Goal: Task Accomplishment & Management: Use online tool/utility

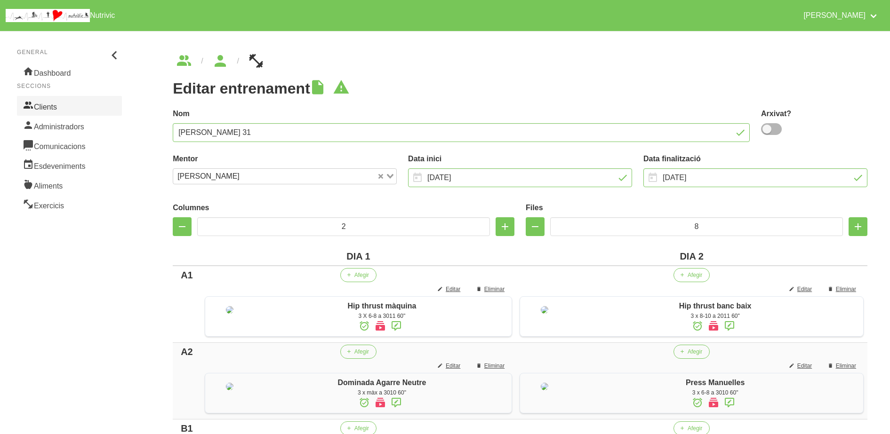
click at [62, 105] on link "Clients" at bounding box center [69, 106] width 105 height 20
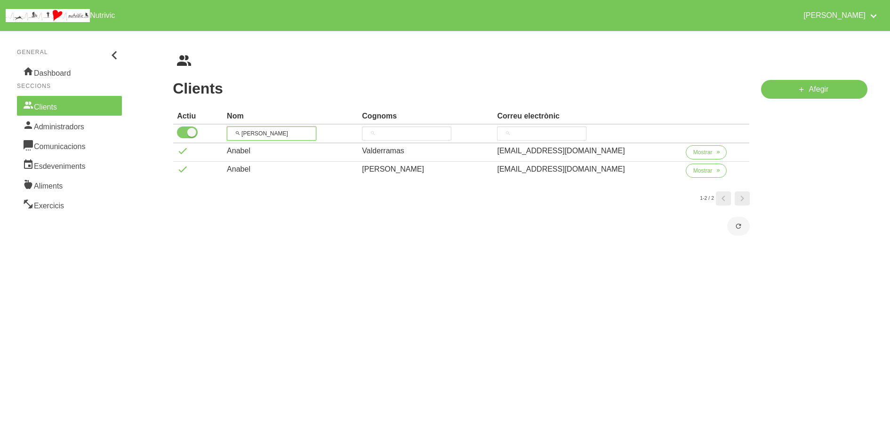
drag, startPoint x: 275, startPoint y: 135, endPoint x: 200, endPoint y: 134, distance: 75.3
click at [200, 134] on tr "[PERSON_NAME]" at bounding box center [461, 134] width 576 height 19
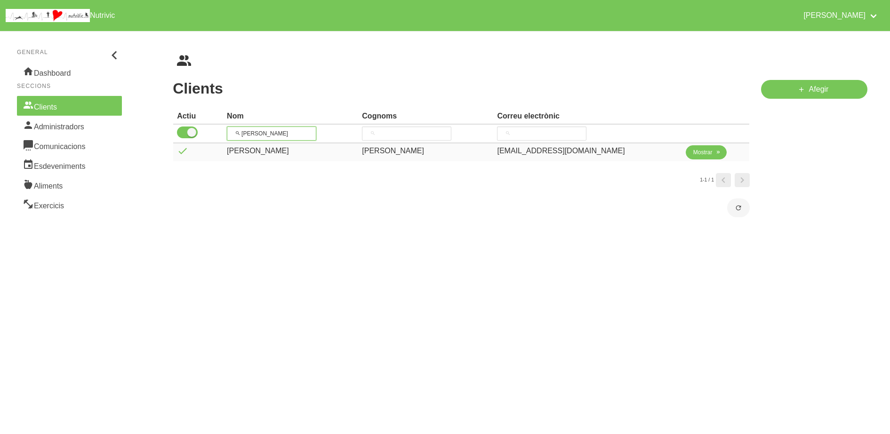
type input "[PERSON_NAME]"
click at [693, 151] on span "Mostrar" at bounding box center [702, 152] width 19 height 8
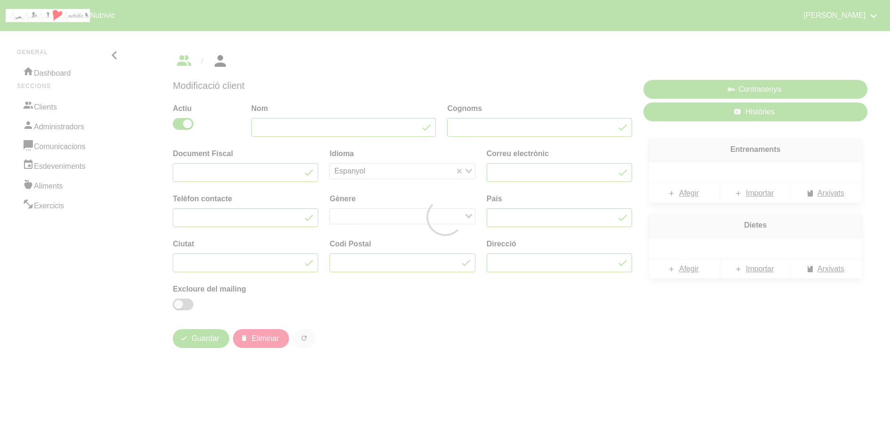
type input "[PERSON_NAME]"
type input "[EMAIL_ADDRESS][DOMAIN_NAME]"
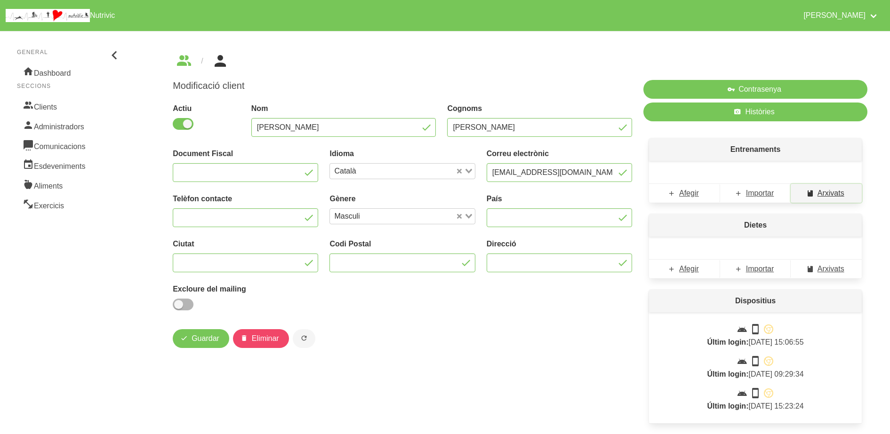
click at [833, 200] on link "Arxivats" at bounding box center [825, 193] width 71 height 19
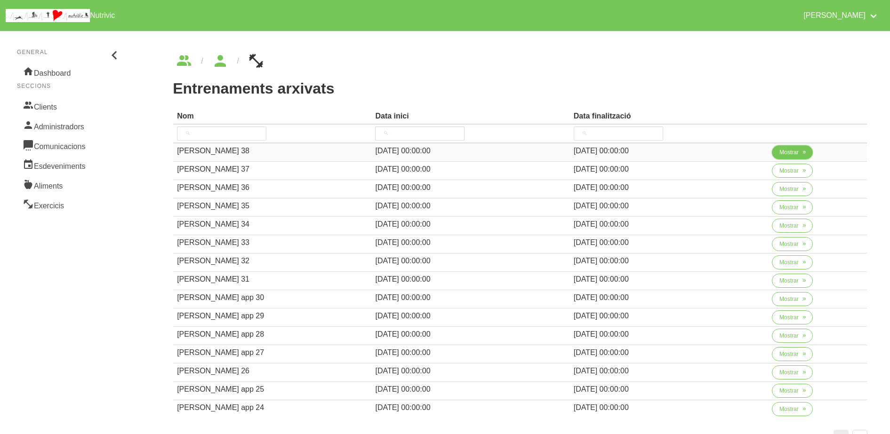
click at [781, 153] on span "Mostrar" at bounding box center [788, 152] width 19 height 8
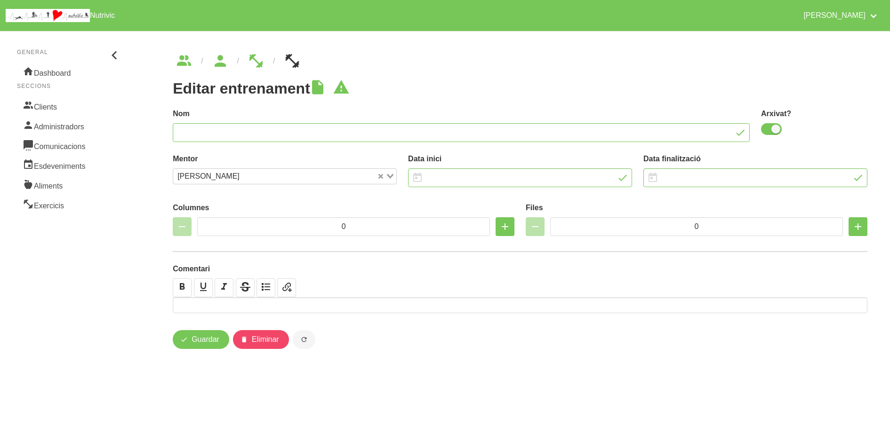
type input "[PERSON_NAME] 38"
checkbox input "true"
type input "[DATE]"
type input "4"
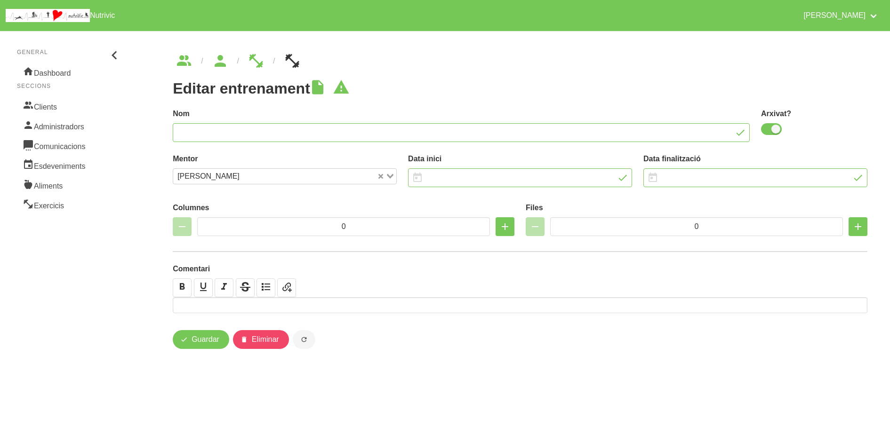
type input "6"
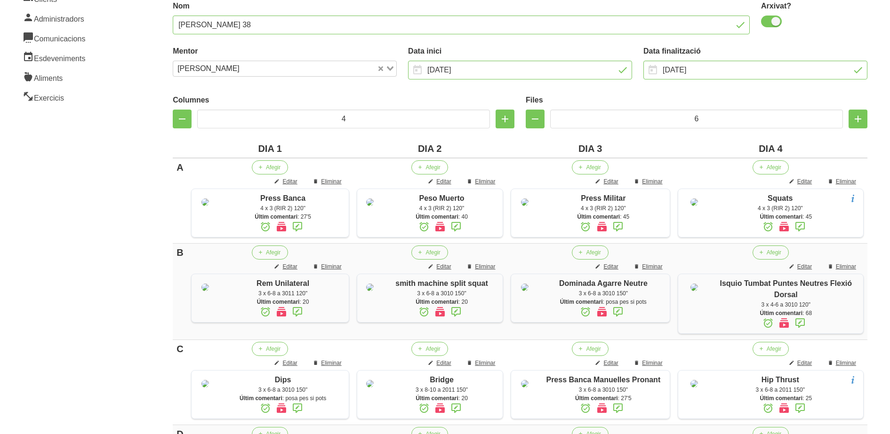
scroll to position [118, 0]
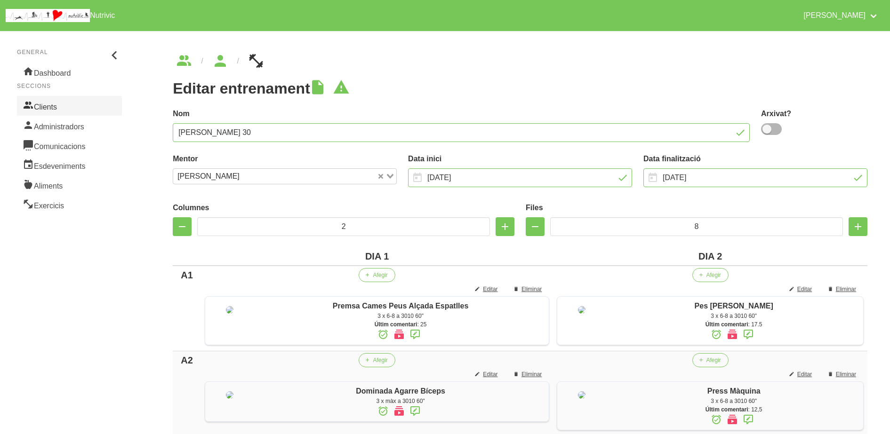
click at [66, 110] on link "Clients" at bounding box center [69, 106] width 105 height 20
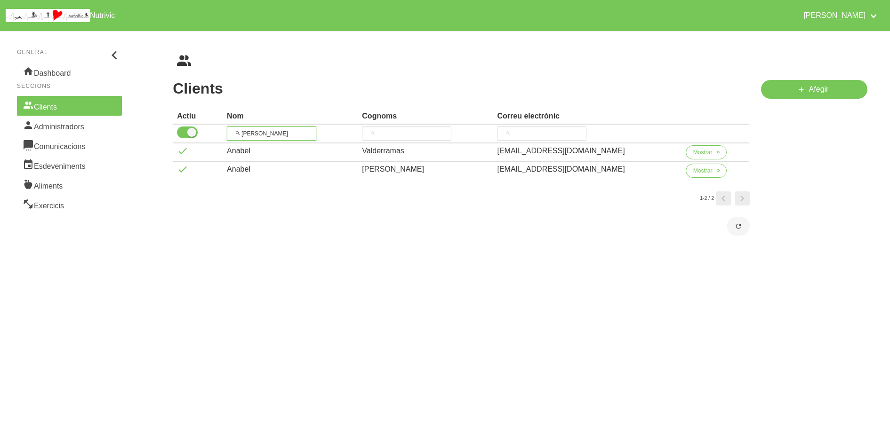
click at [232, 132] on input "anab" at bounding box center [271, 134] width 89 height 14
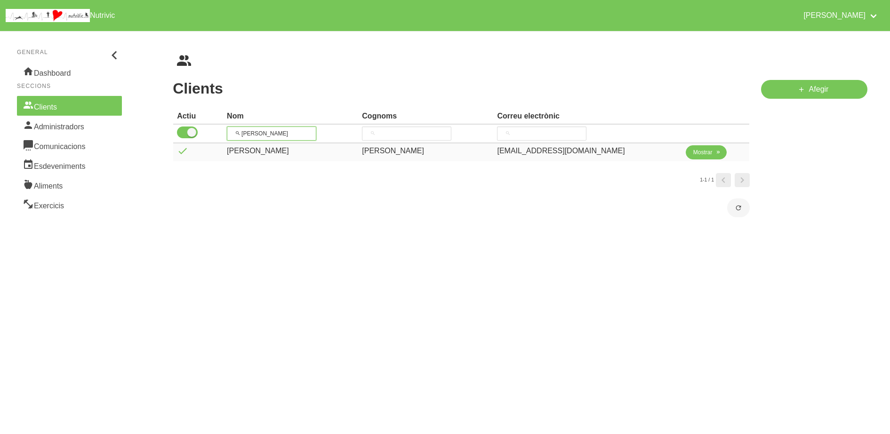
type input "[PERSON_NAME]"
click at [693, 154] on span "Mostrar" at bounding box center [702, 152] width 19 height 8
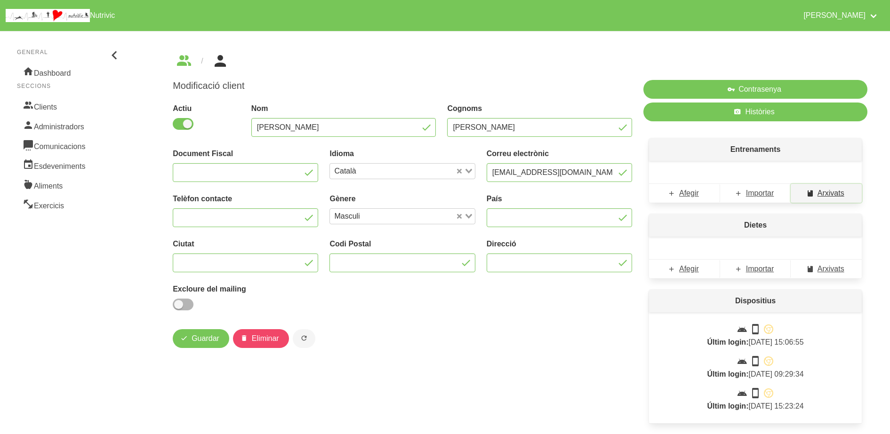
click at [838, 196] on span "Arxivats" at bounding box center [830, 193] width 27 height 11
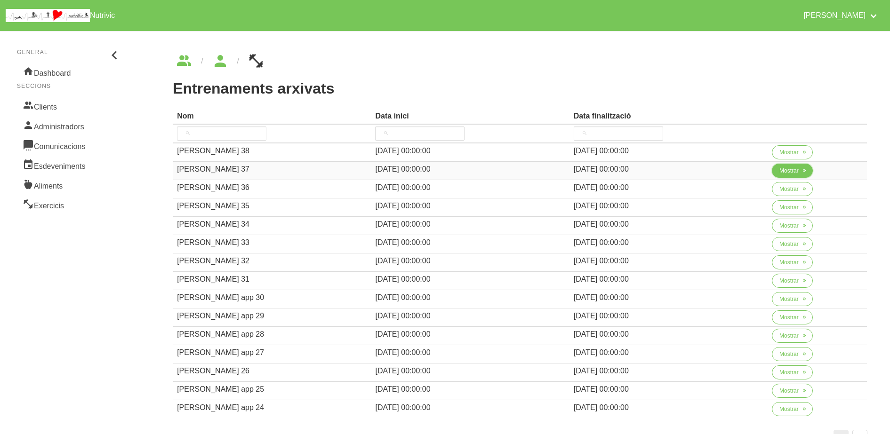
click at [805, 173] on icon "button" at bounding box center [804, 171] width 6 height 8
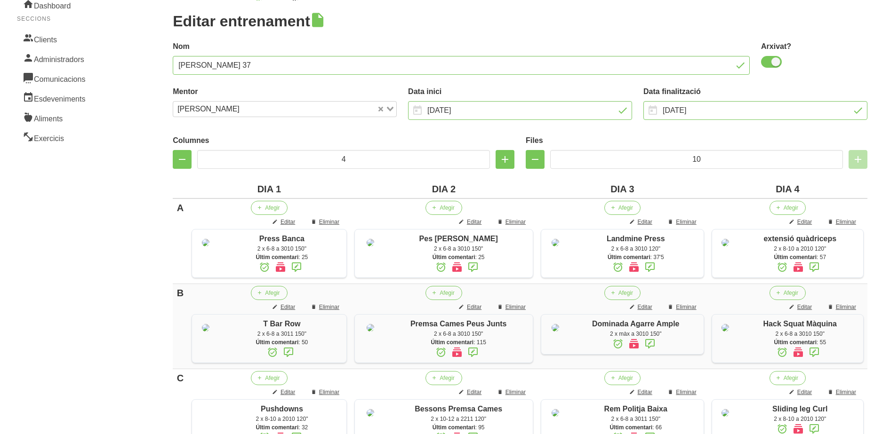
scroll to position [176, 0]
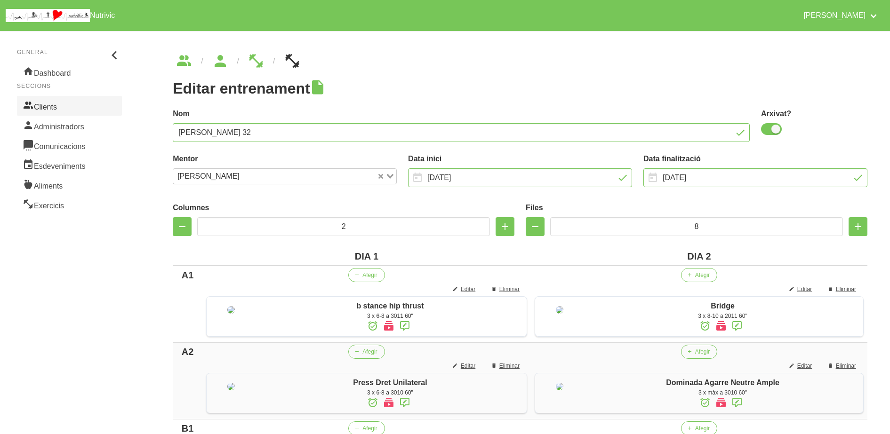
click at [59, 103] on link "Clients" at bounding box center [69, 106] width 105 height 20
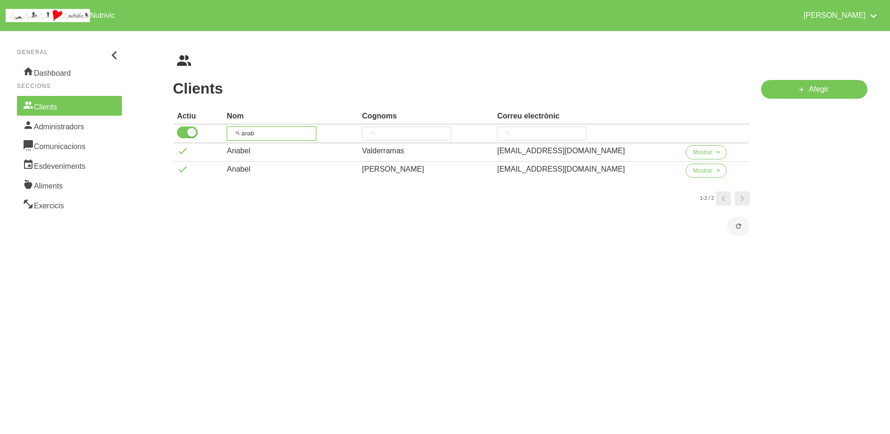
drag, startPoint x: 251, startPoint y: 131, endPoint x: 224, endPoint y: 129, distance: 26.9
click at [221, 132] on tr "[PERSON_NAME]" at bounding box center [461, 134] width 576 height 19
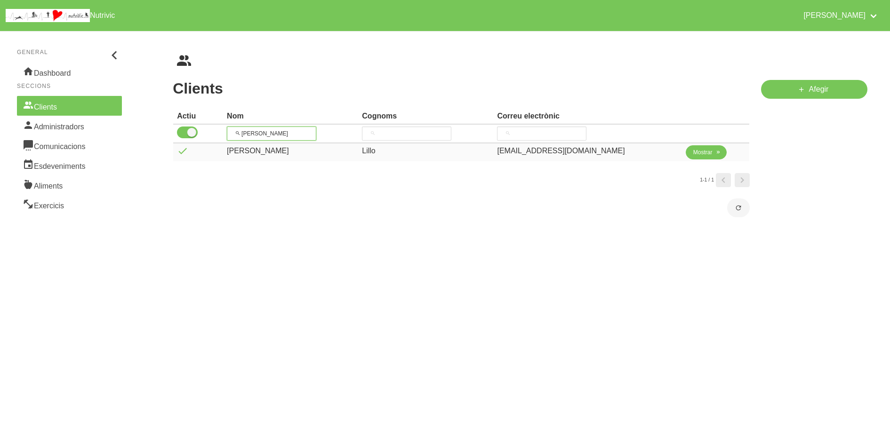
type input "[PERSON_NAME]"
click at [693, 156] on span "Mostrar" at bounding box center [702, 152] width 19 height 8
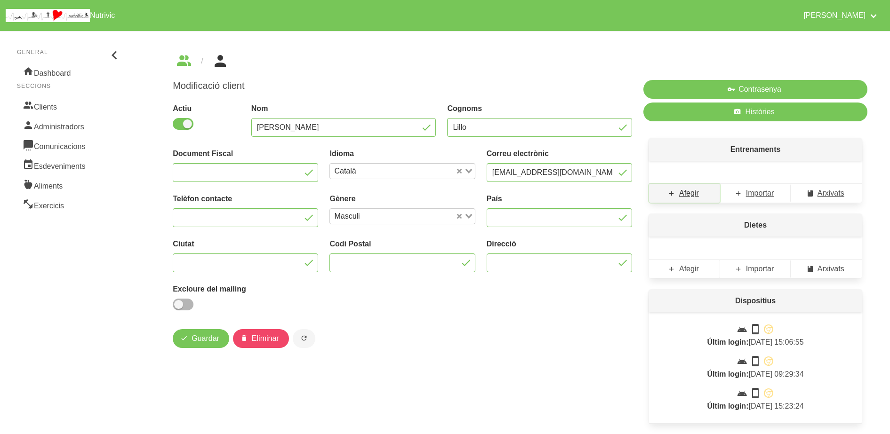
click at [688, 197] on span "Afegir" at bounding box center [689, 193] width 20 height 11
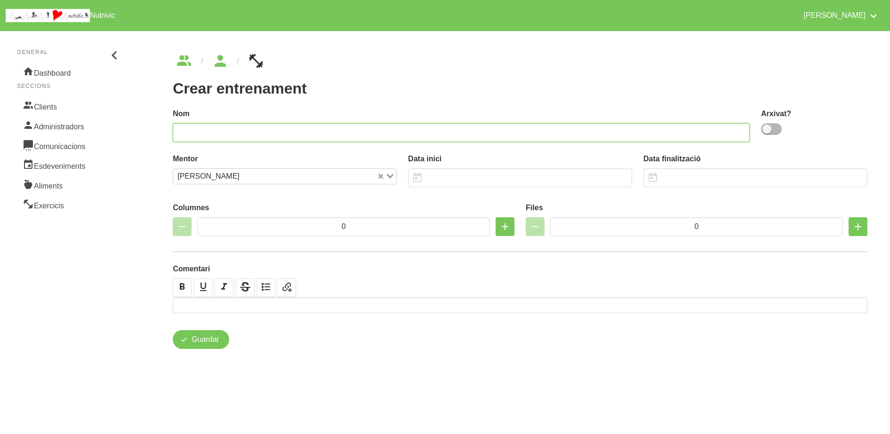
click at [598, 132] on input "text" at bounding box center [461, 132] width 577 height 19
type input "Pedro Lillo 39"
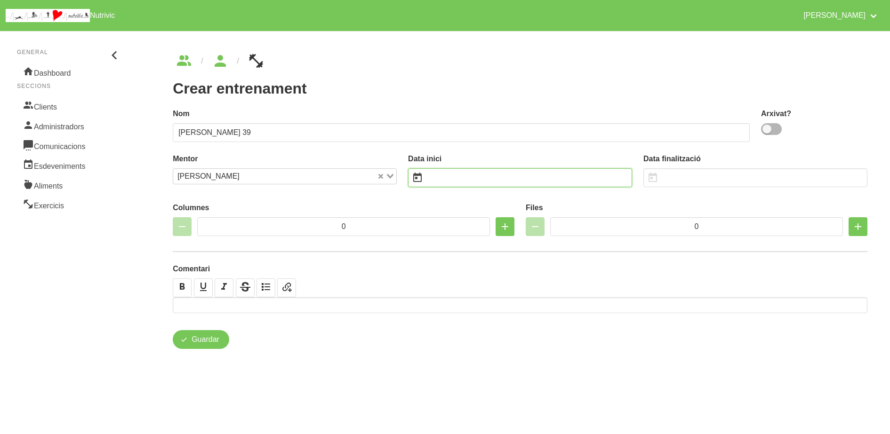
drag, startPoint x: 463, startPoint y: 175, endPoint x: 468, endPoint y: 171, distance: 6.0
click at [464, 176] on input "text" at bounding box center [520, 177] width 224 height 19
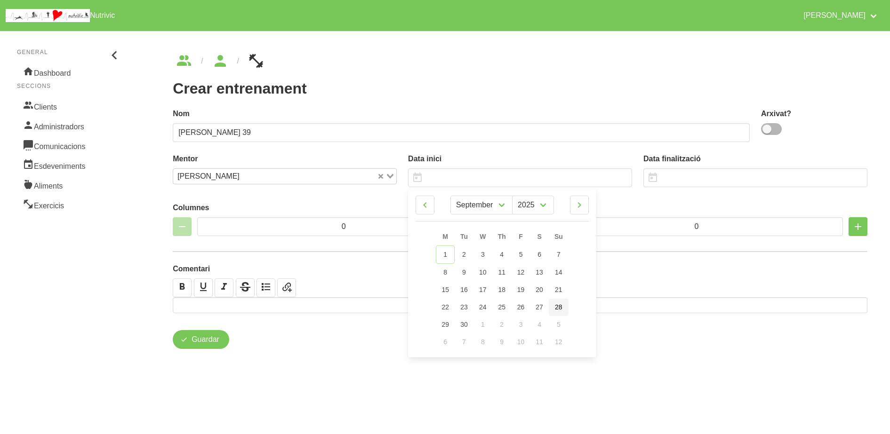
click at [557, 308] on span "28" at bounding box center [559, 307] width 8 height 8
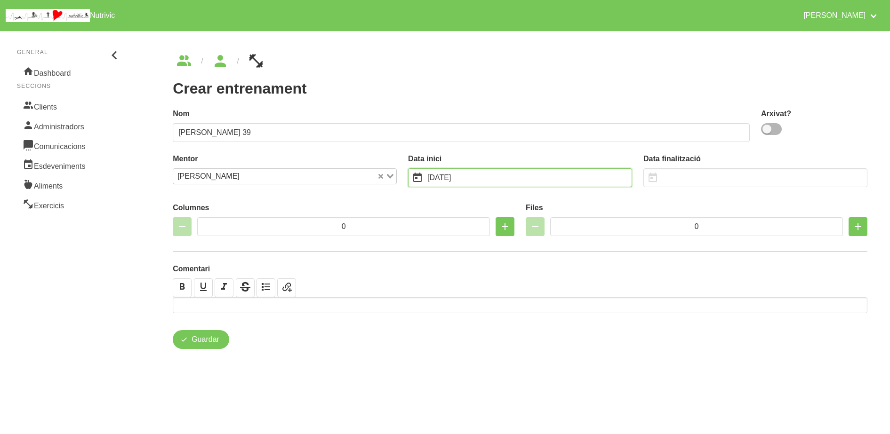
click at [479, 179] on input "28/9/2025" at bounding box center [520, 177] width 224 height 19
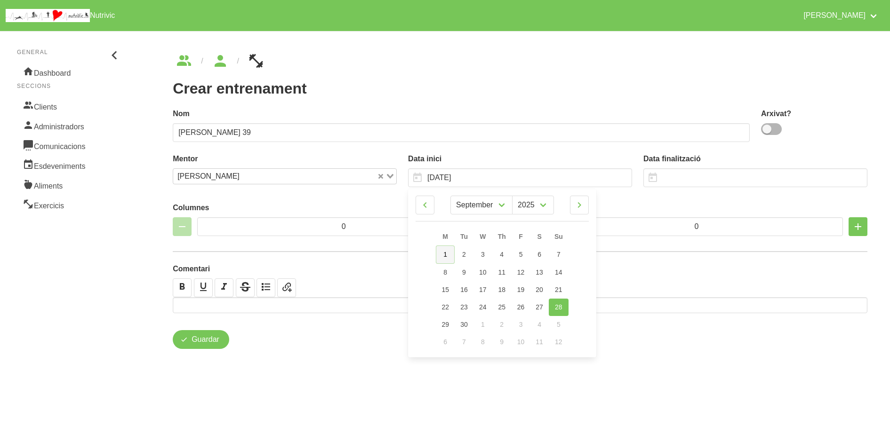
click at [445, 252] on span "1" at bounding box center [445, 255] width 4 height 8
type input "1/9/2025"
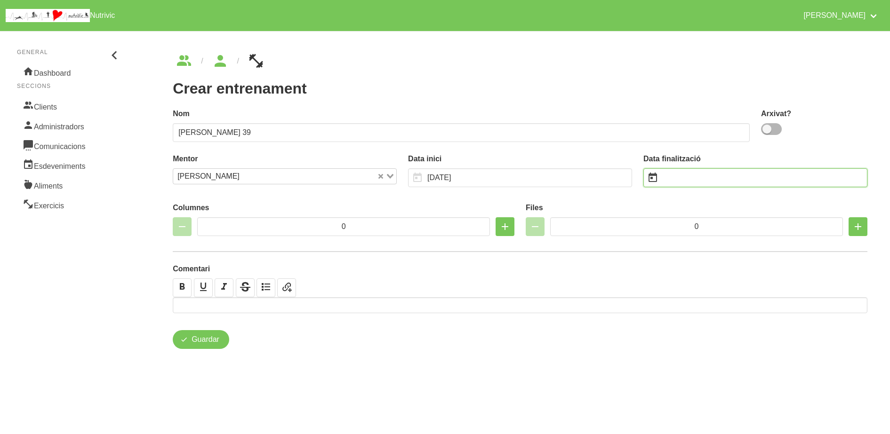
click at [670, 174] on input "text" at bounding box center [755, 177] width 224 height 19
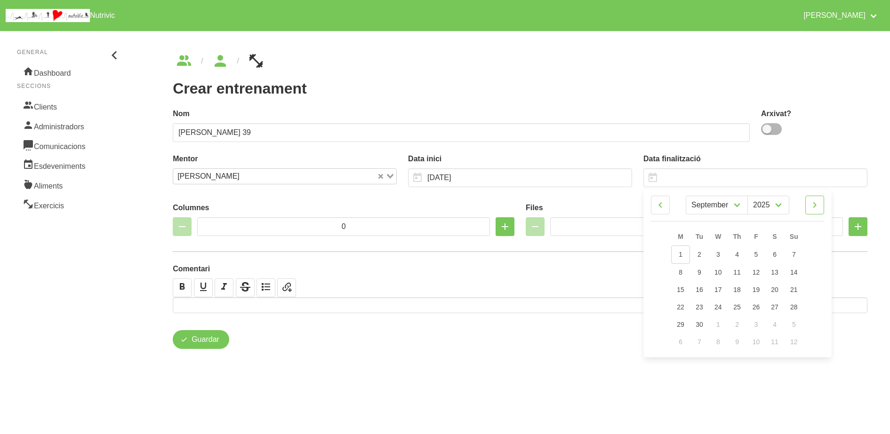
drag, startPoint x: 813, startPoint y: 207, endPoint x: 802, endPoint y: 234, distance: 29.5
click at [813, 207] on icon at bounding box center [814, 205] width 11 height 17
select select "9"
click at [797, 273] on span "12" at bounding box center [794, 272] width 8 height 8
type input "12/10/2025"
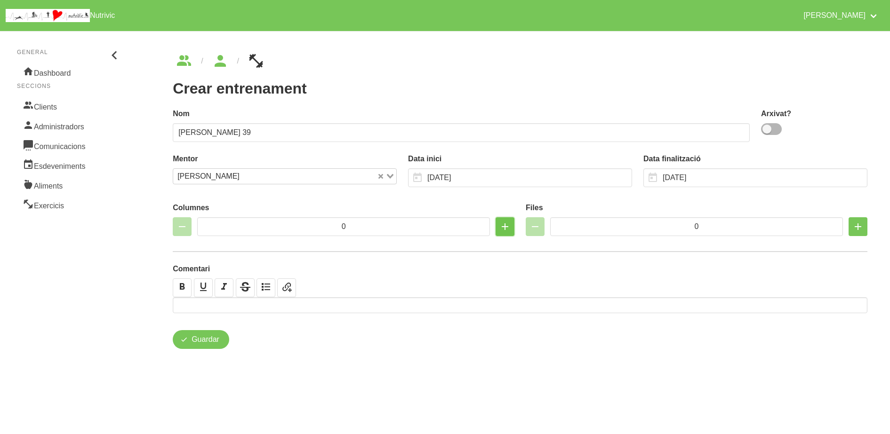
click at [503, 228] on icon "button" at bounding box center [504, 226] width 11 height 17
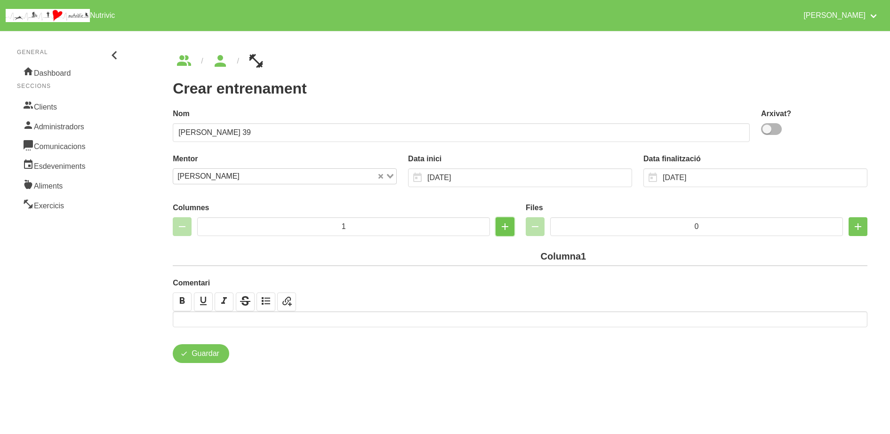
click at [503, 228] on icon "button" at bounding box center [504, 226] width 11 height 17
click at [503, 227] on icon "button" at bounding box center [504, 226] width 11 height 17
type input "4"
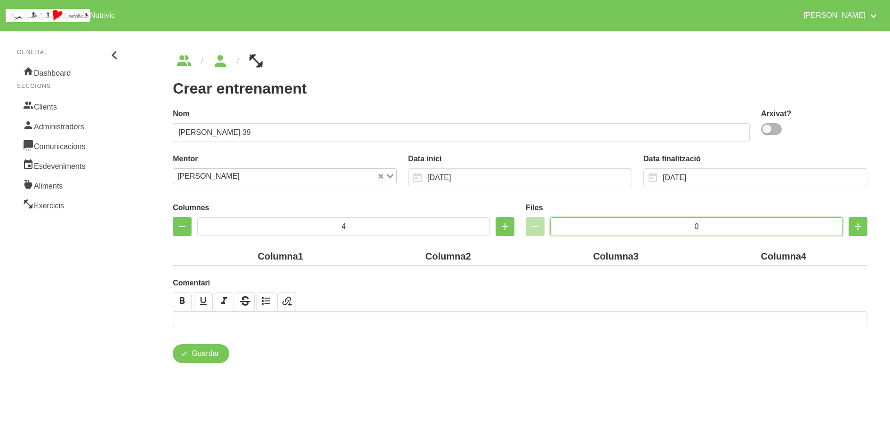
drag, startPoint x: 704, startPoint y: 225, endPoint x: 685, endPoint y: 223, distance: 18.4
click at [685, 223] on input "0" at bounding box center [696, 226] width 293 height 19
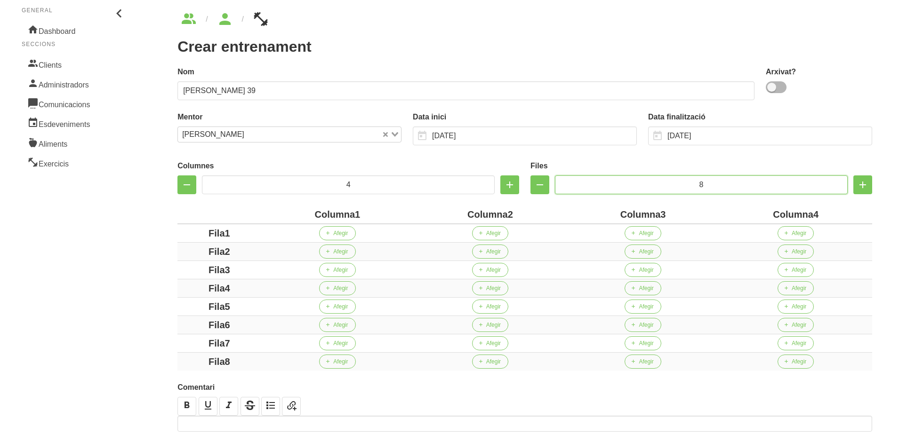
scroll to position [104, 0]
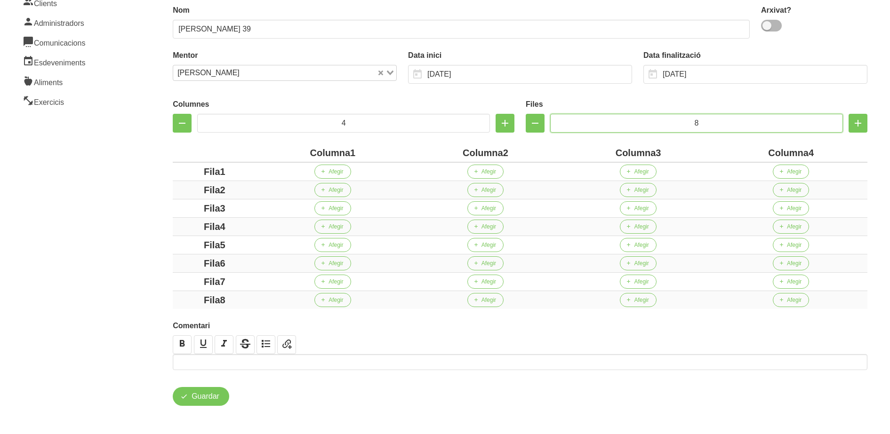
type input "8"
drag, startPoint x: 348, startPoint y: 151, endPoint x: 279, endPoint y: 151, distance: 69.2
click at [279, 151] on div "Columna1" at bounding box center [332, 153] width 145 height 14
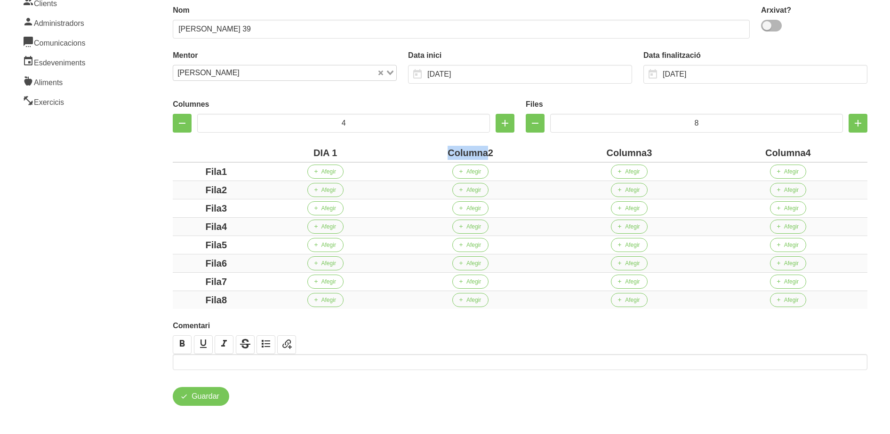
drag, startPoint x: 487, startPoint y: 154, endPoint x: 437, endPoint y: 147, distance: 51.2
click at [437, 147] on div "Columna2" at bounding box center [470, 153] width 151 height 14
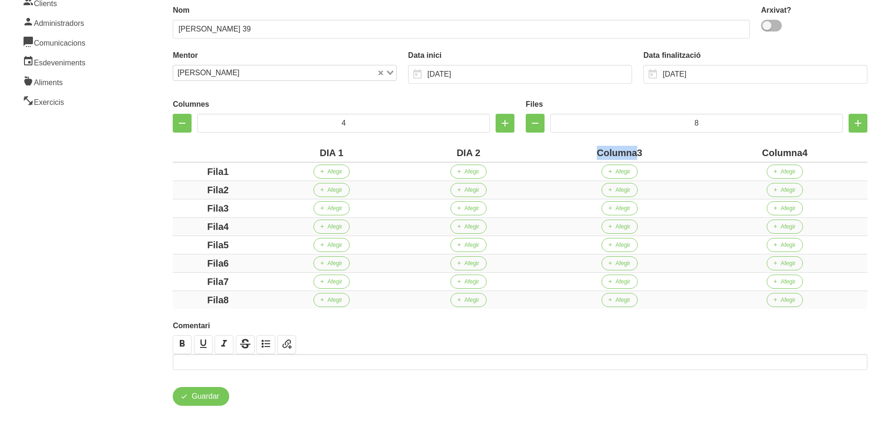
drag, startPoint x: 637, startPoint y: 155, endPoint x: 599, endPoint y: 152, distance: 37.7
click at [599, 152] on div "Columna3" at bounding box center [620, 153] width 158 height 14
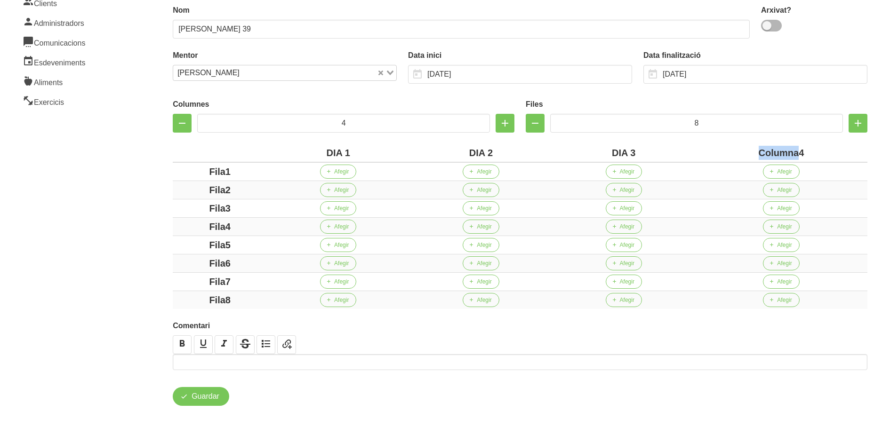
drag, startPoint x: 797, startPoint y: 153, endPoint x: 713, endPoint y: 152, distance: 84.2
click at [713, 152] on div "Columna4" at bounding box center [781, 153] width 165 height 14
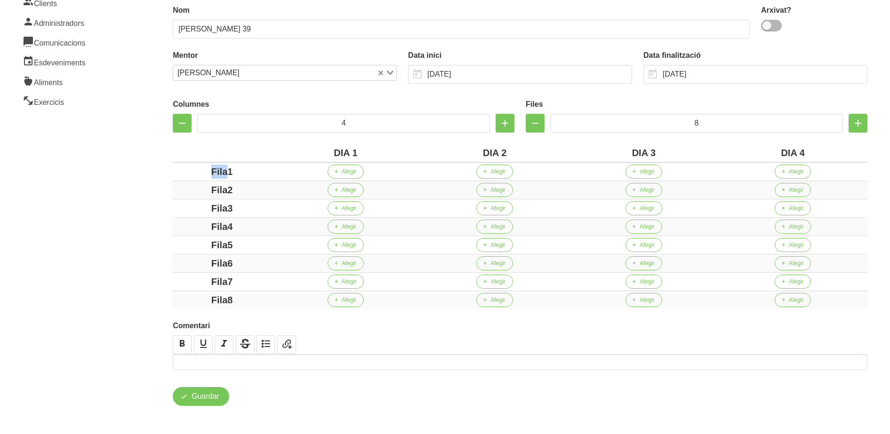
click at [172, 173] on div "Columnes 4 Files 8 DIA 1 DIA 2 DIA 3 DIA 4 Fila1 Afegir Afegir Afegir Afegir Fi…" at bounding box center [520, 201] width 706 height 225
drag, startPoint x: 200, startPoint y: 193, endPoint x: 198, endPoint y: 200, distance: 7.4
click at [186, 193] on div "Fila2" at bounding box center [221, 190] width 91 height 14
drag, startPoint x: 231, startPoint y: 209, endPoint x: 183, endPoint y: 205, distance: 49.1
click at [183, 205] on div "Fila3" at bounding box center [221, 208] width 91 height 14
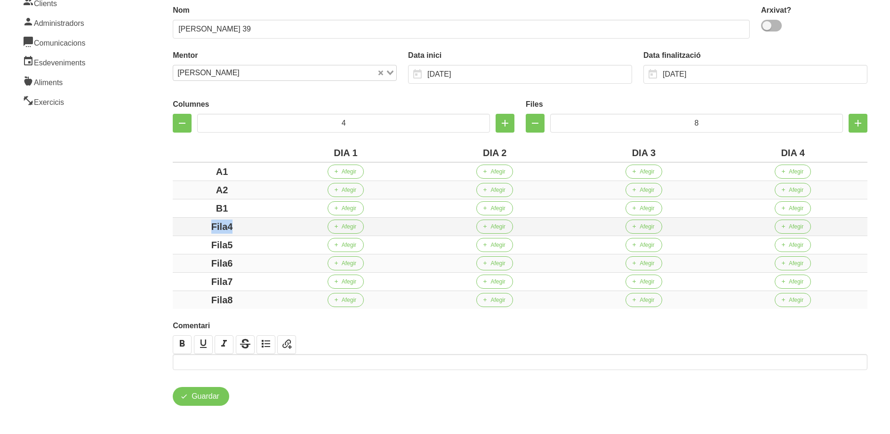
drag, startPoint x: 253, startPoint y: 224, endPoint x: 179, endPoint y: 225, distance: 73.9
click at [179, 225] on div "Fila4" at bounding box center [221, 227] width 91 height 14
drag, startPoint x: 231, startPoint y: 247, endPoint x: 182, endPoint y: 246, distance: 49.9
click at [182, 246] on div "Fila5" at bounding box center [221, 245] width 91 height 14
drag, startPoint x: 183, startPoint y: 260, endPoint x: 175, endPoint y: 263, distance: 7.6
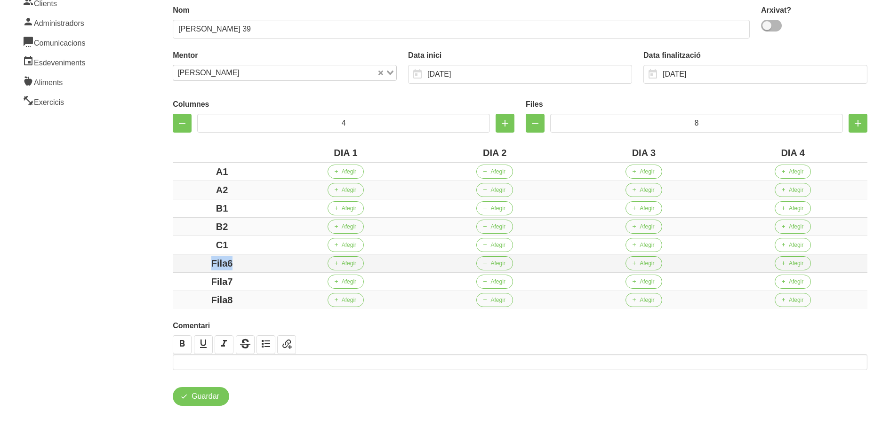
click at [174, 260] on td "Fila6" at bounding box center [222, 264] width 98 height 18
drag, startPoint x: 178, startPoint y: 279, endPoint x: 163, endPoint y: 279, distance: 14.6
click at [163, 279] on div "Crear entrenament 9e2353f7-f952-4d3f-a254-2c93f39ae1ba Nom Pedro Lillo 39 Arxiv…" at bounding box center [520, 178] width 740 height 501
drag, startPoint x: 244, startPoint y: 302, endPoint x: 160, endPoint y: 288, distance: 84.4
click at [160, 288] on div "Crear entrenament 9e2353f7-f952-4d3f-a254-2c93f39ae1ba Nom Pedro Lillo 39 Arxiv…" at bounding box center [520, 178] width 740 height 501
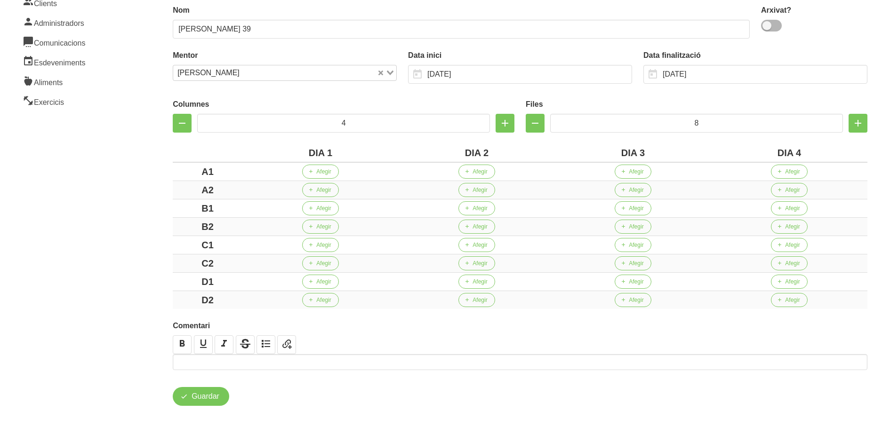
click at [132, 256] on aside "General Dashboard Seccions Clients Administradors Comunicacions Esdeveniments A…" at bounding box center [69, 178] width 150 height 512
click at [485, 177] on button "Afegir" at bounding box center [476, 172] width 36 height 14
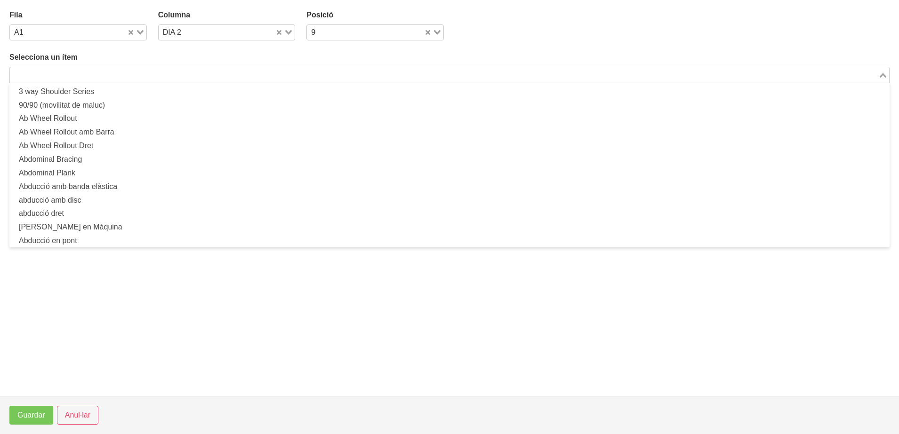
click at [135, 74] on input "Search for option" at bounding box center [444, 74] width 866 height 11
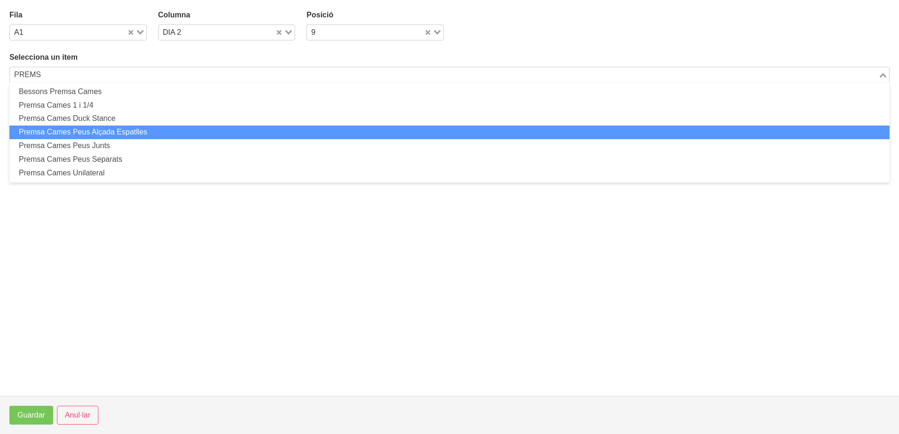
click at [89, 134] on li "Premsa Cames Peus Alçada Espatlles" at bounding box center [449, 133] width 880 height 14
type input "PREMS"
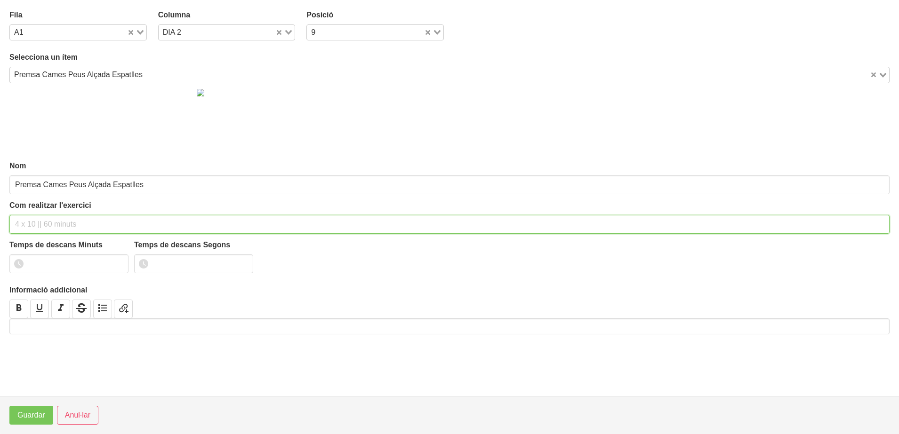
drag, startPoint x: 32, startPoint y: 224, endPoint x: 44, endPoint y: 209, distance: 19.8
click at [31, 218] on input "text" at bounding box center [449, 224] width 880 height 19
type input "2 x 6-8 a 3010 150""
drag, startPoint x: 60, startPoint y: 260, endPoint x: 59, endPoint y: 266, distance: 6.6
click at [60, 261] on input "number" at bounding box center [68, 264] width 119 height 19
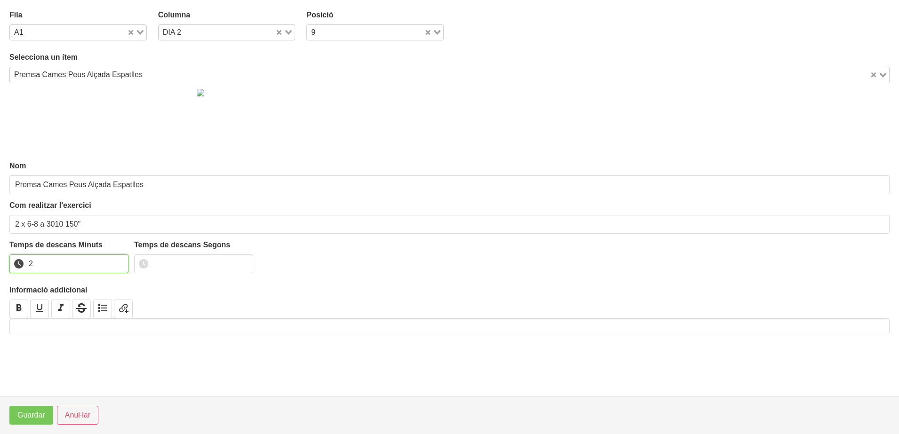
type input "2"
type input "30"
drag, startPoint x: 33, startPoint y: 416, endPoint x: 86, endPoint y: 344, distance: 88.9
click at [33, 416] on span "Guardar" at bounding box center [31, 415] width 28 height 11
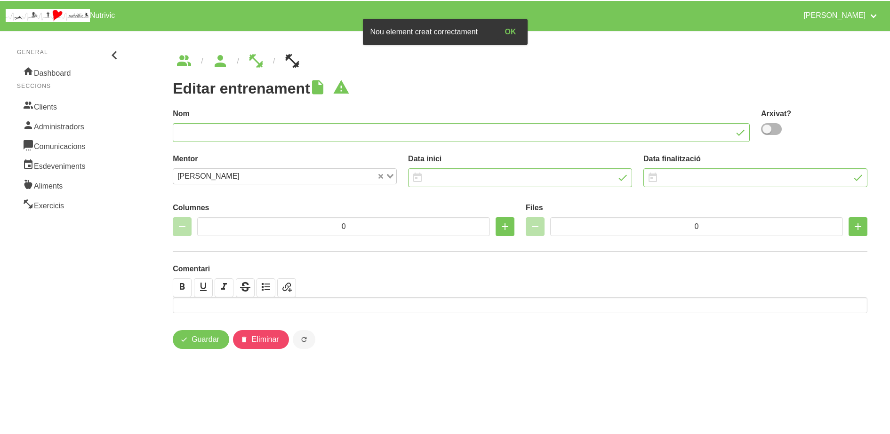
type input "Pedro Lillo 39"
type input "1/9/2025"
type input "12/10/2025"
type input "4"
type input "8"
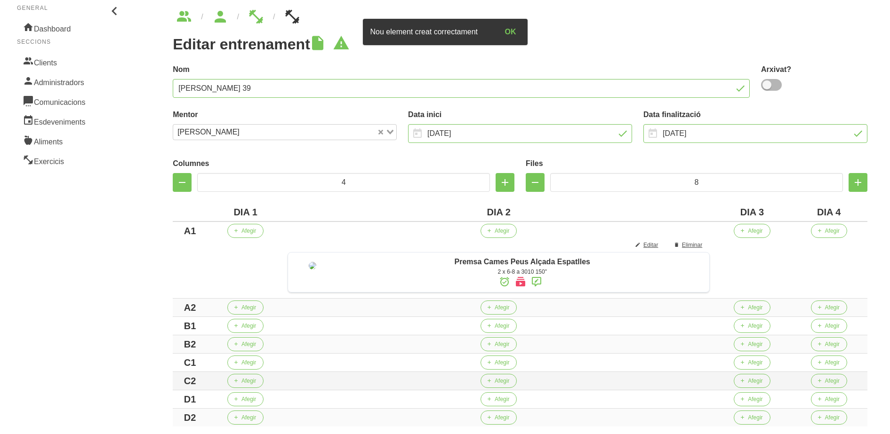
scroll to position [174, 0]
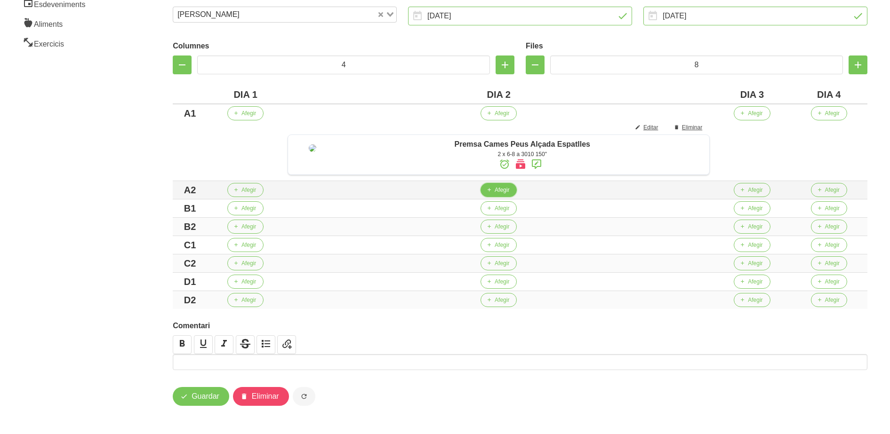
click at [500, 194] on button "Afegir" at bounding box center [498, 190] width 36 height 14
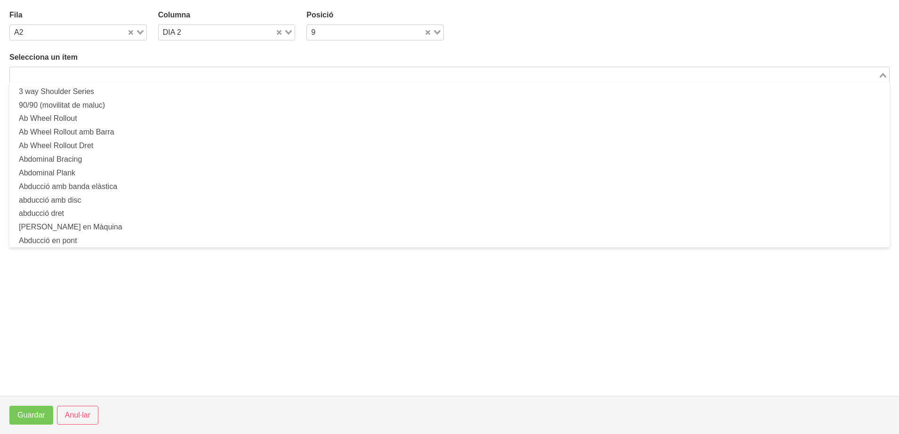
drag, startPoint x: 173, startPoint y: 71, endPoint x: 179, endPoint y: 70, distance: 6.3
click at [175, 72] on input "Search for option" at bounding box center [444, 74] width 866 height 11
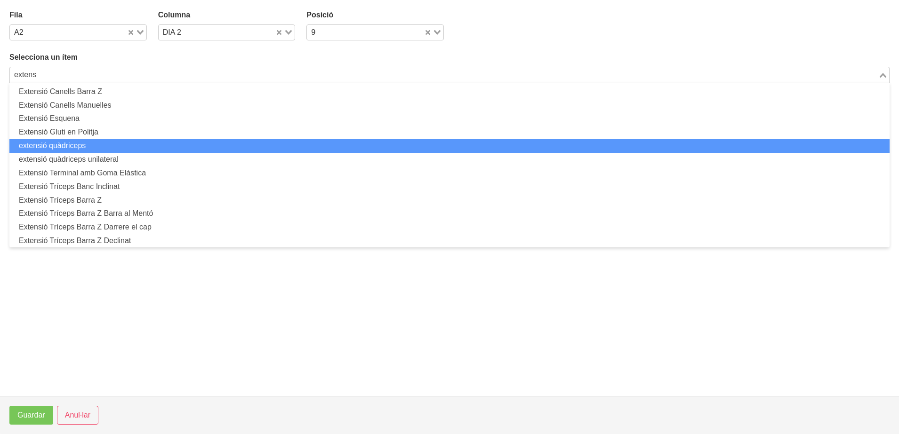
click at [97, 149] on li "extensió quàdriceps" at bounding box center [449, 146] width 880 height 14
type input "extens"
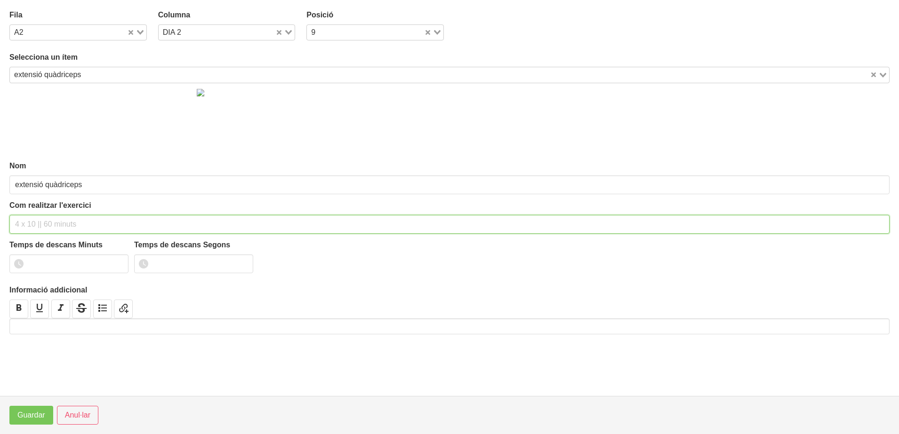
drag, startPoint x: 51, startPoint y: 225, endPoint x: 51, endPoint y: 217, distance: 8.0
click at [51, 220] on input "text" at bounding box center [449, 224] width 880 height 19
type input "2 x 6-8 a 3010 120""
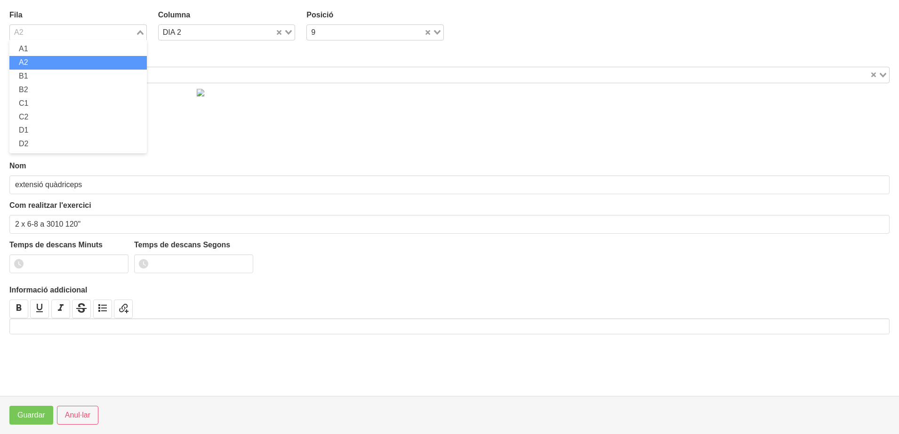
click at [142, 32] on icon "Search for option" at bounding box center [140, 32] width 7 height 5
click at [54, 49] on li "A1" at bounding box center [77, 49] width 137 height 14
click at [118, 261] on input "1" at bounding box center [68, 264] width 119 height 19
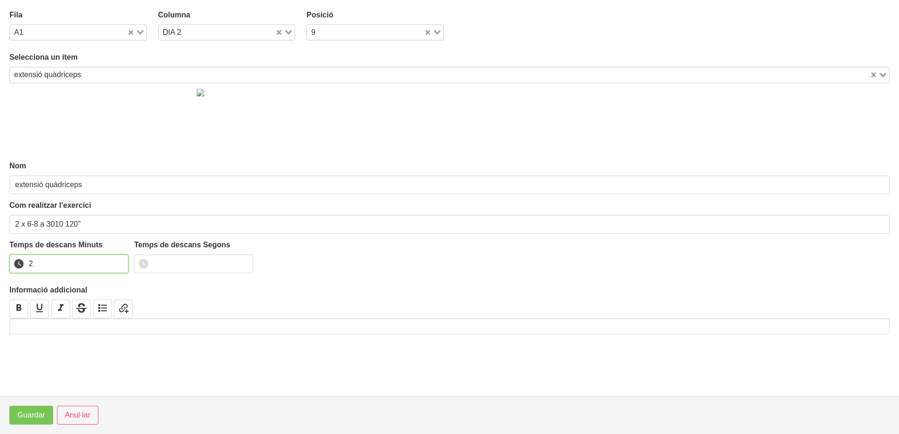
drag, startPoint x: 118, startPoint y: 261, endPoint x: 80, endPoint y: 337, distance: 85.0
type input "2"
click at [117, 263] on input "2" at bounding box center [68, 264] width 119 height 19
click at [41, 414] on span "Guardar" at bounding box center [31, 415] width 28 height 11
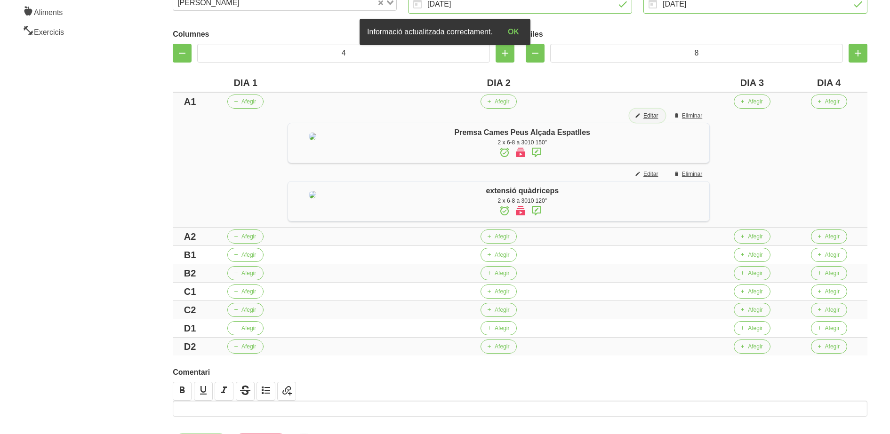
click at [658, 113] on span "Editar" at bounding box center [650, 116] width 15 height 8
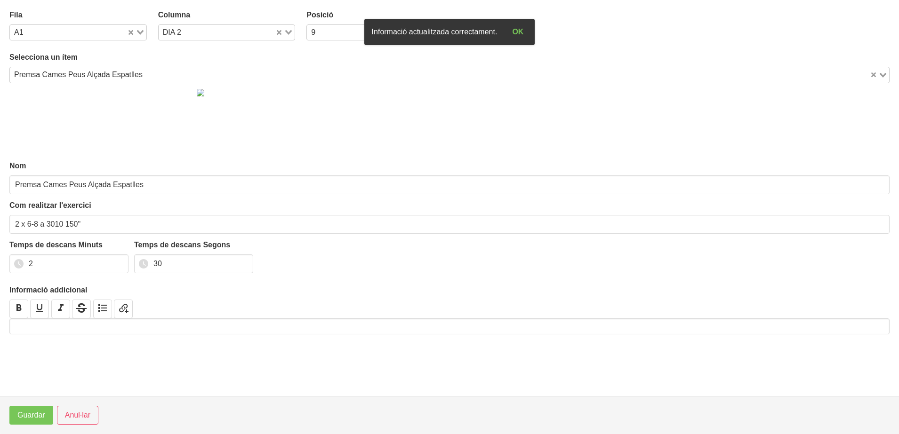
click at [138, 29] on div "Loading..." at bounding box center [136, 31] width 19 height 13
drag, startPoint x: 49, startPoint y: 62, endPoint x: 52, endPoint y: 173, distance: 111.1
click at [48, 64] on li "A2" at bounding box center [77, 63] width 137 height 14
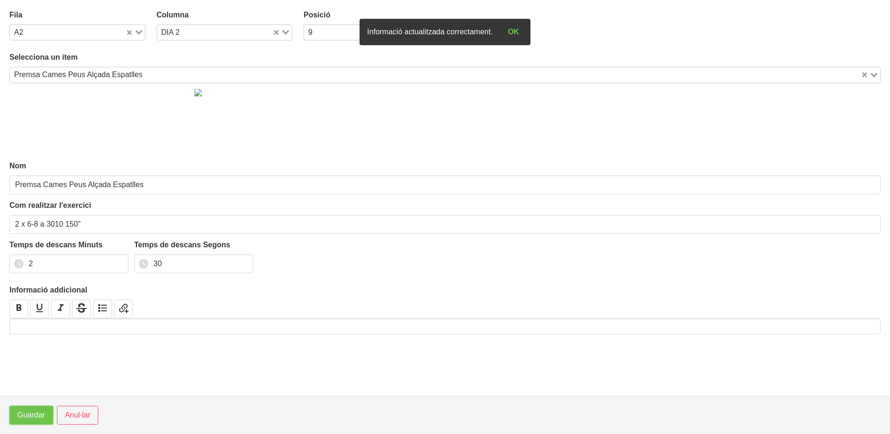
click at [36, 414] on span "Guardar" at bounding box center [31, 415] width 28 height 11
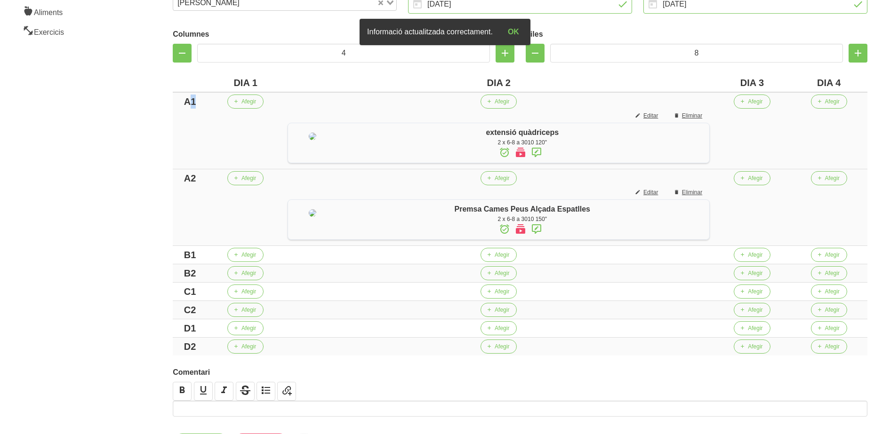
click at [195, 104] on div "A1" at bounding box center [189, 102] width 27 height 14
click at [171, 199] on div "Columnes 4 Files 8 DIA 1 DIA 2 DIA 3 DIA 4 A Afegir Afegir Editar Eliminar exte…" at bounding box center [520, 190] width 706 height 342
click at [174, 202] on td "b" at bounding box center [190, 207] width 34 height 77
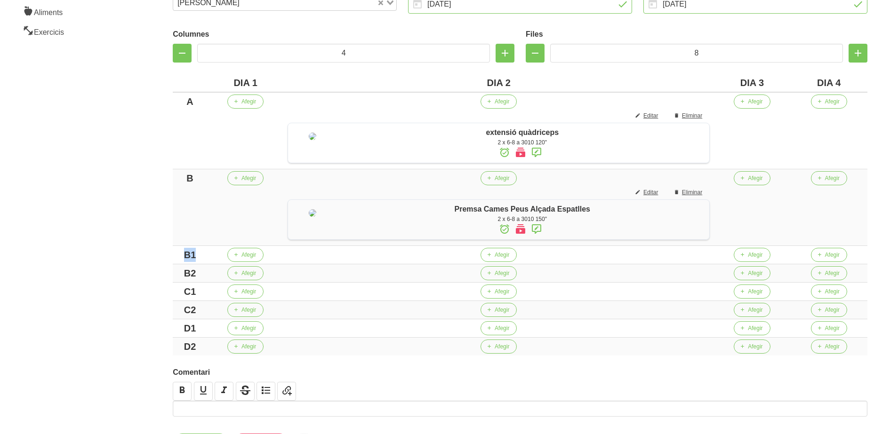
drag, startPoint x: 194, startPoint y: 289, endPoint x: 163, endPoint y: 288, distance: 31.1
click at [160, 288] on div "Editar entrenament false 9e2353f7-f952-4d3f-a254-2c93f39ae1ba Nom Pedro Lillo 3…" at bounding box center [520, 166] width 740 height 618
drag, startPoint x: 197, startPoint y: 308, endPoint x: 160, endPoint y: 308, distance: 36.7
click at [153, 306] on div "Editar entrenament false 9e2353f7-f952-4d3f-a254-2c93f39ae1ba Nom Pedro Lillo 3…" at bounding box center [520, 166] width 740 height 618
click at [158, 326] on div "Editar entrenament false 9e2353f7-f952-4d3f-a254-2c93f39ae1ba Nom Pedro Lillo 3…" at bounding box center [520, 166] width 740 height 618
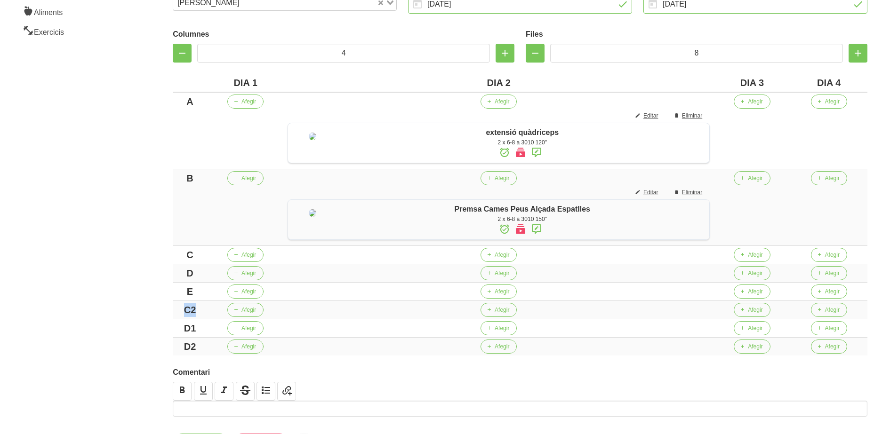
drag, startPoint x: 198, startPoint y: 344, endPoint x: 171, endPoint y: 345, distance: 26.4
click at [171, 345] on div "Columnes 4 Files 8 DIA 1 DIA 2 DIA 3 DIA 4 A Afegir Afegir Editar Eliminar exte…" at bounding box center [520, 190] width 706 height 342
click at [166, 362] on div "Editar entrenament false 9e2353f7-f952-4d3f-a254-2c93f39ae1ba Nom Pedro Lillo 3…" at bounding box center [520, 166] width 740 height 618
click at [174, 356] on td "D2" at bounding box center [190, 347] width 34 height 18
drag, startPoint x: 117, startPoint y: 316, endPoint x: 159, endPoint y: 211, distance: 112.5
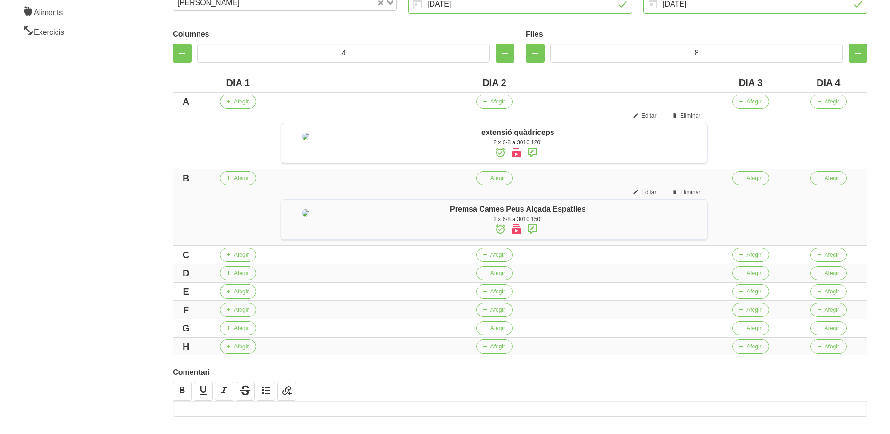
click at [117, 312] on aside "General Dashboard Seccions Clients Administradors Comunicacions Esdeveniments A…" at bounding box center [69, 166] width 150 height 629
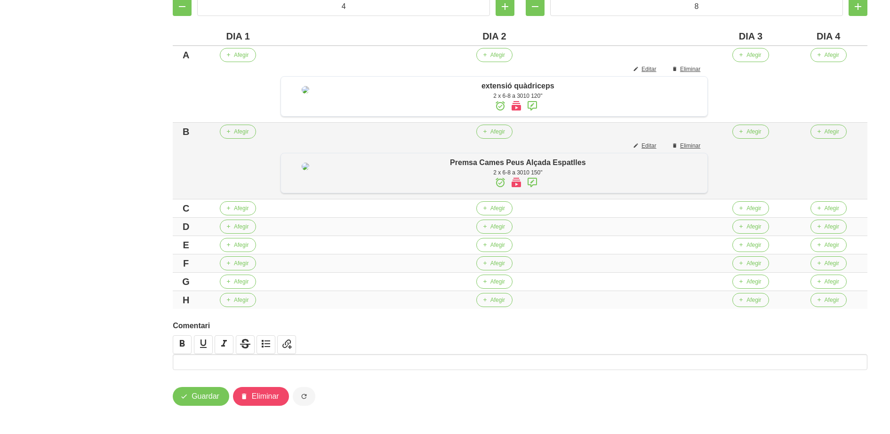
scroll to position [256, 0]
click at [495, 210] on span "Afegir" at bounding box center [497, 208] width 15 height 8
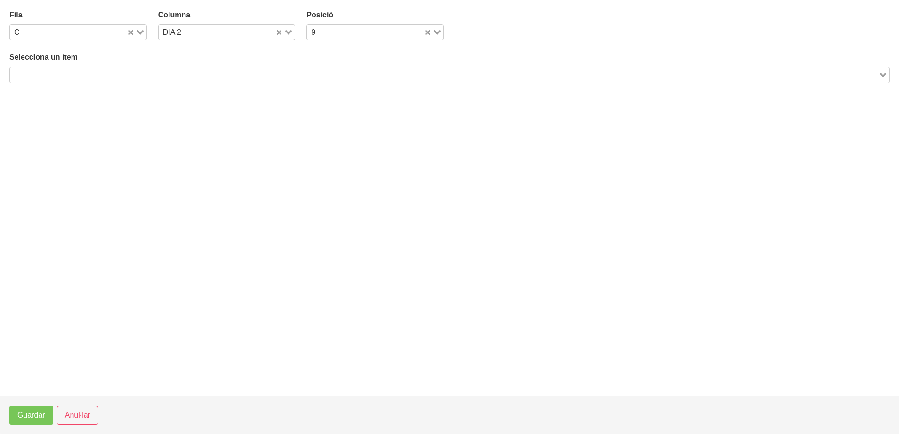
click at [124, 71] on input "Search for option" at bounding box center [444, 74] width 866 height 11
click at [81, 419] on span "Anul·lar" at bounding box center [77, 415] width 25 height 11
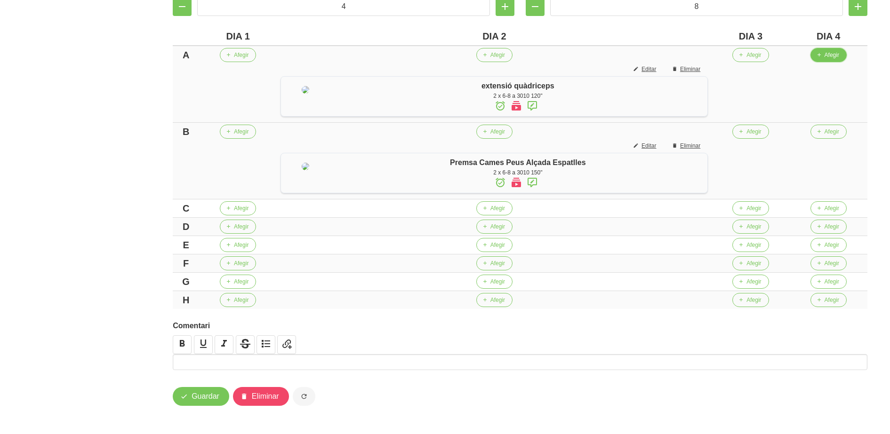
click at [827, 51] on span "Afegir" at bounding box center [831, 55] width 15 height 8
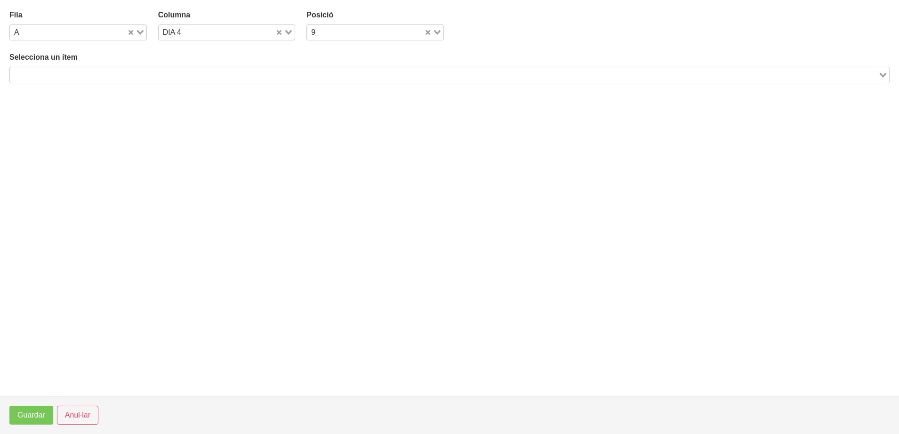
click at [240, 69] on input "Search for option" at bounding box center [444, 74] width 866 height 11
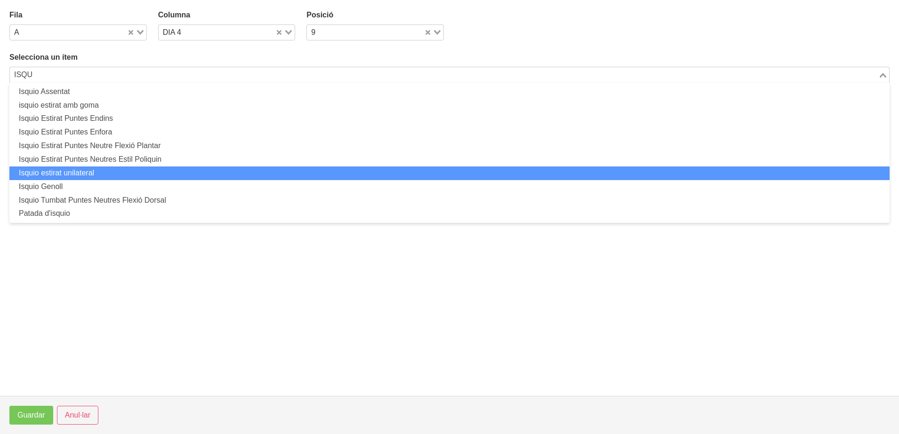
click at [76, 175] on li "Isquio estirat unilateral" at bounding box center [449, 174] width 880 height 14
type input "ISQU"
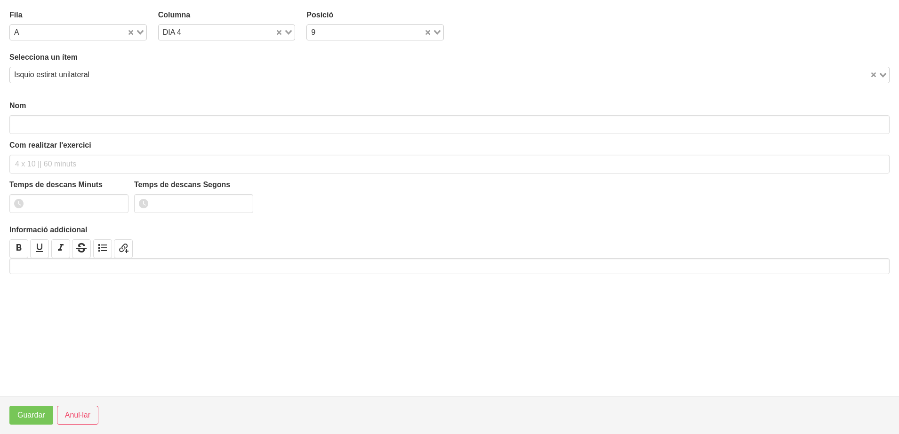
type input "Isquio estirat unilateral"
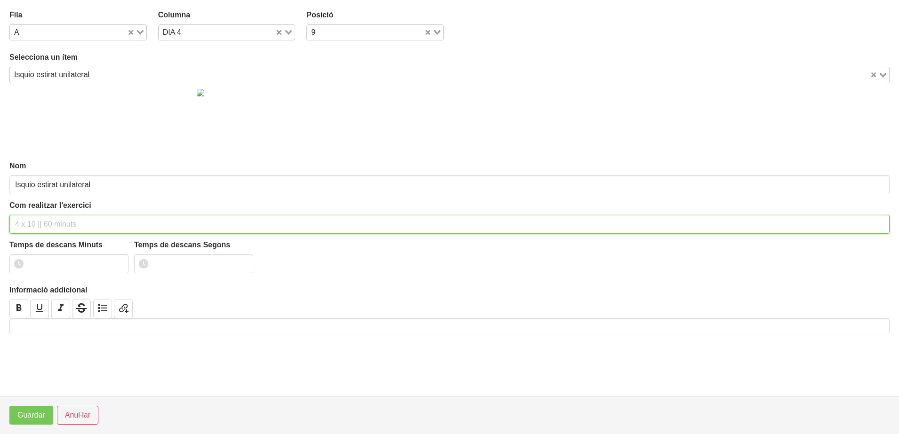
click at [43, 228] on input "text" at bounding box center [449, 224] width 880 height 19
type input "2 x 6-8 a 3010 120""
click at [117, 261] on input "1" at bounding box center [68, 264] width 119 height 19
drag, startPoint x: 117, startPoint y: 261, endPoint x: 36, endPoint y: 361, distance: 128.4
type input "2"
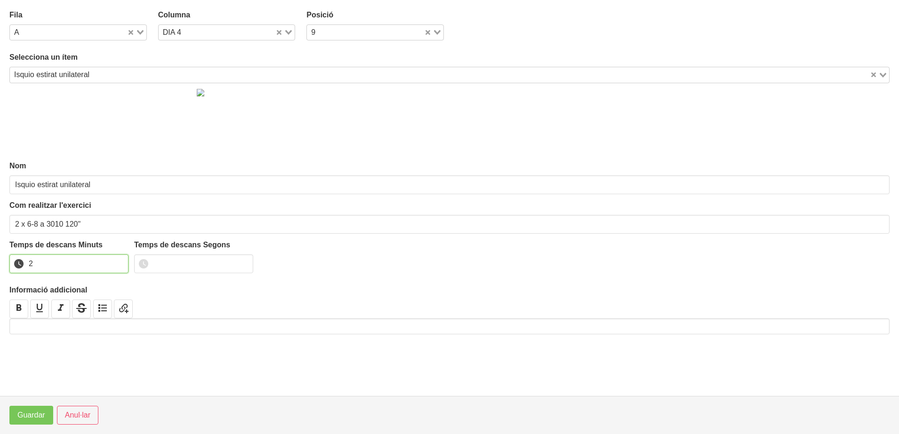
click at [106, 271] on input "2" at bounding box center [68, 264] width 119 height 19
click at [23, 420] on span "Guardar" at bounding box center [31, 415] width 28 height 11
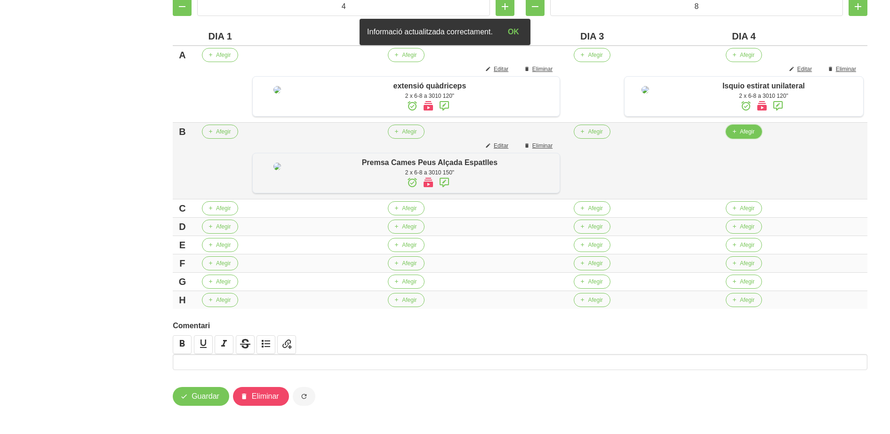
click at [730, 129] on span "button" at bounding box center [734, 132] width 8 height 8
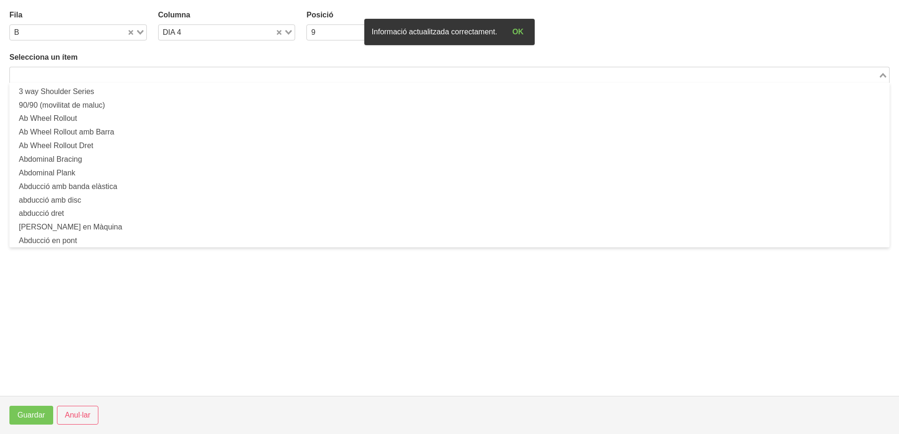
click at [283, 76] on input "Search for option" at bounding box center [444, 74] width 866 height 11
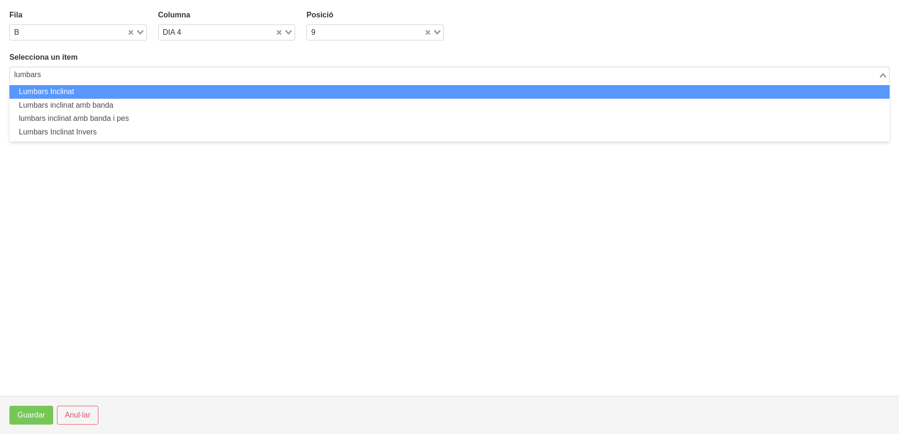
click at [235, 97] on li "Lumbars Inclinat" at bounding box center [449, 92] width 880 height 14
type input "lumbars"
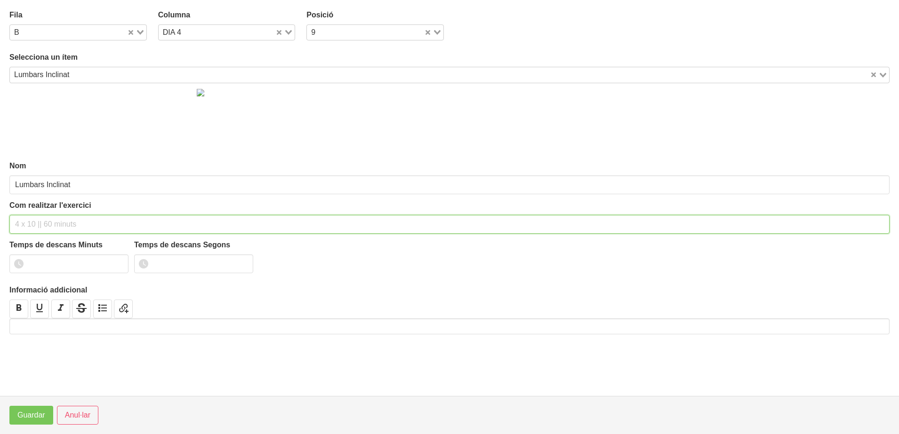
click at [84, 224] on input "text" at bounding box center [449, 224] width 880 height 19
type input "2 x 6-8 a 3010 120""
click at [115, 261] on input "1" at bounding box center [68, 264] width 119 height 19
drag, startPoint x: 116, startPoint y: 261, endPoint x: 71, endPoint y: 329, distance: 81.6
type input "2"
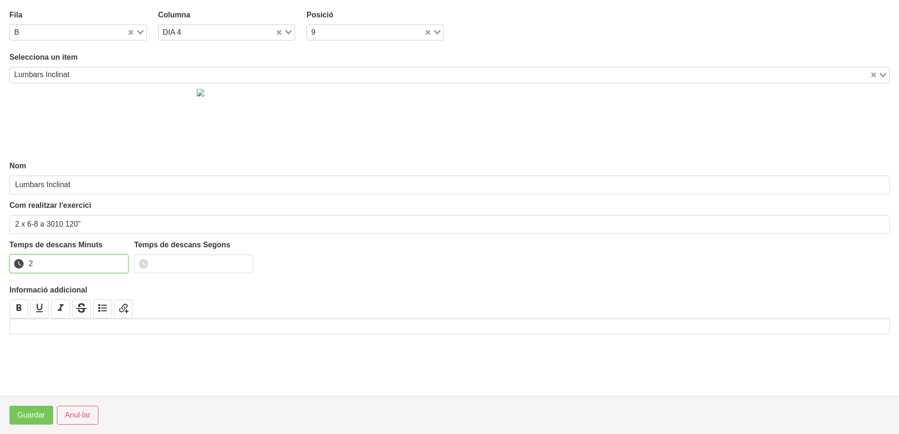
click at [111, 267] on input "2" at bounding box center [68, 264] width 119 height 19
click at [42, 417] on span "Guardar" at bounding box center [31, 415] width 28 height 11
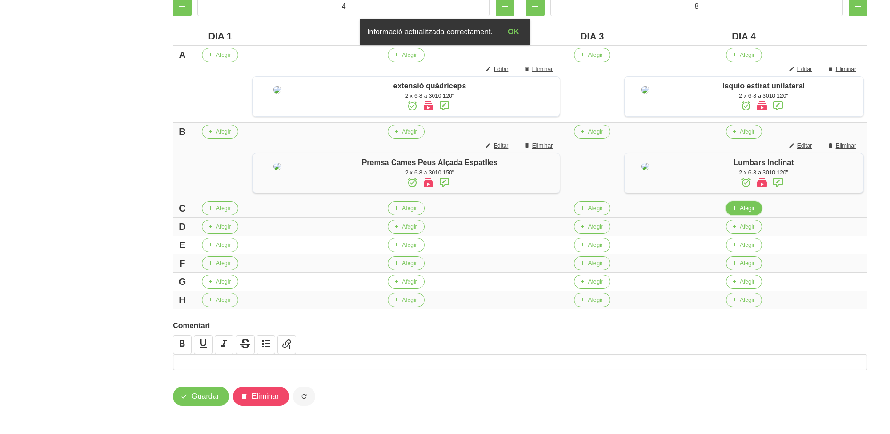
click at [740, 213] on span "Afegir" at bounding box center [747, 208] width 15 height 8
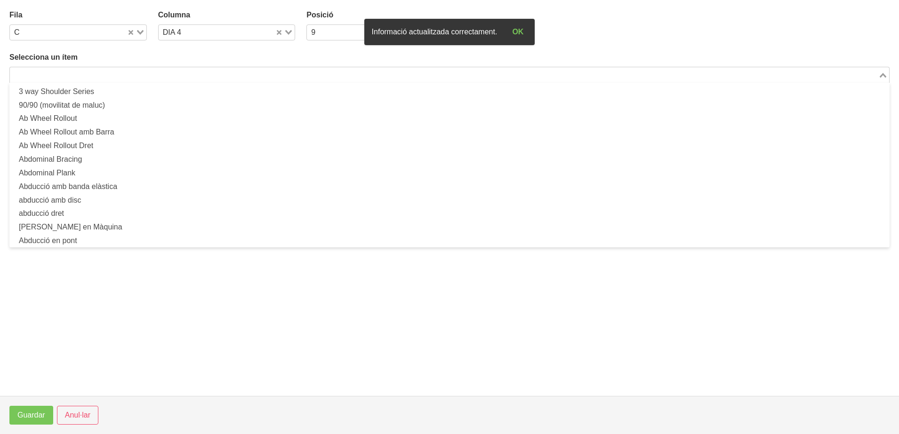
click at [284, 76] on input "Search for option" at bounding box center [444, 74] width 866 height 11
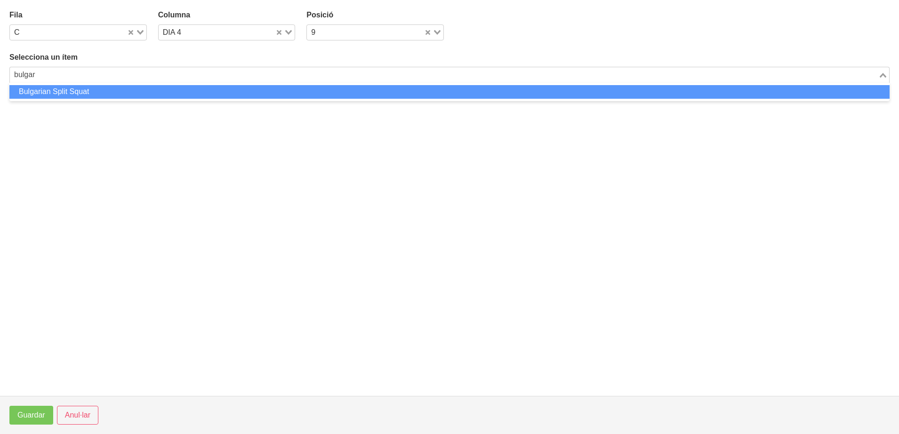
click at [226, 92] on li "Bulgarian Split Squat" at bounding box center [449, 92] width 880 height 14
type input "bulgar"
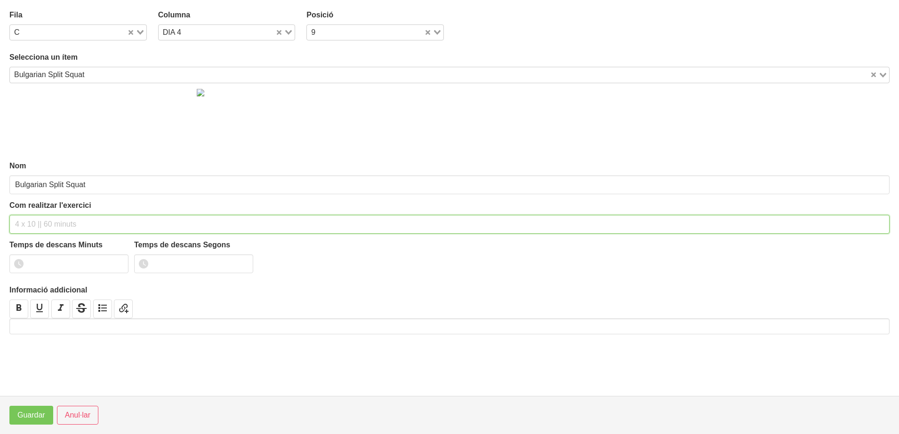
click at [72, 219] on input "text" at bounding box center [449, 224] width 880 height 19
type input "2 x 6-8 a 3010 150""
click at [57, 260] on input "number" at bounding box center [68, 264] width 119 height 19
type input "2"
type input "30"
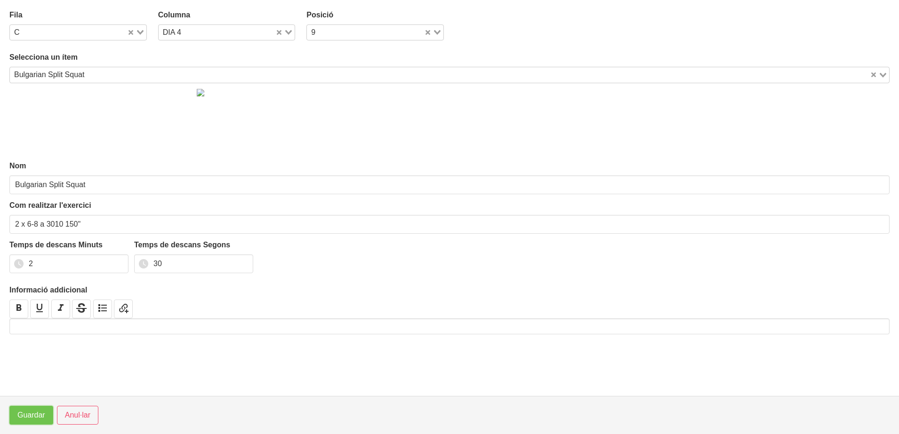
click at [34, 413] on span "Guardar" at bounding box center [31, 415] width 28 height 11
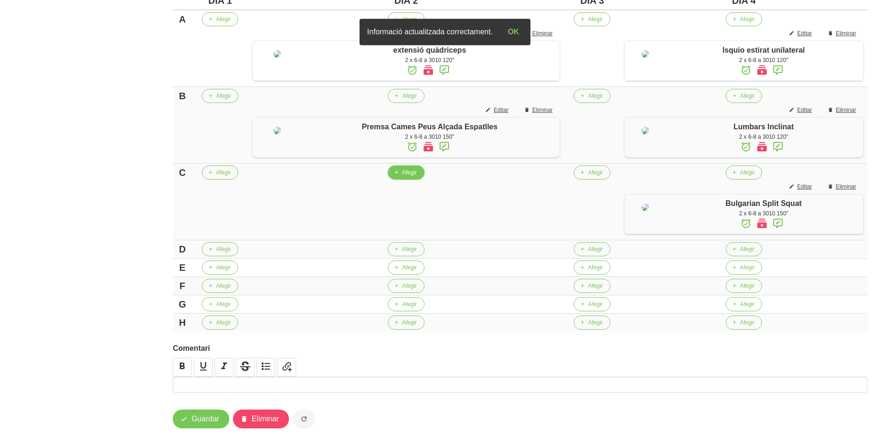
click at [394, 180] on button "Afegir" at bounding box center [406, 173] width 36 height 14
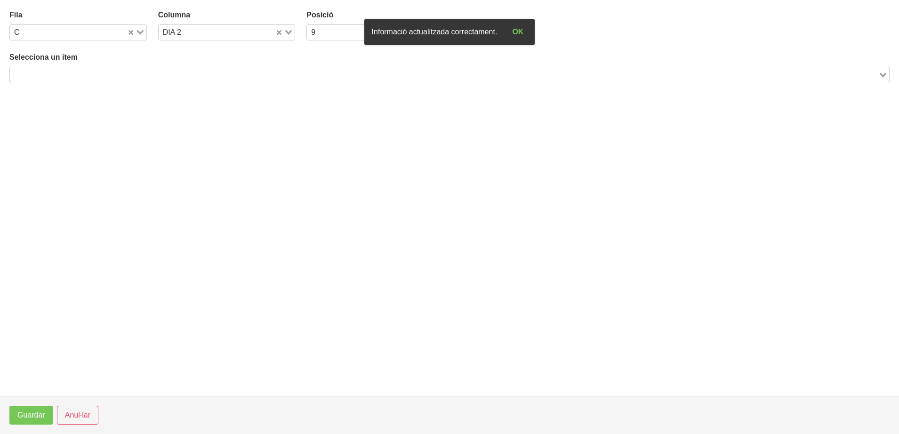
drag, startPoint x: 135, startPoint y: 78, endPoint x: 165, endPoint y: 54, distance: 38.6
click at [141, 75] on input "Search for option" at bounding box center [444, 74] width 866 height 11
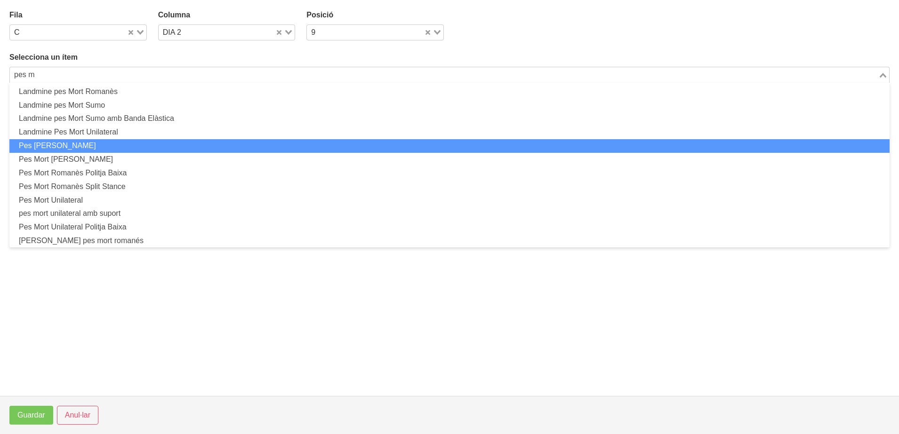
click at [105, 150] on li "Pes Mort Romanès" at bounding box center [449, 146] width 880 height 14
type input "pes m"
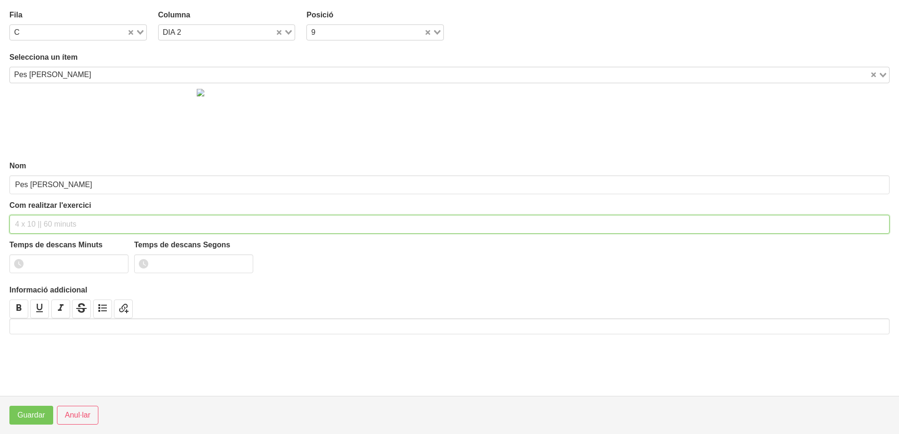
click at [71, 223] on input "text" at bounding box center [449, 224] width 880 height 19
type input "2 x 6-8 a 3010 150""
drag, startPoint x: 54, startPoint y: 266, endPoint x: 60, endPoint y: 259, distance: 9.0
click at [53, 265] on input "number" at bounding box center [68, 264] width 119 height 19
type input "2"
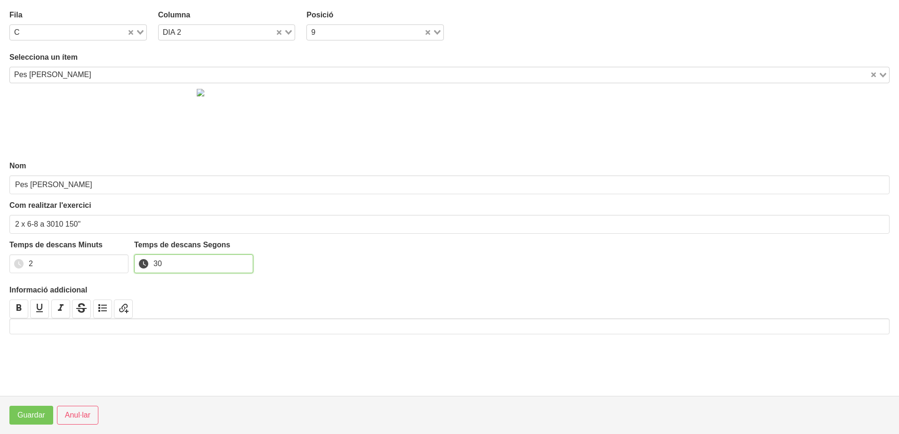
type input "30"
drag, startPoint x: 143, startPoint y: 28, endPoint x: 103, endPoint y: 73, distance: 60.3
click at [133, 41] on div "Fila C Loading..." at bounding box center [78, 25] width 149 height 42
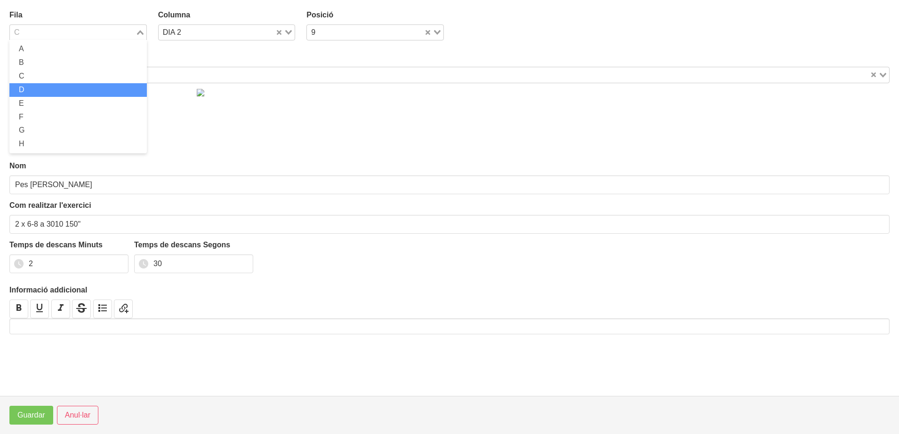
click at [63, 85] on li "D" at bounding box center [77, 90] width 137 height 14
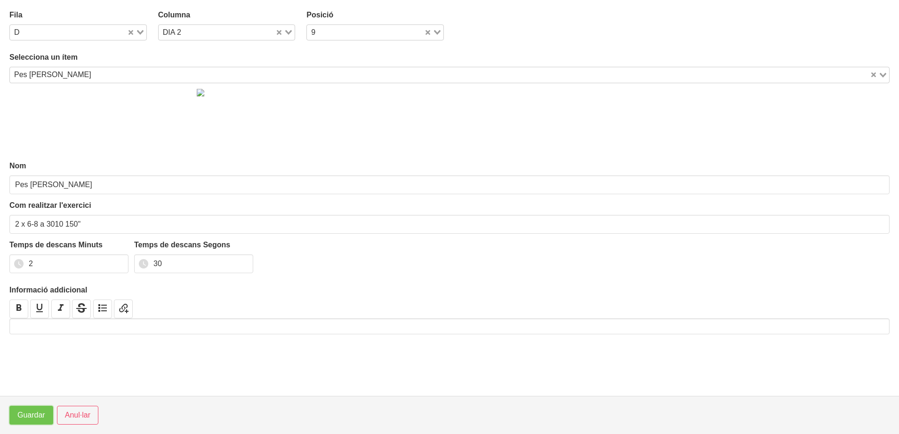
click at [29, 417] on span "Guardar" at bounding box center [31, 415] width 28 height 11
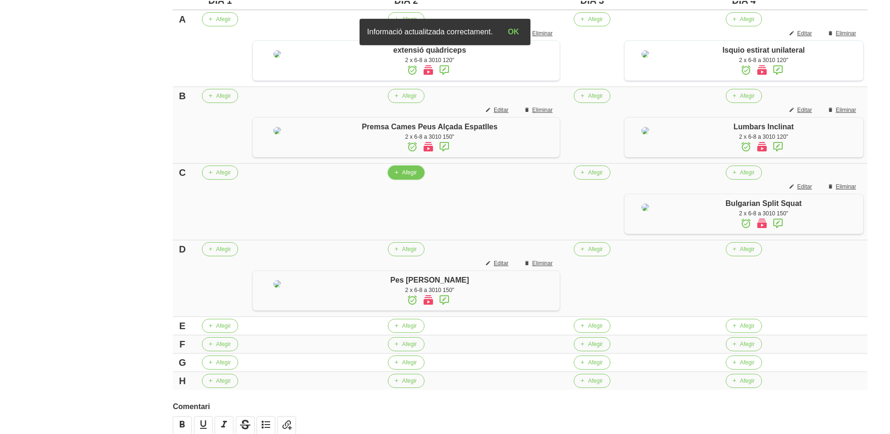
drag, startPoint x: 397, startPoint y: 234, endPoint x: 391, endPoint y: 234, distance: 5.2
click at [391, 180] on button "Afegir" at bounding box center [406, 173] width 36 height 14
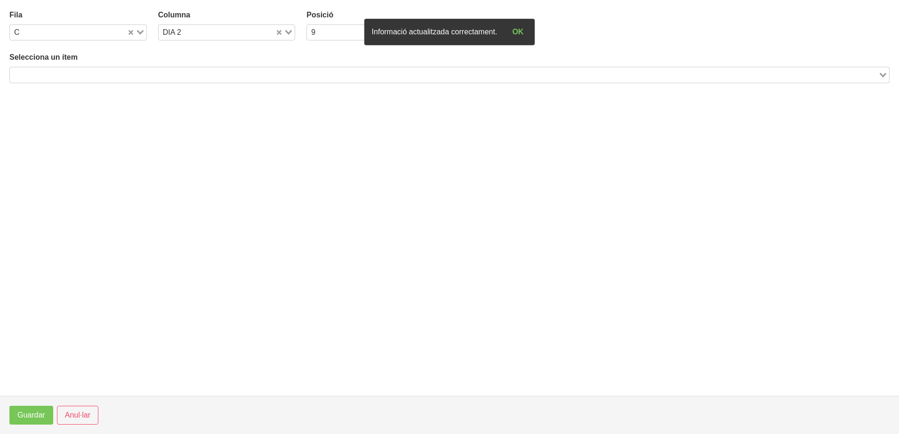
drag, startPoint x: 133, startPoint y: 79, endPoint x: 182, endPoint y: 63, distance: 51.9
click at [147, 71] on input "Search for option" at bounding box center [444, 74] width 866 height 11
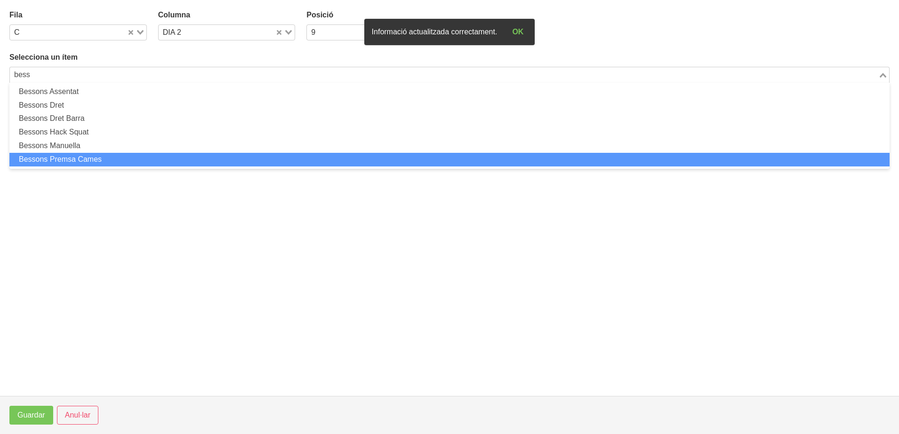
click at [128, 161] on li "Bessons Premsa Cames" at bounding box center [449, 160] width 880 height 14
type input "bess"
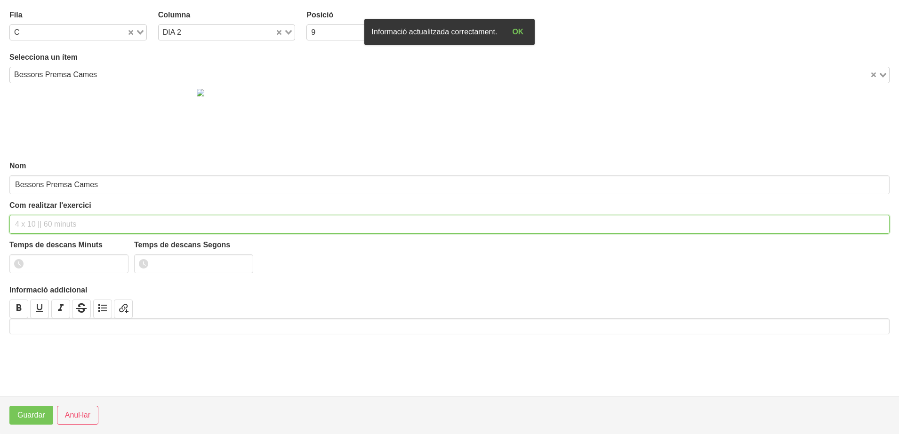
click at [42, 223] on input "text" at bounding box center [449, 224] width 880 height 19
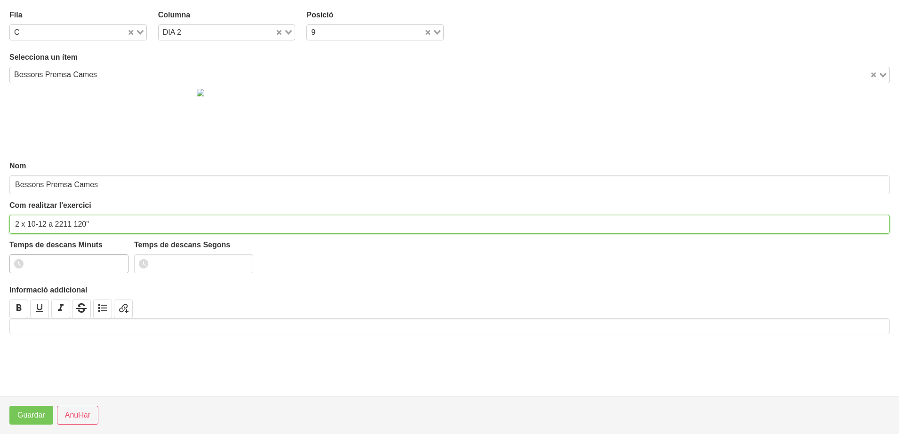
type input "2 x 10-12 a 2211 120""
click at [117, 262] on input "1" at bounding box center [68, 264] width 119 height 19
drag, startPoint x: 117, startPoint y: 262, endPoint x: 47, endPoint y: 334, distance: 100.2
type input "2"
click at [111, 266] on input "2" at bounding box center [68, 264] width 119 height 19
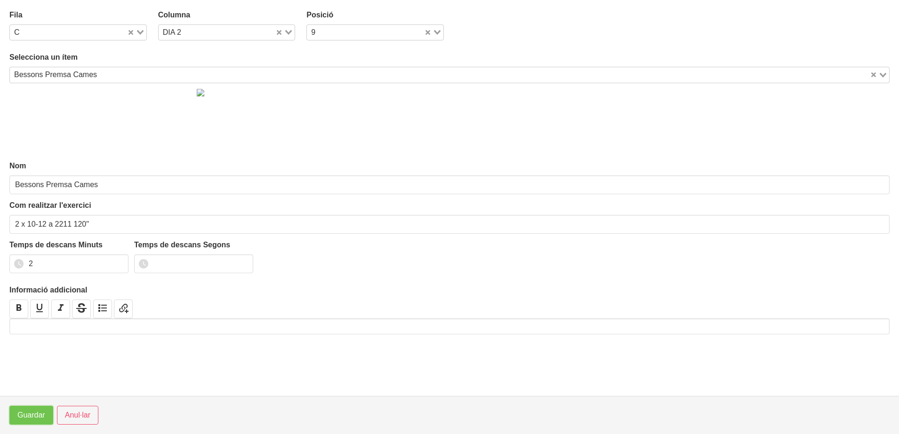
click at [25, 413] on span "Guardar" at bounding box center [31, 415] width 28 height 11
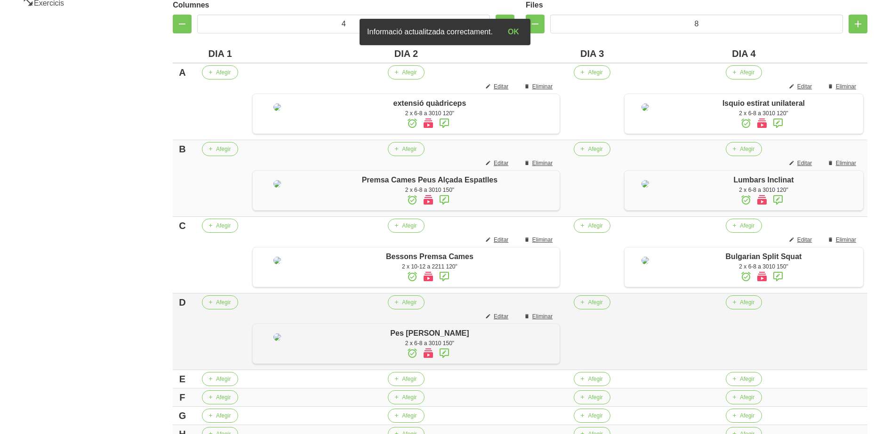
scroll to position [452, 0]
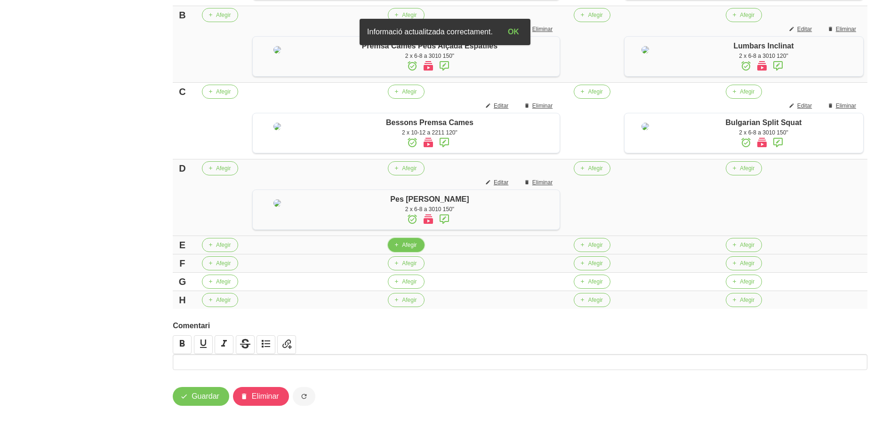
click at [393, 250] on button "Afegir" at bounding box center [406, 245] width 36 height 14
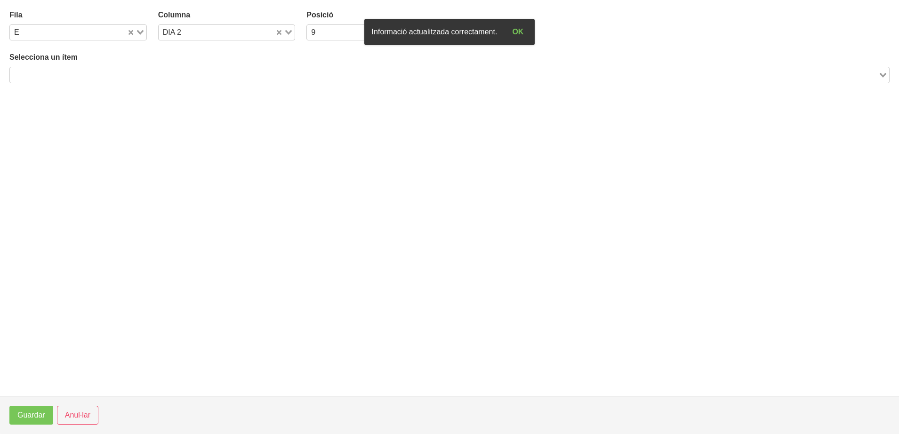
drag, startPoint x: 155, startPoint y: 76, endPoint x: 288, endPoint y: 6, distance: 150.3
click at [162, 73] on input "Search for option" at bounding box center [444, 74] width 866 height 11
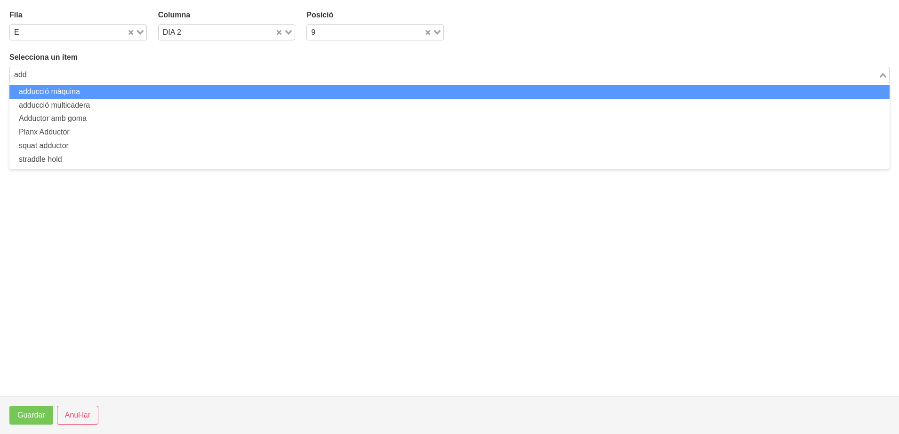
click at [64, 95] on li "adducció màquina" at bounding box center [449, 92] width 880 height 14
type input "add"
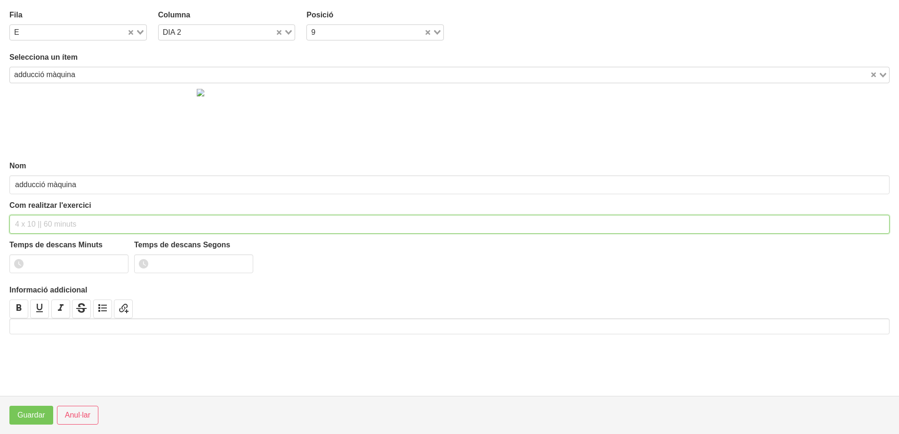
click at [39, 222] on input "text" at bounding box center [449, 224] width 880 height 19
type input "2 x 10-15 a 2010 120""
click at [117, 262] on input "1" at bounding box center [68, 264] width 119 height 19
drag, startPoint x: 117, startPoint y: 262, endPoint x: 84, endPoint y: 319, distance: 65.8
type input "2"
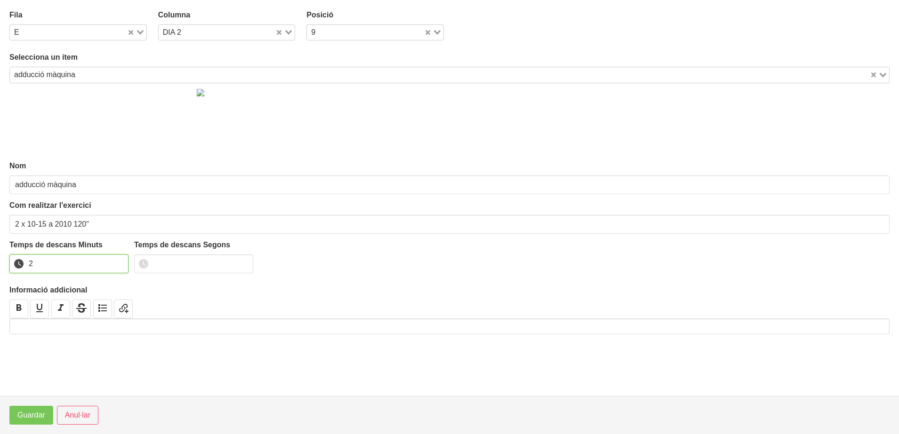
click at [116, 263] on input "2" at bounding box center [68, 264] width 119 height 19
click at [40, 417] on span "Guardar" at bounding box center [31, 415] width 28 height 11
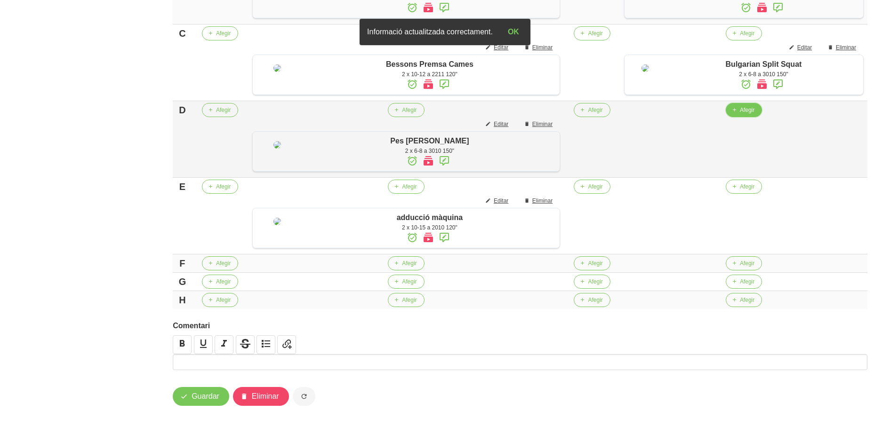
drag, startPoint x: 734, startPoint y: 141, endPoint x: 723, endPoint y: 140, distance: 10.9
click at [725, 117] on button "Afegir" at bounding box center [743, 110] width 36 height 14
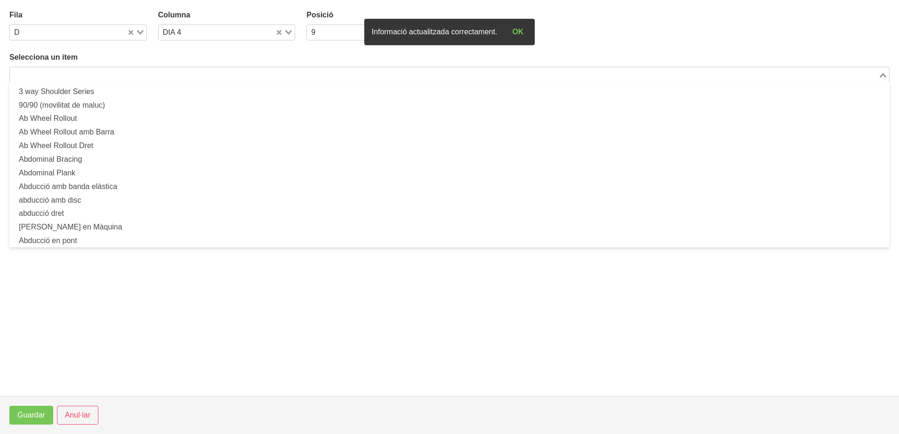
click at [257, 73] on input "Search for option" at bounding box center [444, 74] width 866 height 11
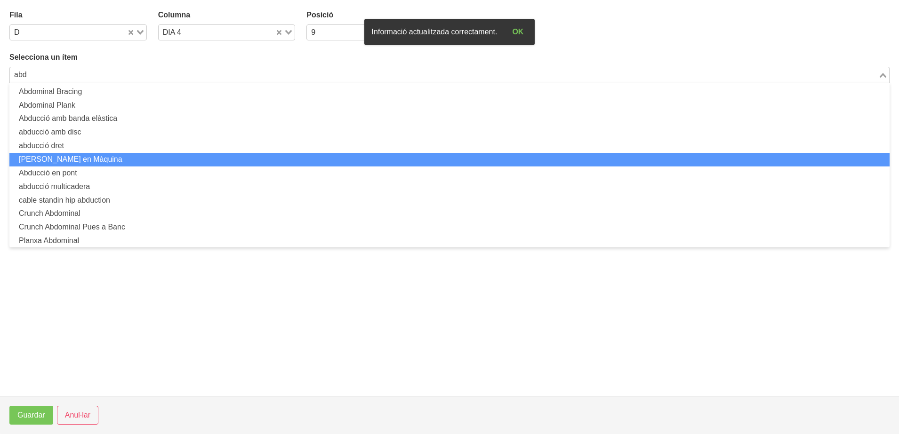
click at [91, 162] on li "Abducció en Màquina" at bounding box center [449, 160] width 880 height 14
type input "abd"
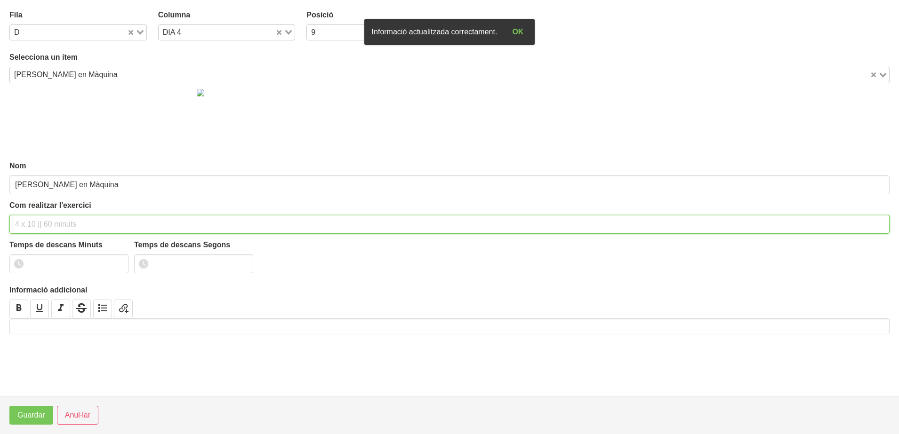
drag, startPoint x: 42, startPoint y: 225, endPoint x: 46, endPoint y: 231, distance: 6.1
click at [45, 230] on input "text" at bounding box center [449, 224] width 880 height 19
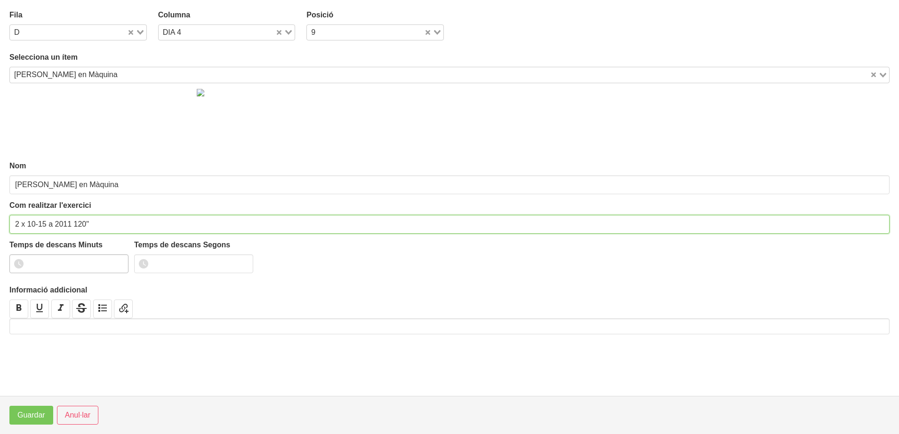
type input "2 x 10-15 a 2011 120""
click at [116, 263] on input "0" at bounding box center [68, 264] width 119 height 19
drag, startPoint x: 116, startPoint y: 263, endPoint x: 99, endPoint y: 279, distance: 23.0
click at [111, 269] on input "0" at bounding box center [68, 264] width 119 height 19
type input "2"
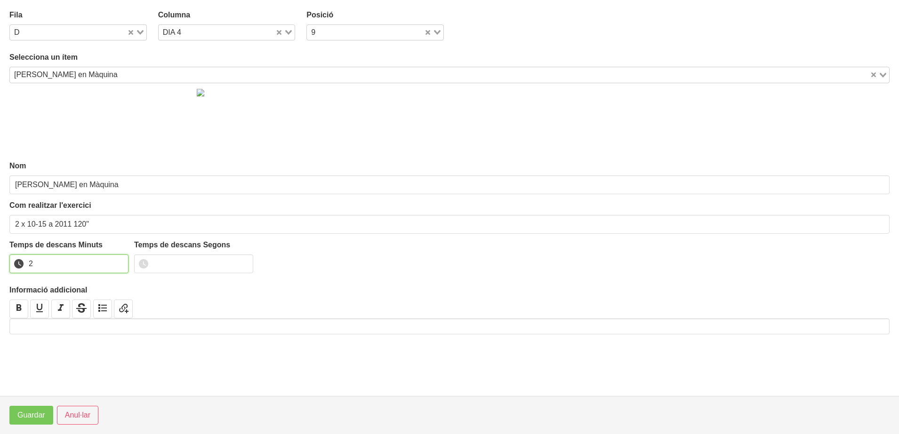
click at [117, 263] on input "2" at bounding box center [68, 264] width 119 height 19
click at [27, 417] on span "Guardar" at bounding box center [31, 415] width 28 height 11
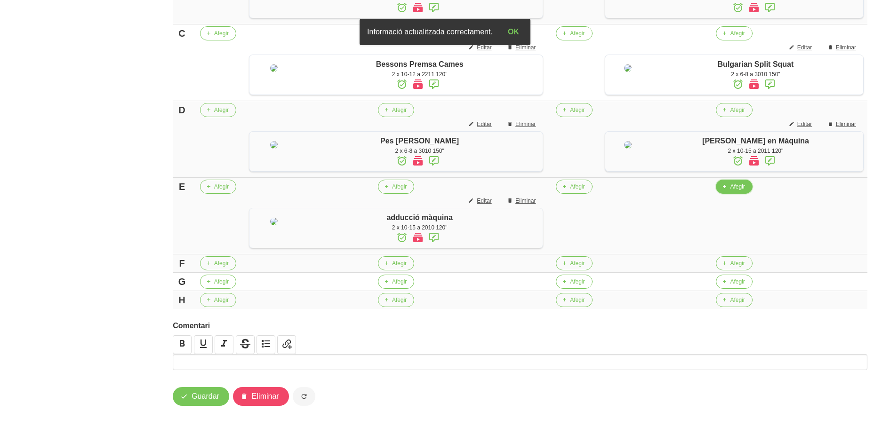
click at [724, 191] on span "button" at bounding box center [724, 187] width 8 height 8
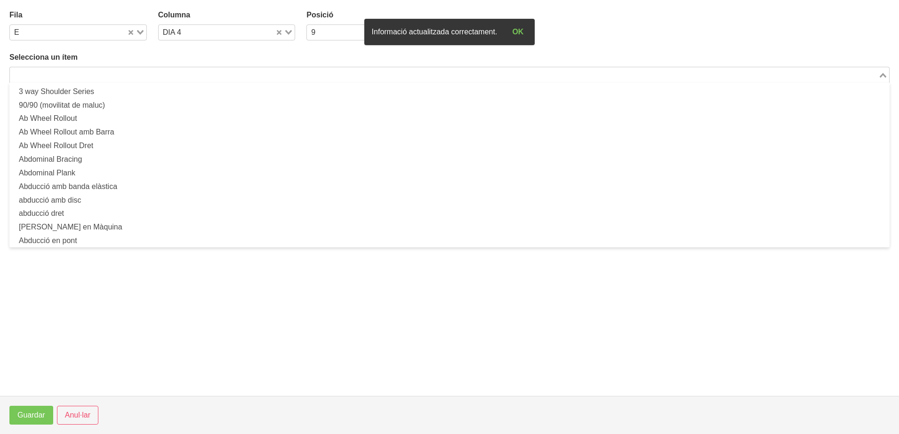
drag, startPoint x: 180, startPoint y: 75, endPoint x: 209, endPoint y: 66, distance: 30.5
click at [187, 70] on input "Search for option" at bounding box center [444, 74] width 866 height 11
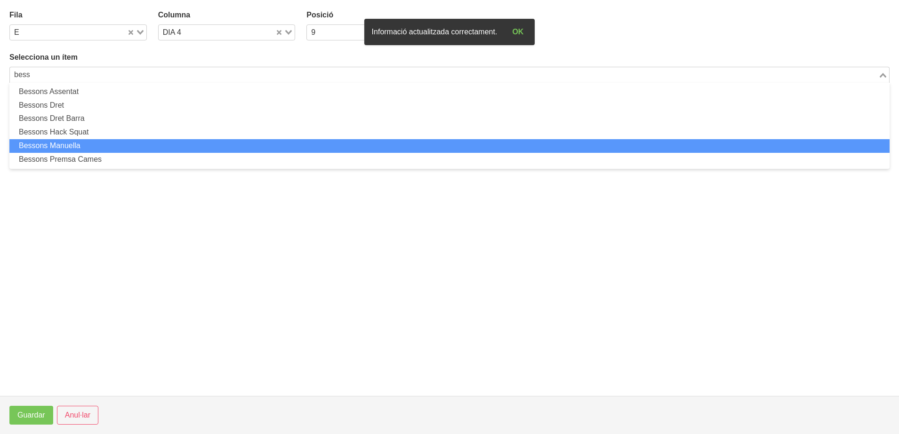
drag, startPoint x: 135, startPoint y: 144, endPoint x: 130, endPoint y: 147, distance: 4.8
click at [130, 147] on li "Bessons Manuella" at bounding box center [449, 146] width 880 height 14
type input "bess"
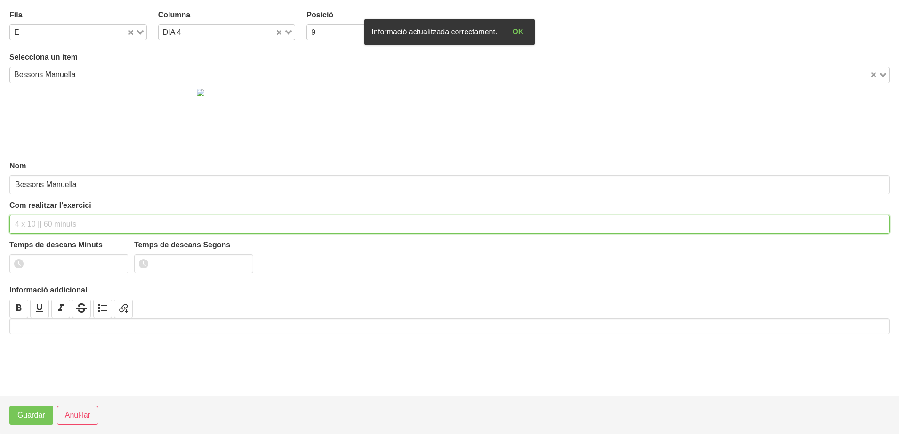
drag, startPoint x: 63, startPoint y: 221, endPoint x: 70, endPoint y: 216, distance: 8.5
click at [64, 221] on input "text" at bounding box center [449, 224] width 880 height 19
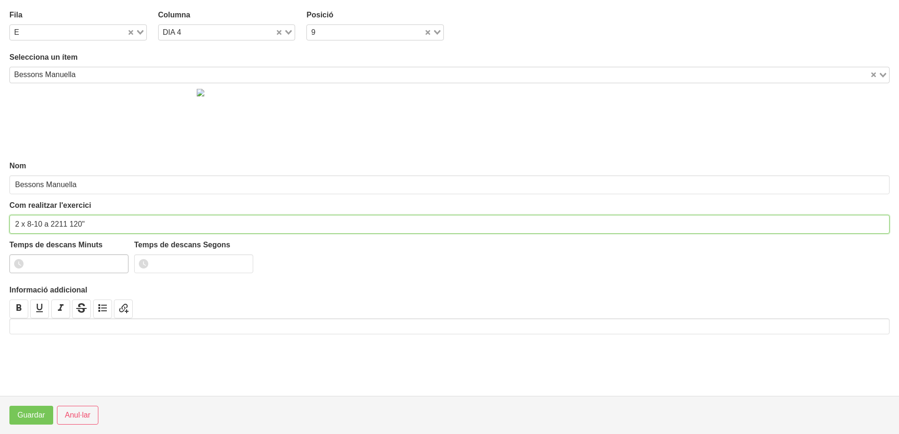
type input "2 x 8-10 a 2211 120""
click at [117, 262] on input "1" at bounding box center [68, 264] width 119 height 19
drag, startPoint x: 117, startPoint y: 262, endPoint x: 112, endPoint y: 267, distance: 7.0
type input "2"
click at [112, 267] on input "2" at bounding box center [68, 264] width 119 height 19
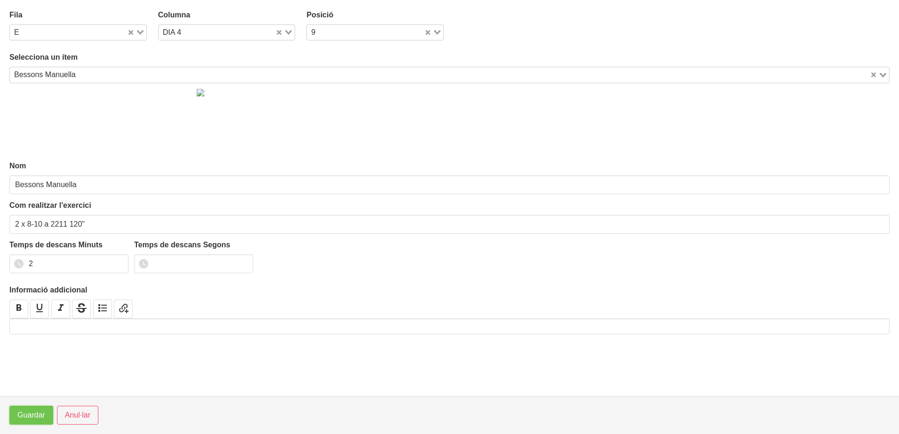
click at [44, 411] on span "Guardar" at bounding box center [31, 415] width 28 height 11
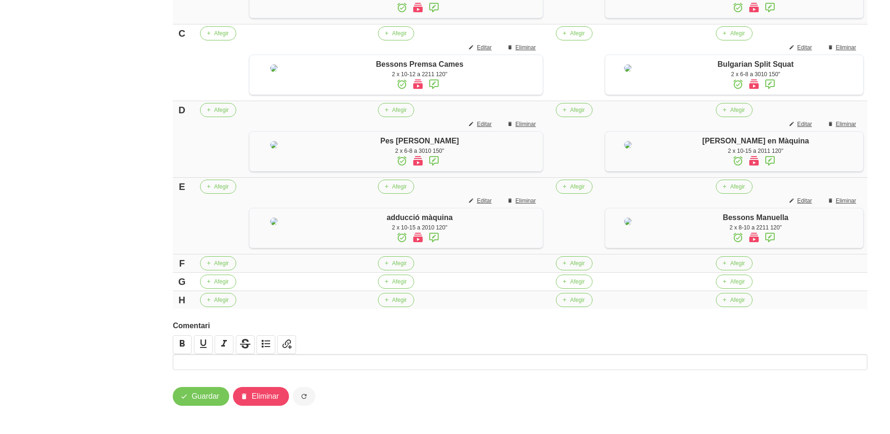
scroll to position [541, 0]
drag, startPoint x: 398, startPoint y: 267, endPoint x: 394, endPoint y: 264, distance: 5.1
click at [394, 264] on button "Afegir" at bounding box center [396, 263] width 36 height 14
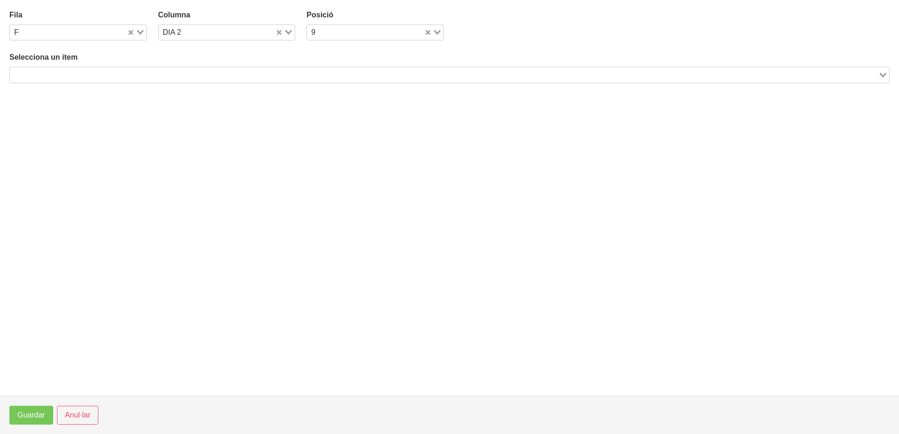
drag, startPoint x: 182, startPoint y: 73, endPoint x: 177, endPoint y: 82, distance: 10.1
click at [179, 78] on input "Search for option" at bounding box center [444, 74] width 866 height 11
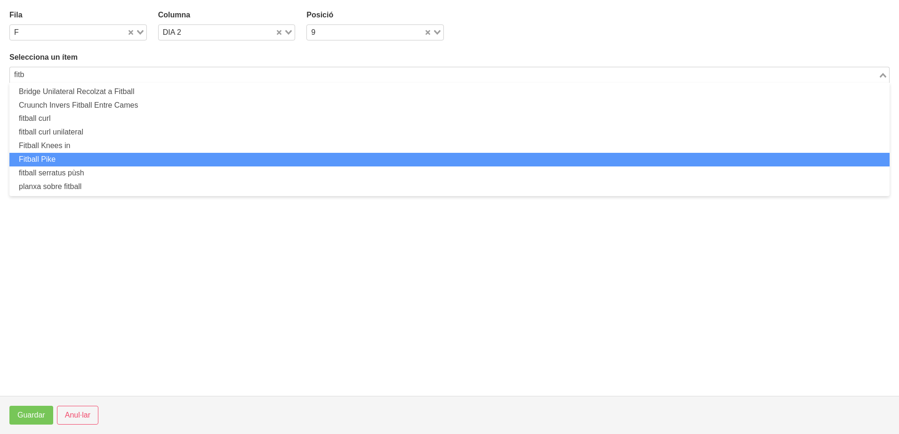
click at [78, 159] on li "Fitball Pike" at bounding box center [449, 160] width 880 height 14
type input "fitb"
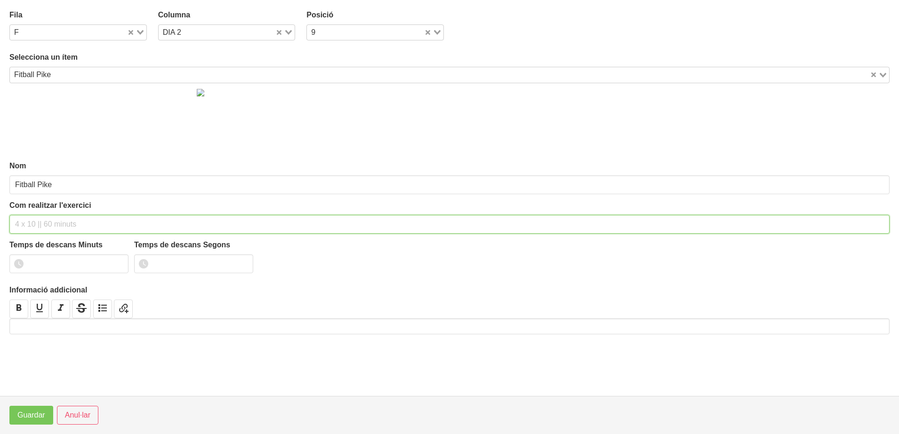
click at [51, 220] on input "text" at bounding box center [449, 224] width 880 height 19
type input "2 x 10-15 a 2010 120""
click at [118, 262] on input "1" at bounding box center [68, 264] width 119 height 19
drag, startPoint x: 118, startPoint y: 262, endPoint x: 4, endPoint y: 371, distance: 157.4
type input "2"
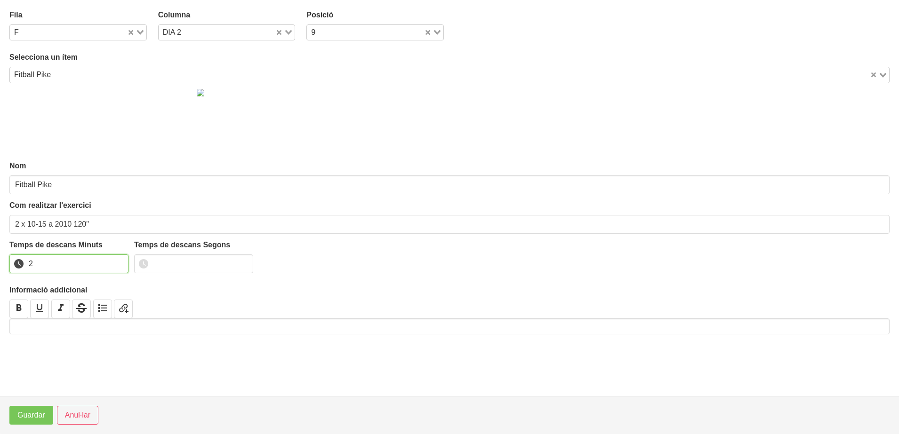
click at [115, 263] on input "2" at bounding box center [68, 264] width 119 height 19
click at [28, 418] on span "Guardar" at bounding box center [31, 415] width 28 height 11
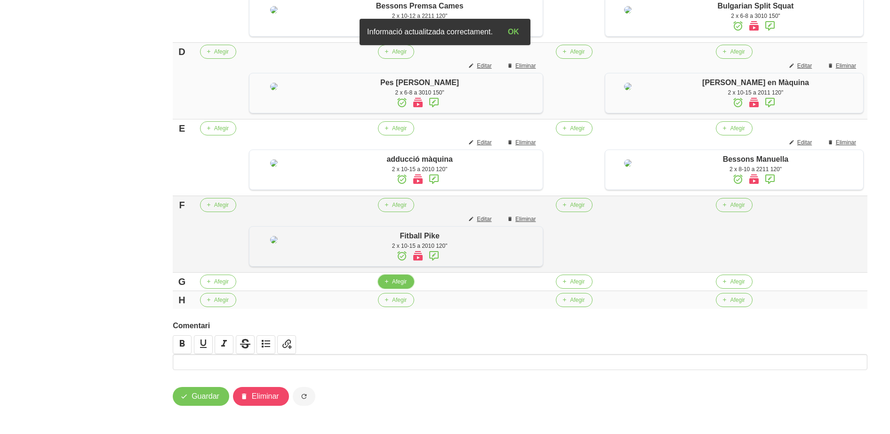
drag, startPoint x: 392, startPoint y: 367, endPoint x: 384, endPoint y: 349, distance: 20.6
click at [390, 291] on td "Afegir" at bounding box center [396, 282] width 302 height 18
click at [390, 286] on span "button" at bounding box center [386, 282] width 8 height 8
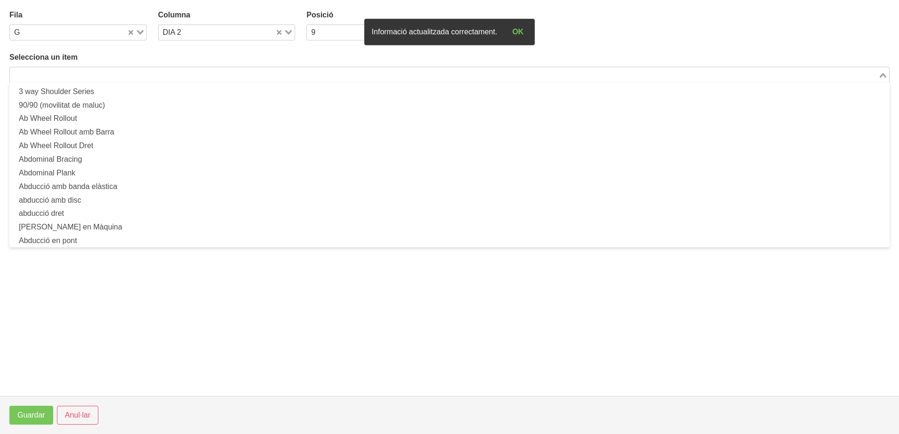
click at [153, 75] on input "Search for option" at bounding box center [444, 74] width 866 height 11
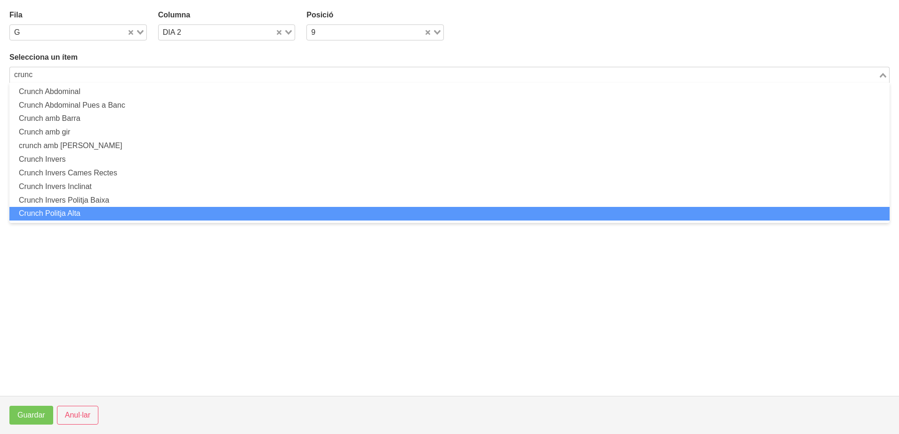
click at [95, 212] on li "Crunch Politja Alta" at bounding box center [449, 214] width 880 height 14
type input "crunc"
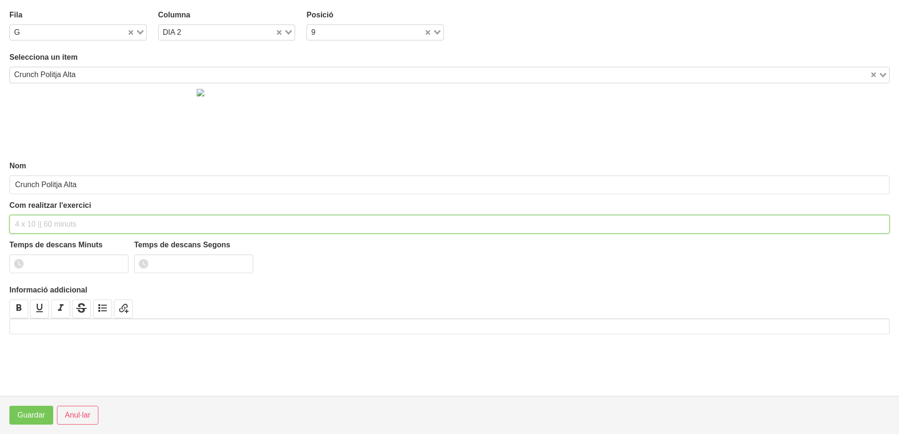
click at [39, 220] on input "text" at bounding box center [449, 224] width 880 height 19
drag, startPoint x: 40, startPoint y: 223, endPoint x: 28, endPoint y: 223, distance: 11.8
click at [28, 223] on input "2 x 8-12 a 2010 120"" at bounding box center [449, 224] width 880 height 19
type input "2 x 12-20 a 2010 120""
click at [116, 262] on input "1" at bounding box center [68, 264] width 119 height 19
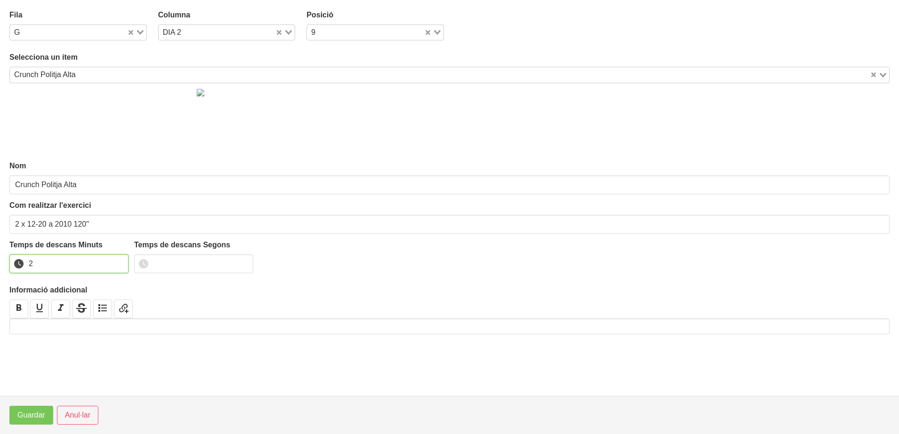
drag, startPoint x: 116, startPoint y: 261, endPoint x: 110, endPoint y: 266, distance: 7.7
type input "2"
click at [114, 262] on input "2" at bounding box center [68, 264] width 119 height 19
click at [28, 410] on span "Guardar" at bounding box center [31, 415] width 28 height 11
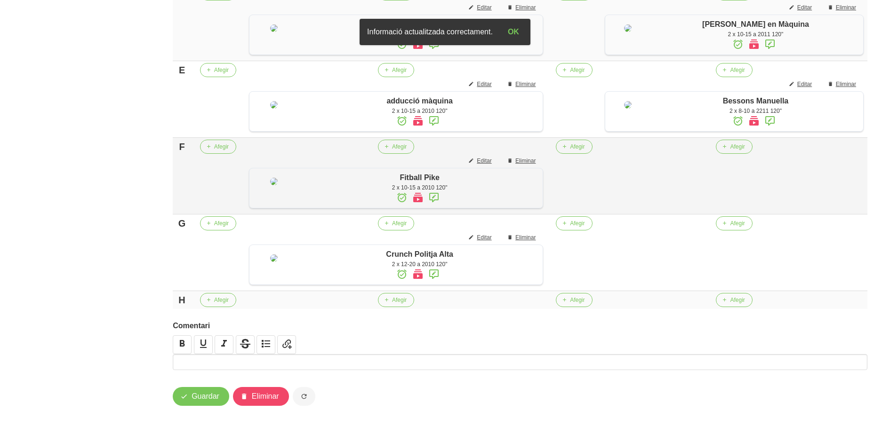
scroll to position [658, 0]
drag, startPoint x: 736, startPoint y: 150, endPoint x: 731, endPoint y: 153, distance: 6.5
click at [738, 153] on td "Afegir" at bounding box center [734, 176] width 266 height 77
click at [732, 151] on button "Afegir" at bounding box center [734, 147] width 36 height 14
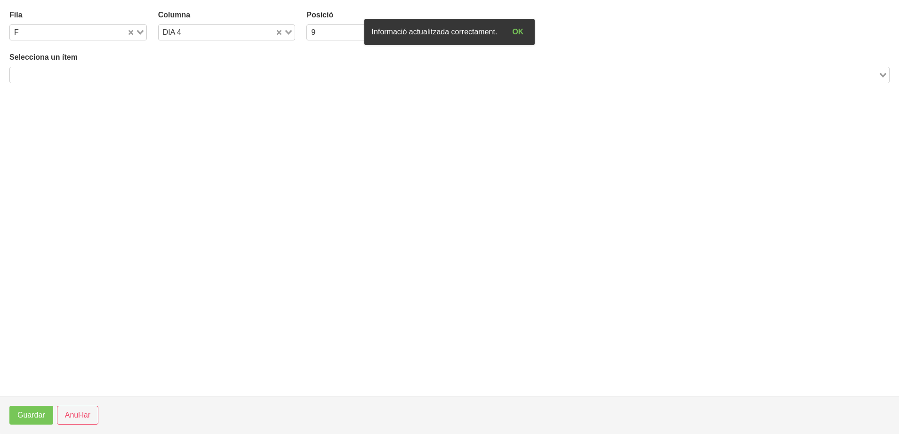
click at [180, 73] on input "Search for option" at bounding box center [444, 74] width 866 height 11
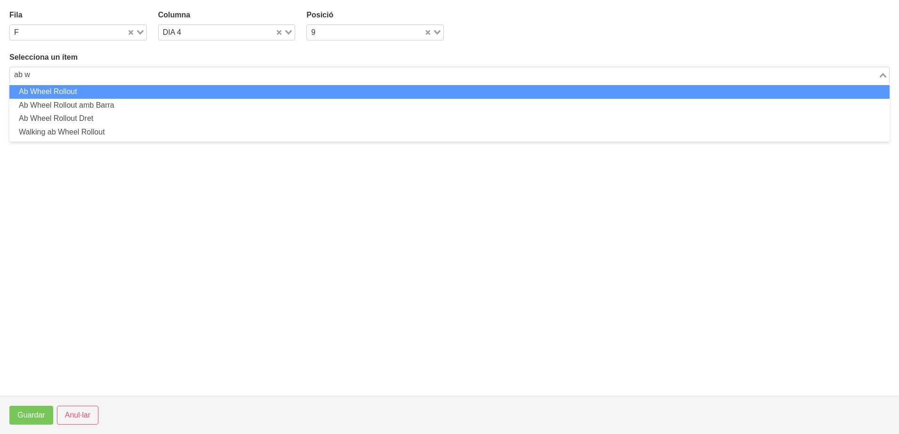
click at [108, 95] on li "Ab Wheel Rollout" at bounding box center [449, 92] width 880 height 14
type input "ab w"
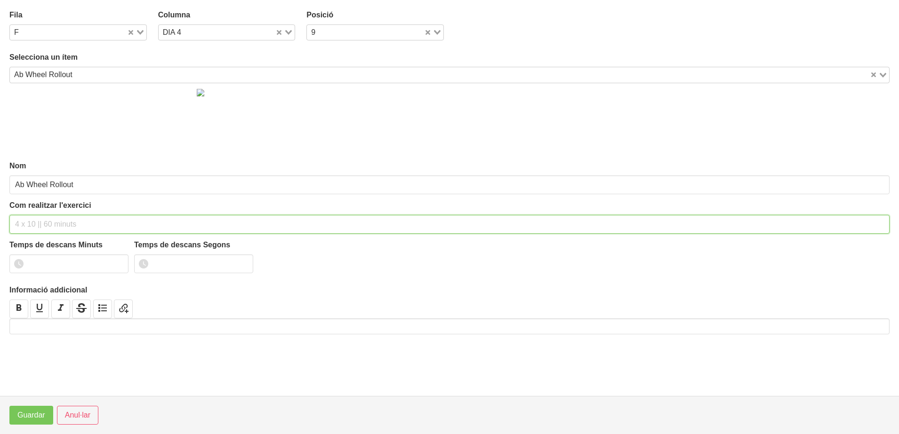
click at [61, 222] on input "text" at bounding box center [449, 224] width 880 height 19
type input "2 x 6-10 a 2010 120""
click at [116, 262] on input "1" at bounding box center [68, 264] width 119 height 19
drag, startPoint x: 116, startPoint y: 262, endPoint x: 41, endPoint y: 358, distance: 121.4
type input "2"
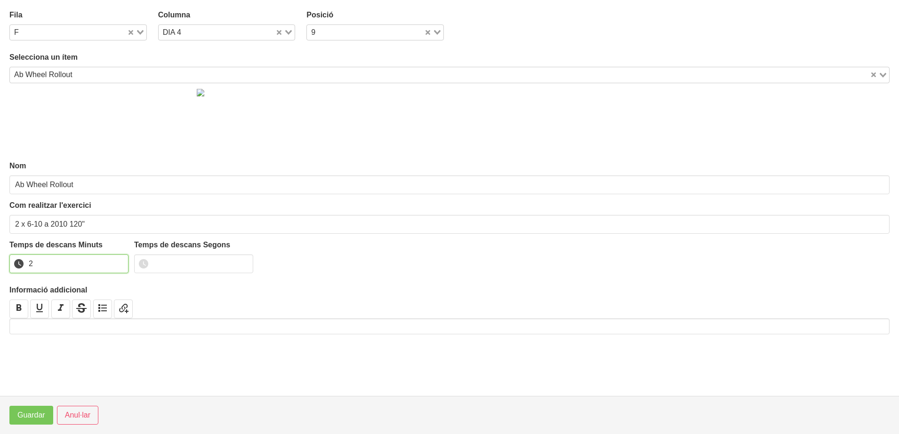
click at [104, 273] on input "2" at bounding box center [68, 264] width 119 height 19
click at [16, 419] on button "Guardar" at bounding box center [31, 415] width 44 height 19
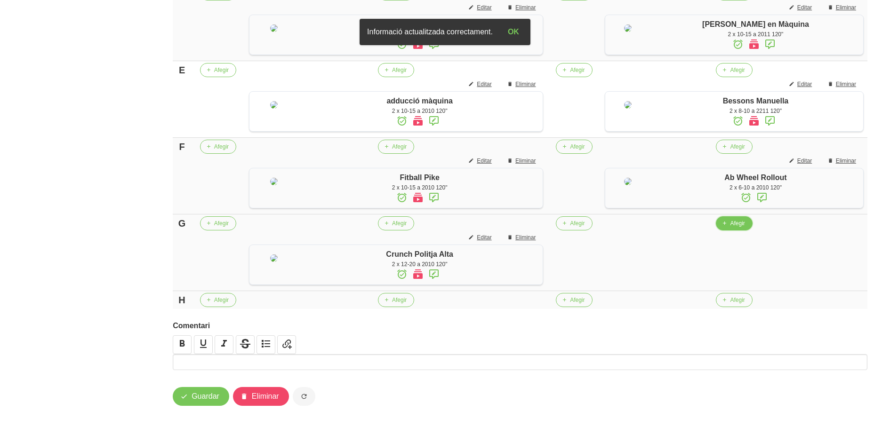
drag, startPoint x: 752, startPoint y: 255, endPoint x: 747, endPoint y: 255, distance: 5.2
click at [747, 231] on button "Afegir" at bounding box center [734, 223] width 36 height 14
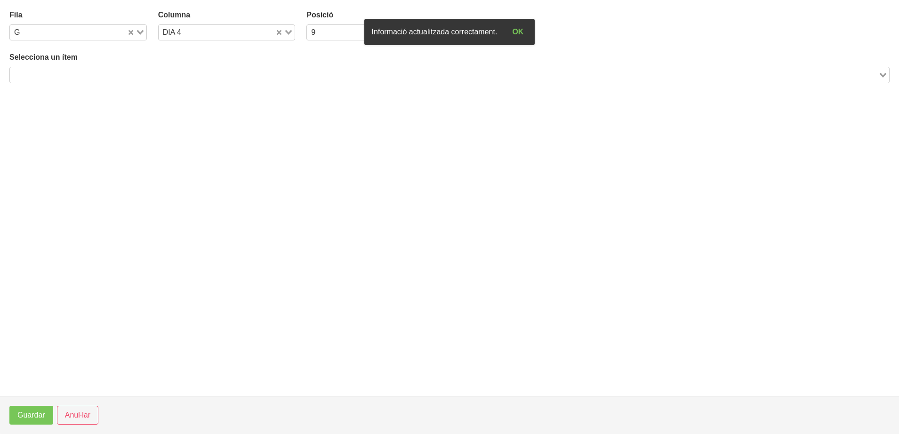
drag, startPoint x: 110, startPoint y: 73, endPoint x: 114, endPoint y: 64, distance: 10.6
click at [113, 72] on input "Search for option" at bounding box center [444, 74] width 866 height 11
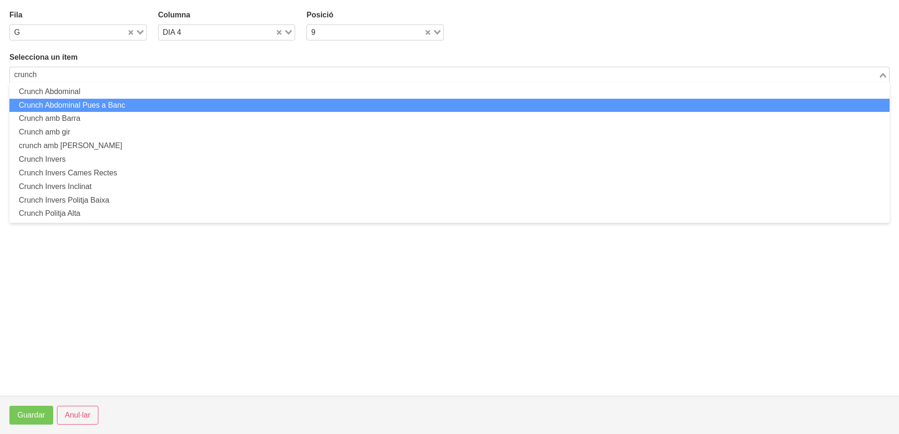
click at [97, 103] on li "Crunch Abdominal Pues a Banc" at bounding box center [449, 106] width 880 height 14
type input "crunch"
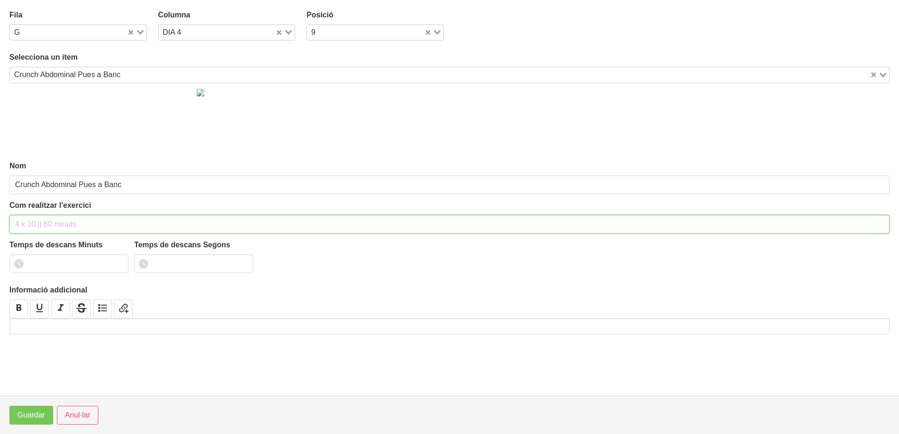
drag, startPoint x: 36, startPoint y: 216, endPoint x: 60, endPoint y: 154, distance: 66.0
click at [38, 215] on input "text" at bounding box center [449, 224] width 880 height 19
type input "2 x 15-20 a 2011 120""
click at [117, 262] on input "1" at bounding box center [68, 264] width 119 height 19
drag, startPoint x: 117, startPoint y: 262, endPoint x: 45, endPoint y: 378, distance: 137.3
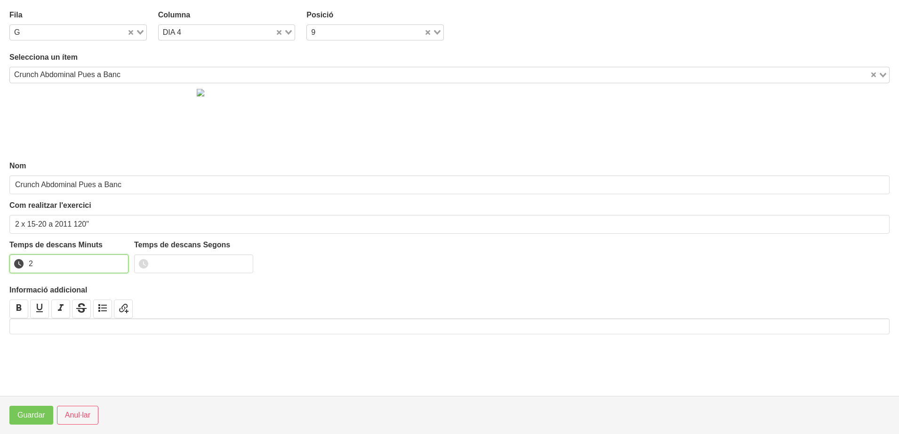
type input "2"
click at [109, 268] on input "2" at bounding box center [68, 264] width 119 height 19
click at [36, 416] on span "Guardar" at bounding box center [31, 415] width 28 height 11
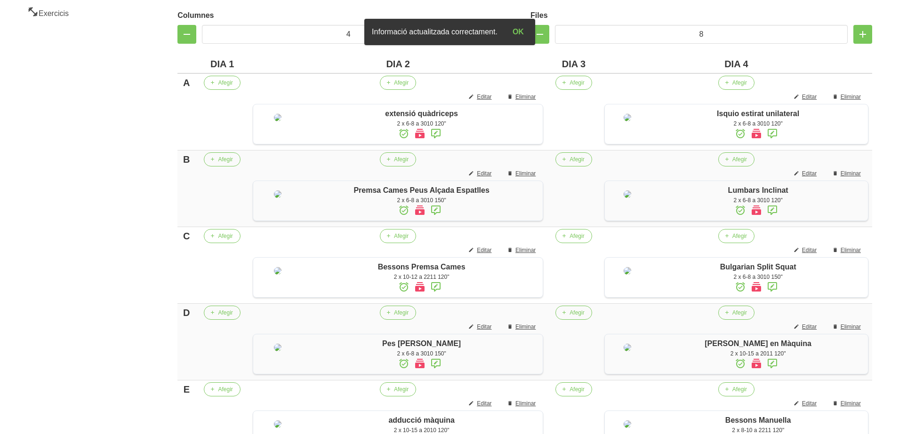
scroll to position [188, 0]
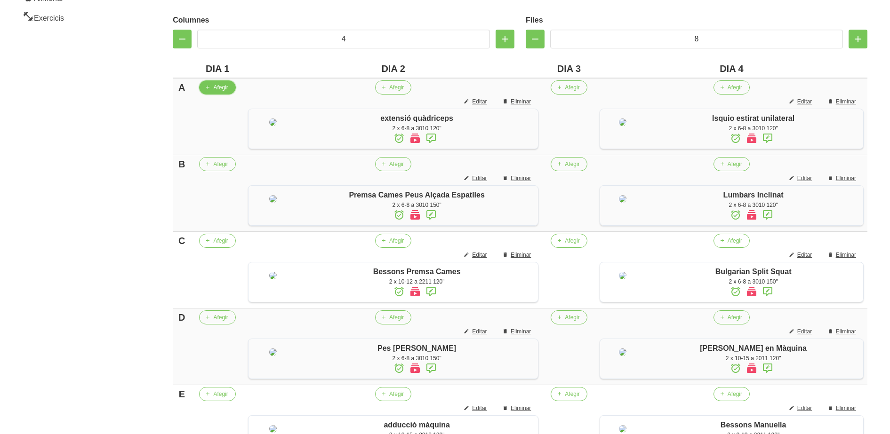
drag, startPoint x: 220, startPoint y: 88, endPoint x: 206, endPoint y: 89, distance: 14.2
click at [206, 89] on button "Afegir" at bounding box center [217, 87] width 36 height 14
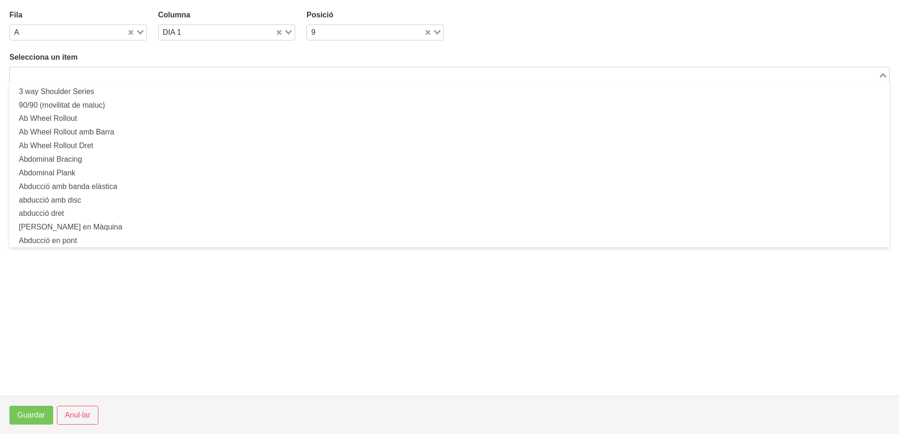
click at [102, 75] on input "Search for option" at bounding box center [444, 74] width 866 height 11
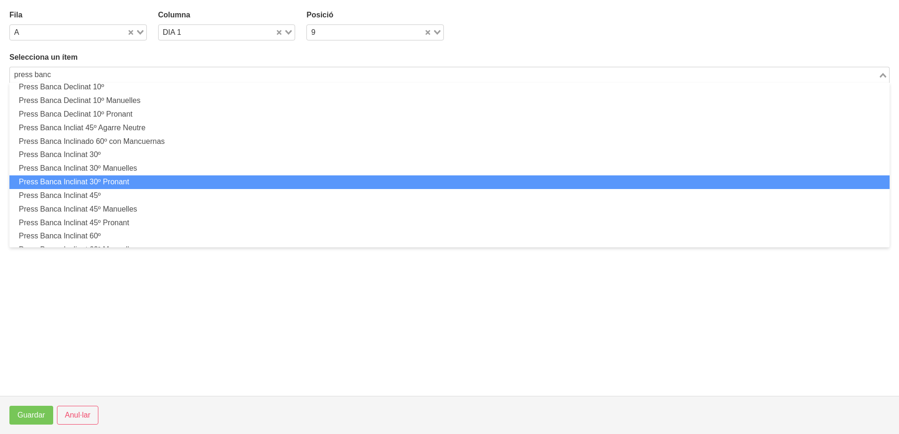
click at [122, 183] on li "Press Banca Inclinat 30º Pronant" at bounding box center [449, 182] width 880 height 14
type input "press banc"
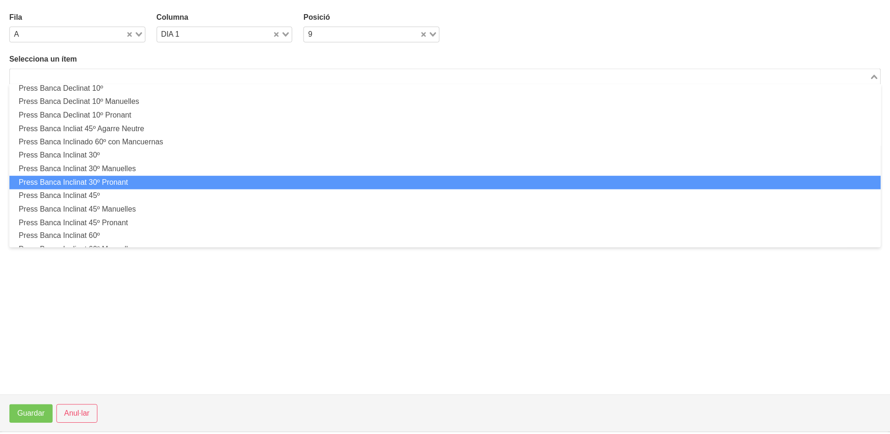
scroll to position [2, 0]
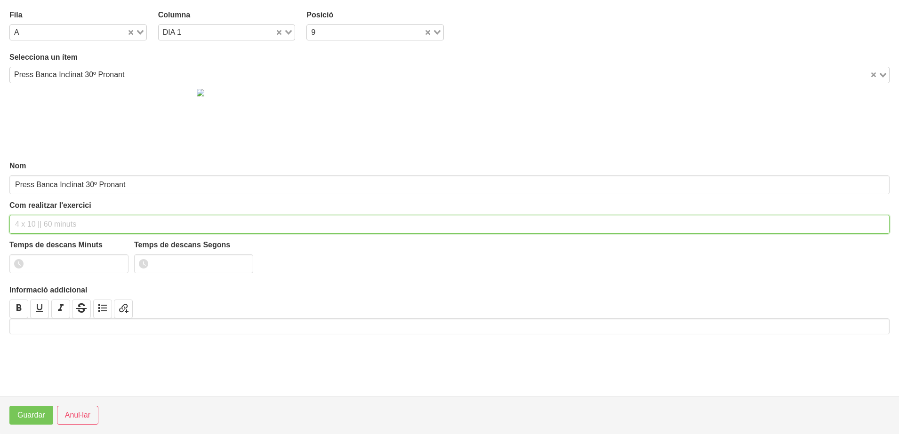
drag, startPoint x: 50, startPoint y: 227, endPoint x: 49, endPoint y: 222, distance: 4.7
click at [48, 225] on input "text" at bounding box center [449, 224] width 880 height 19
type input "2 x 6-8 a 3010 150""
click at [55, 266] on input "number" at bounding box center [68, 264] width 119 height 19
type input "2"
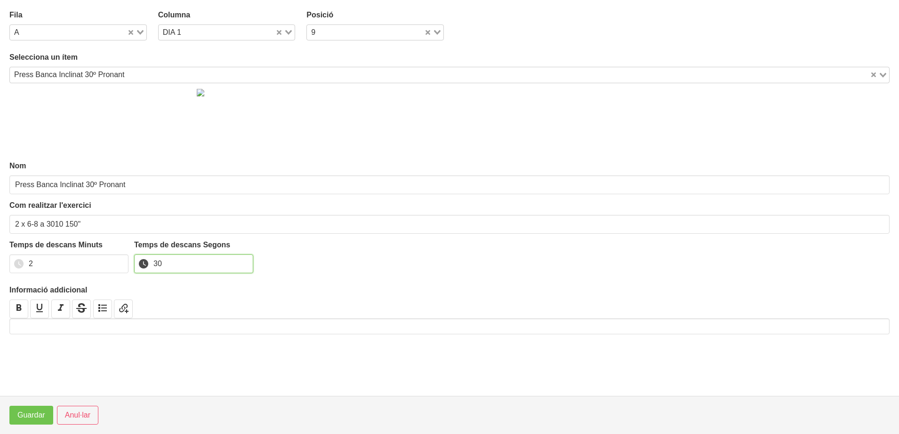
type input "30"
click at [38, 414] on span "Guardar" at bounding box center [31, 415] width 28 height 11
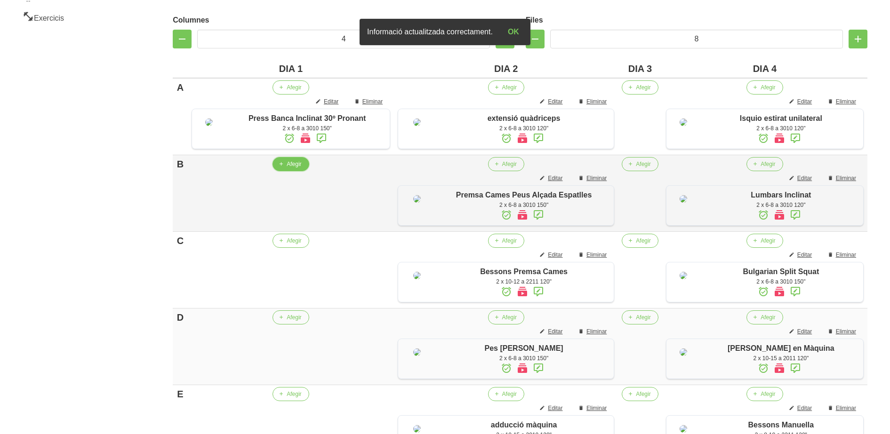
click at [283, 171] on button "Afegir" at bounding box center [290, 164] width 36 height 14
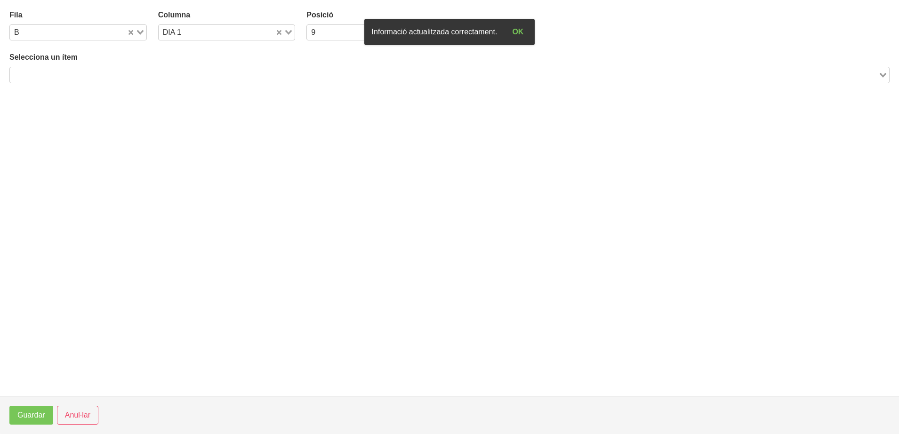
click at [142, 72] on input "Search for option" at bounding box center [444, 74] width 866 height 11
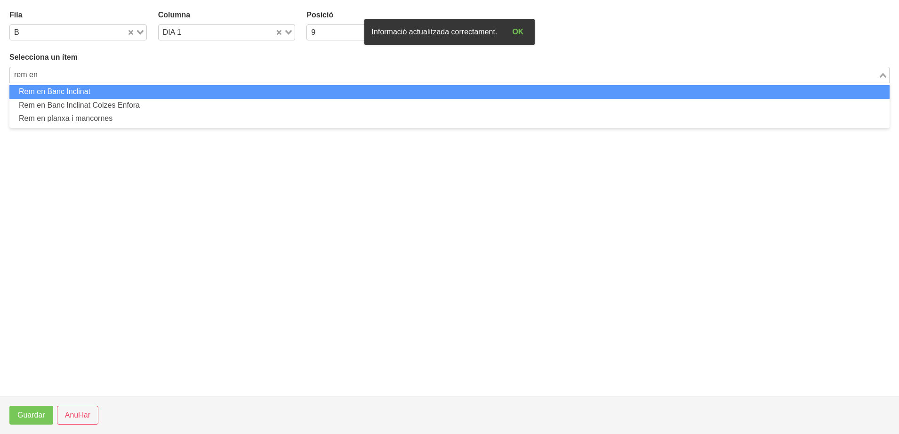
drag, startPoint x: 123, startPoint y: 88, endPoint x: 121, endPoint y: 93, distance: 5.1
click at [121, 93] on li "Rem en Banc Inclinat" at bounding box center [449, 92] width 880 height 14
type input "rem en"
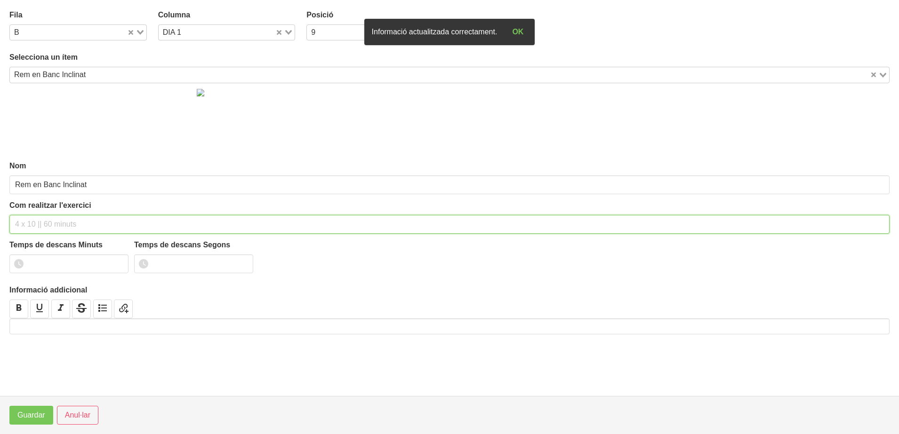
drag, startPoint x: 56, startPoint y: 227, endPoint x: 53, endPoint y: 231, distance: 5.3
click at [53, 231] on input "text" at bounding box center [449, 224] width 880 height 19
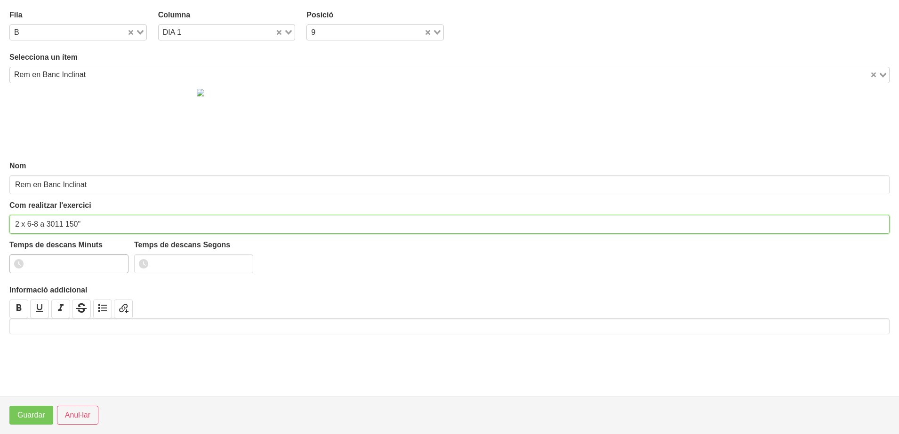
type input "2 x 6-8 a 3011 150""
drag, startPoint x: 55, startPoint y: 262, endPoint x: 55, endPoint y: 269, distance: 6.6
click at [55, 264] on input "number" at bounding box center [68, 264] width 119 height 19
type input "2"
type input "30"
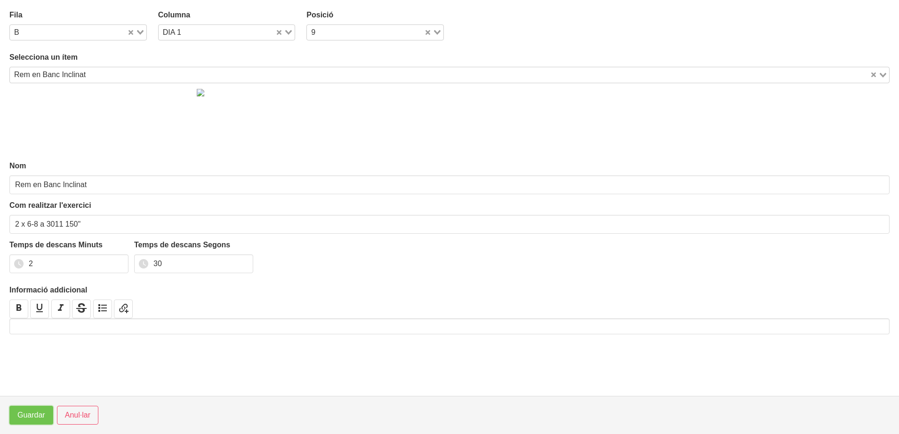
click at [41, 414] on span "Guardar" at bounding box center [31, 415] width 28 height 11
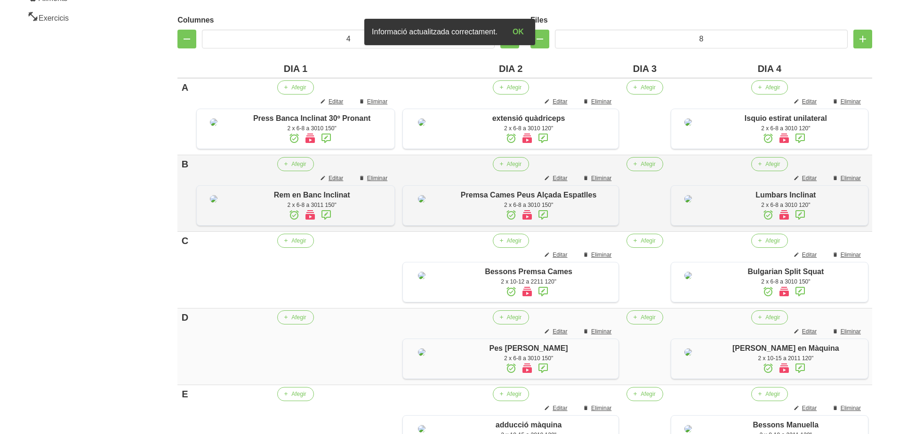
scroll to position [305, 0]
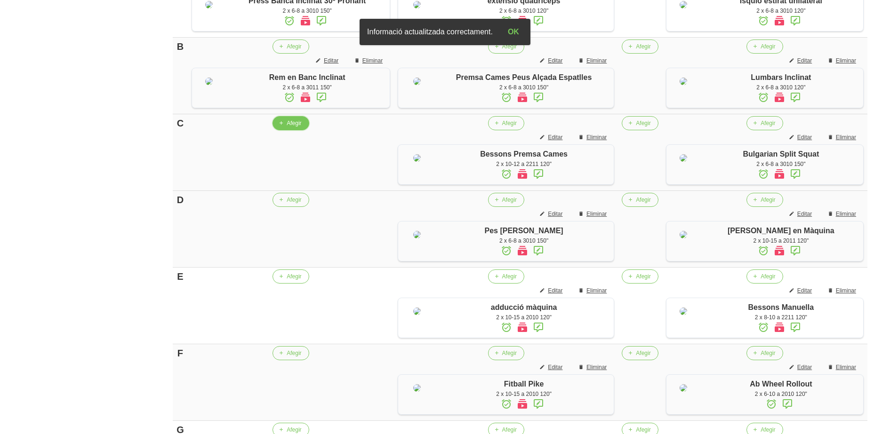
click at [288, 128] on span "Afegir" at bounding box center [294, 123] width 15 height 8
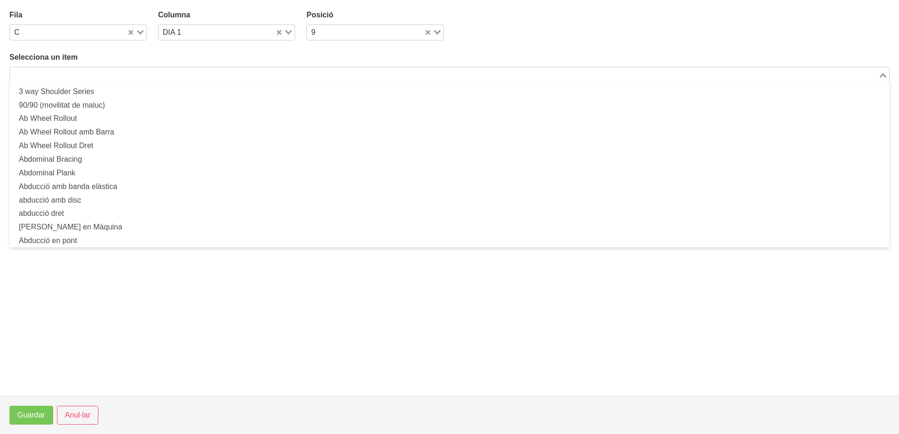
drag, startPoint x: 137, startPoint y: 76, endPoint x: 143, endPoint y: 67, distance: 10.7
click at [137, 75] on input "Search for option" at bounding box center [444, 74] width 866 height 11
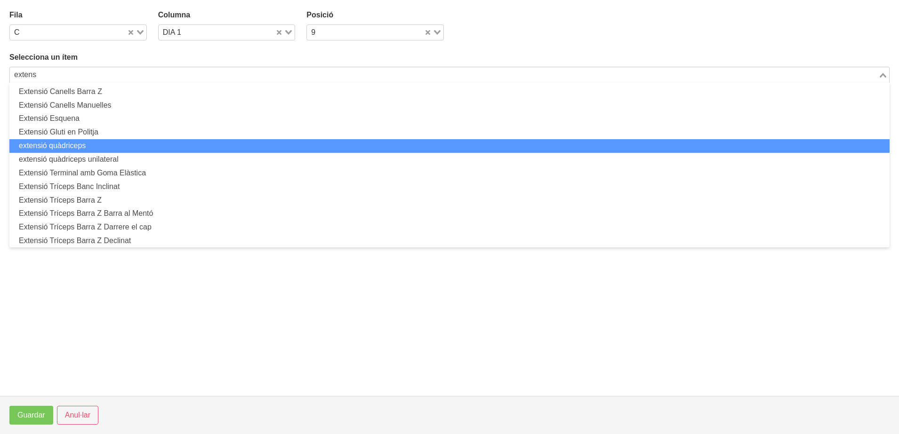
scroll to position [59, 0]
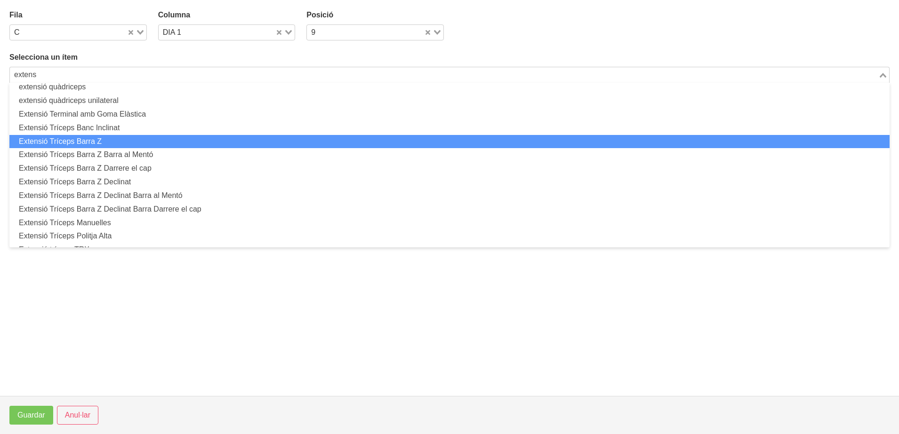
drag, startPoint x: 133, startPoint y: 141, endPoint x: 101, endPoint y: 176, distance: 47.6
click at [127, 150] on ul "Extensió Canells Barra Z Extensió Canells Manuelles Extensió Esquena Extensió G…" at bounding box center [449, 165] width 880 height 165
click at [92, 137] on li "Extensió Tríceps Barra Z" at bounding box center [449, 142] width 880 height 14
type input "extens"
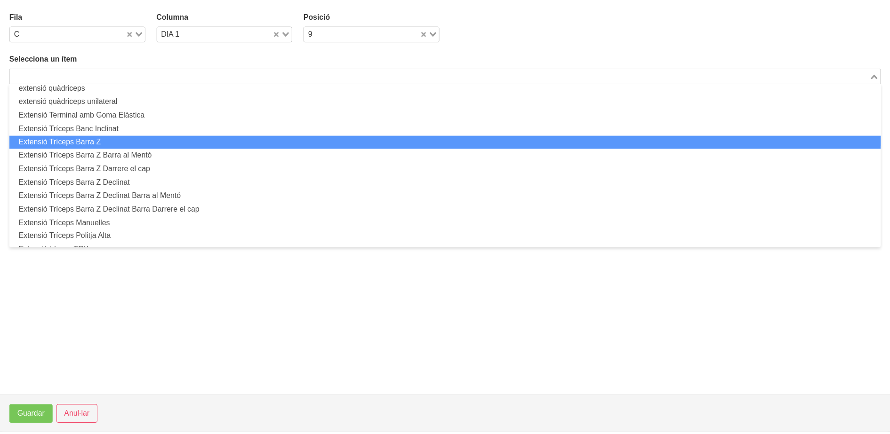
scroll to position [2, 0]
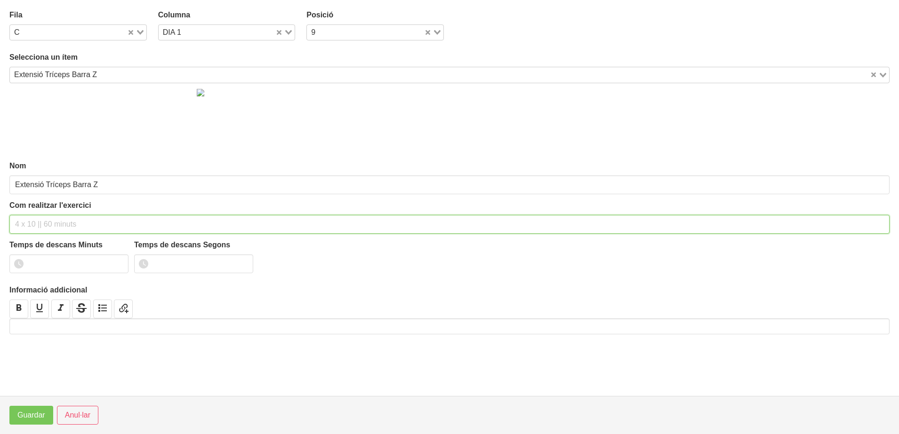
click at [41, 215] on input "text" at bounding box center [449, 224] width 880 height 19
type input "2 x 6-8 a 3010 120""
click at [115, 262] on input "1" at bounding box center [68, 264] width 119 height 19
drag, startPoint x: 115, startPoint y: 262, endPoint x: 74, endPoint y: 303, distance: 58.6
type input "2"
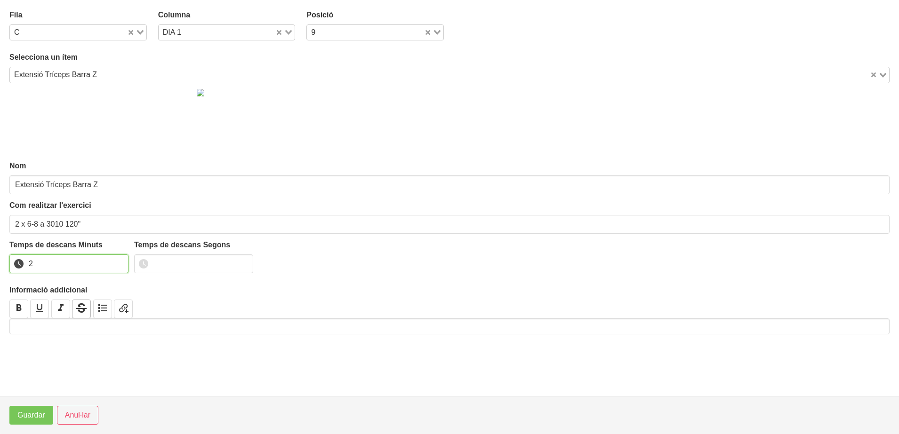
click at [114, 263] on input "2" at bounding box center [68, 264] width 119 height 19
click at [32, 411] on span "Guardar" at bounding box center [31, 415] width 28 height 11
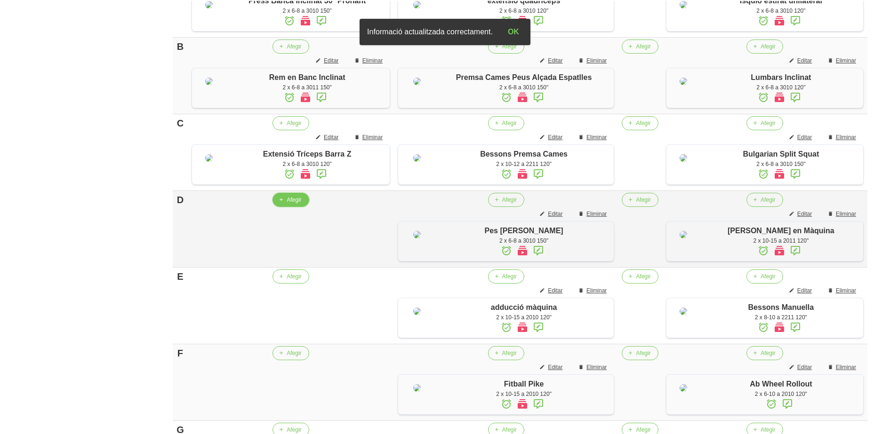
click at [295, 204] on span "Afegir" at bounding box center [294, 200] width 15 height 8
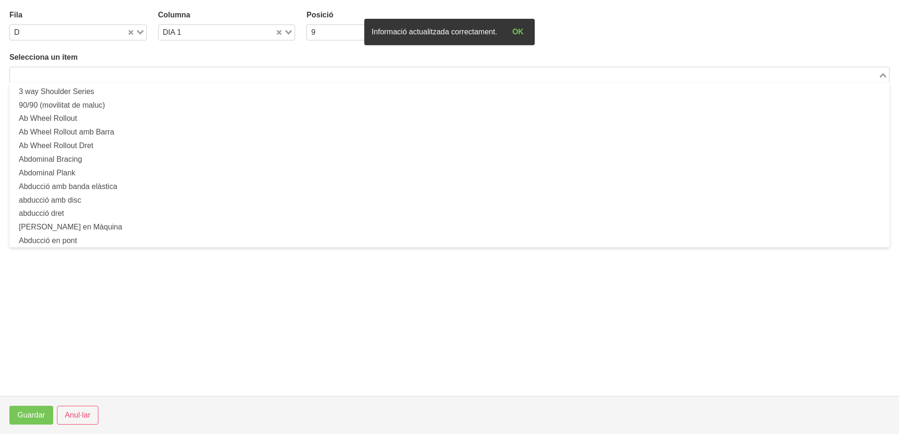
drag, startPoint x: 199, startPoint y: 70, endPoint x: 279, endPoint y: 1, distance: 105.4
click at [201, 70] on input "Search for option" at bounding box center [444, 74] width 866 height 11
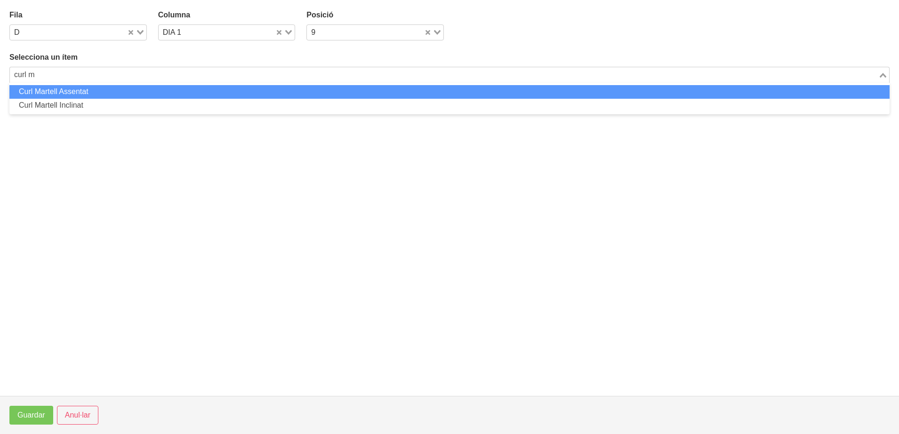
click at [57, 93] on li "Curl Martell Assentat" at bounding box center [449, 92] width 880 height 14
type input "curl m"
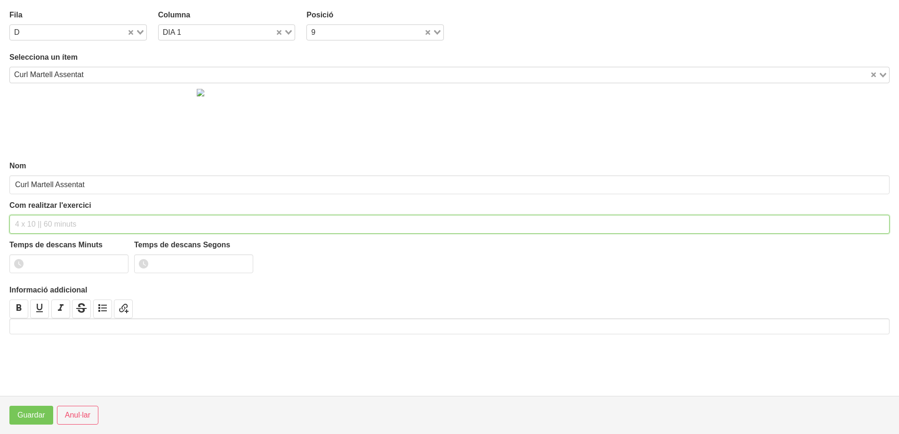
drag, startPoint x: 46, startPoint y: 226, endPoint x: 44, endPoint y: 222, distance: 4.8
click at [44, 222] on input "text" at bounding box center [449, 224] width 880 height 19
type input "2 x 6-8 a 3010 120""
click at [117, 260] on input "1" at bounding box center [68, 264] width 119 height 19
drag, startPoint x: 117, startPoint y: 260, endPoint x: 104, endPoint y: 275, distance: 19.0
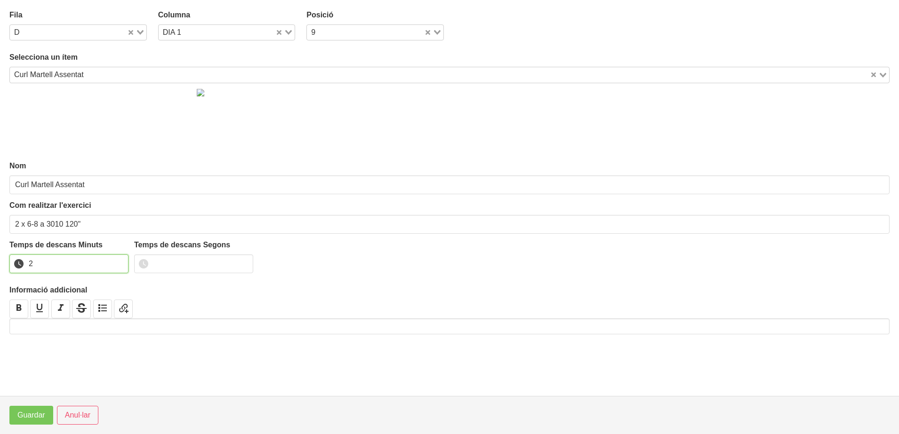
type input "2"
click at [104, 273] on input "2" at bounding box center [68, 264] width 119 height 19
click at [15, 419] on button "Guardar" at bounding box center [31, 415] width 44 height 19
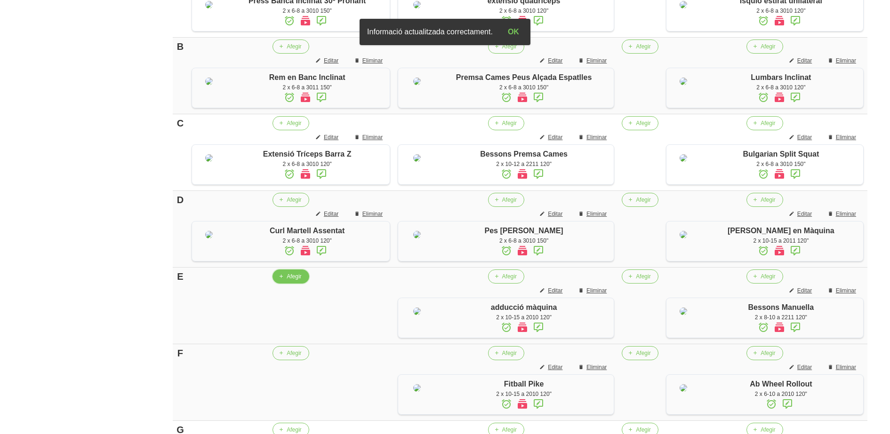
click at [288, 281] on span "Afegir" at bounding box center [294, 276] width 15 height 8
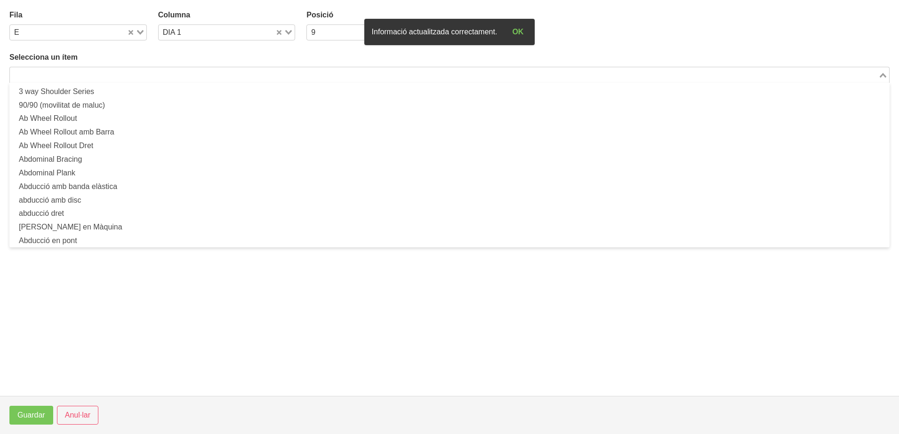
drag, startPoint x: 182, startPoint y: 79, endPoint x: 187, endPoint y: 80, distance: 5.7
click at [184, 79] on input "Search for option" at bounding box center [444, 74] width 866 height 11
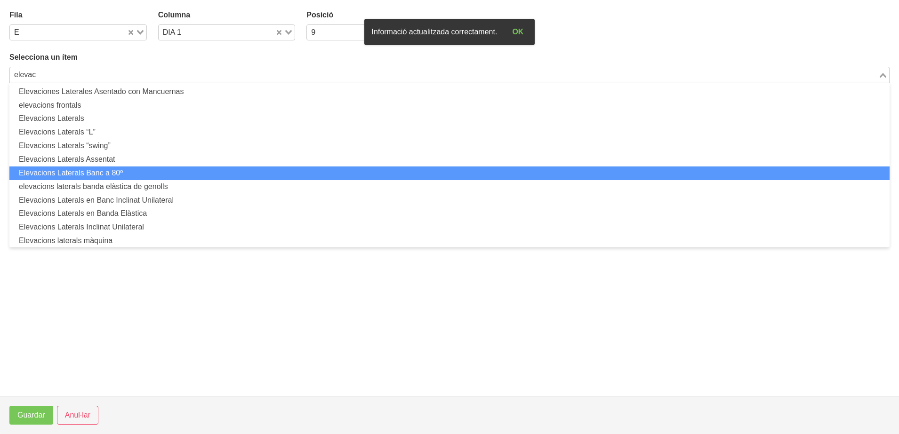
drag, startPoint x: 142, startPoint y: 170, endPoint x: 136, endPoint y: 177, distance: 8.4
click at [136, 177] on li "Elevacions Laterals Banc a 80º" at bounding box center [449, 174] width 880 height 14
type input "elevac"
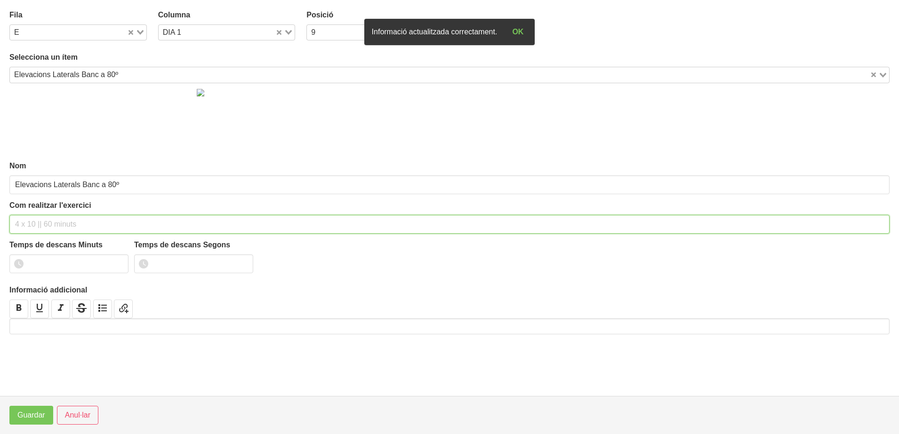
click at [53, 226] on input "text" at bounding box center [449, 224] width 880 height 19
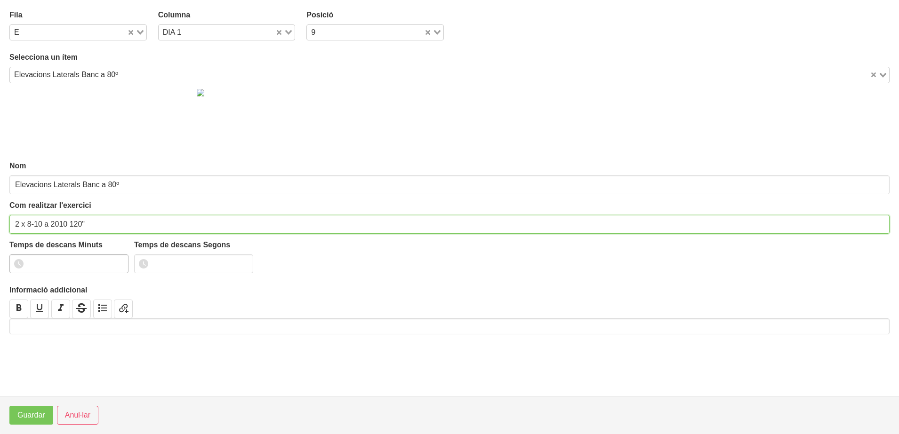
type input "2 x 8-10 a 2010 120""
click at [117, 263] on input "0" at bounding box center [68, 264] width 119 height 19
click at [117, 263] on input "1" at bounding box center [68, 264] width 119 height 19
drag, startPoint x: 117, startPoint y: 263, endPoint x: 48, endPoint y: 312, distance: 85.4
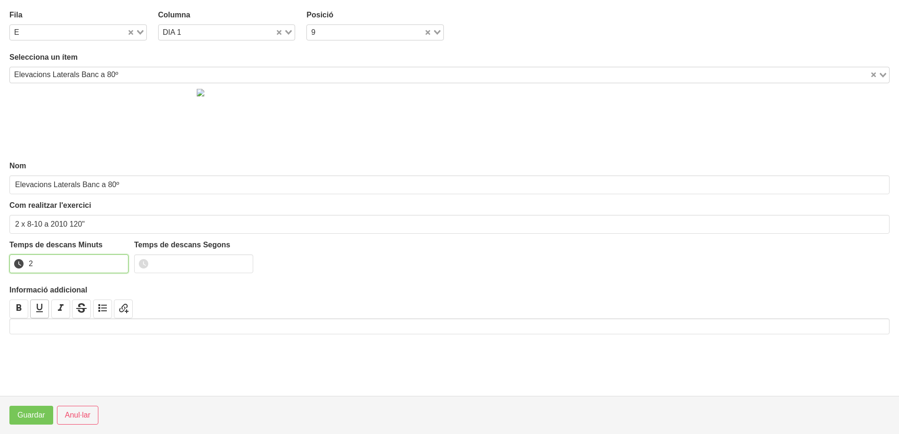
type input "2"
click at [117, 262] on input "2" at bounding box center [68, 264] width 119 height 19
click at [25, 412] on span "Guardar" at bounding box center [31, 415] width 28 height 11
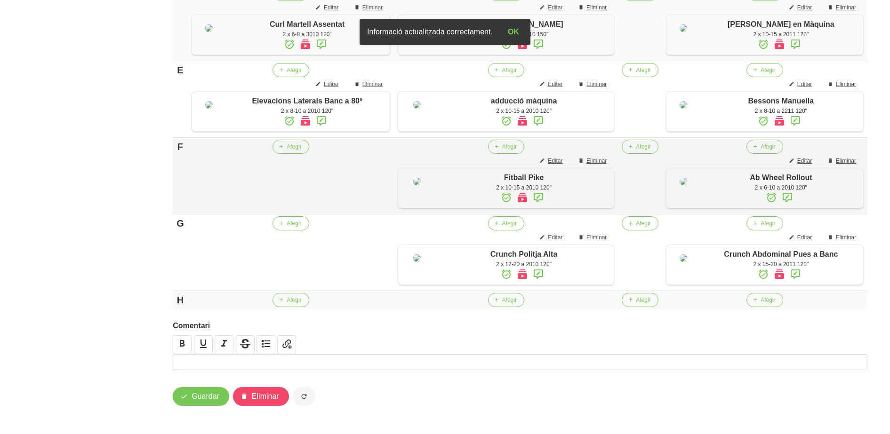
scroll to position [599, 0]
click at [284, 154] on button "Afegir" at bounding box center [290, 147] width 36 height 14
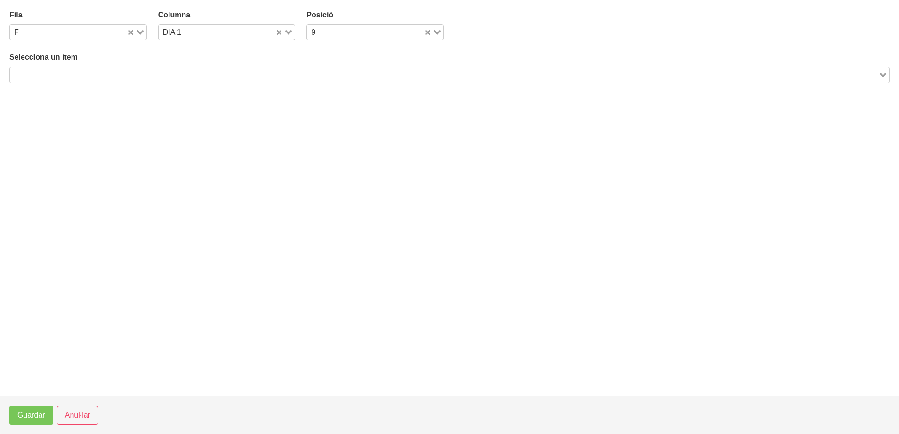
drag, startPoint x: 81, startPoint y: 75, endPoint x: 86, endPoint y: 78, distance: 5.5
click at [84, 77] on input "Search for option" at bounding box center [444, 74] width 866 height 11
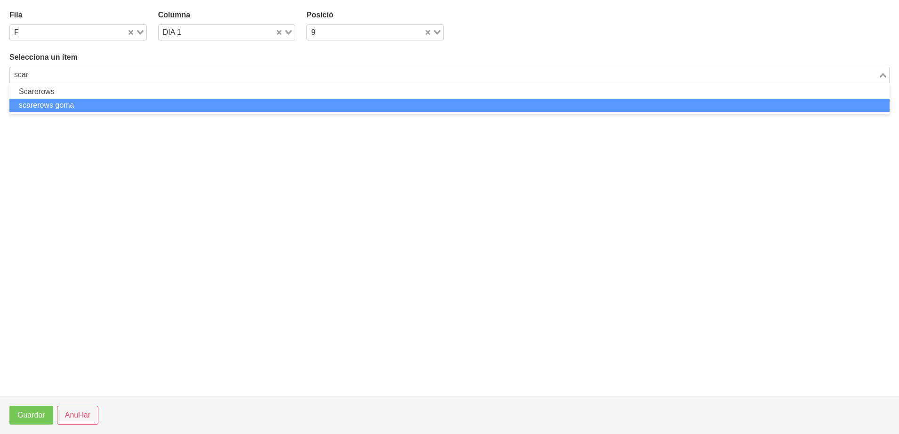
click at [94, 109] on li "scarerows goma" at bounding box center [449, 106] width 880 height 14
type input "scar"
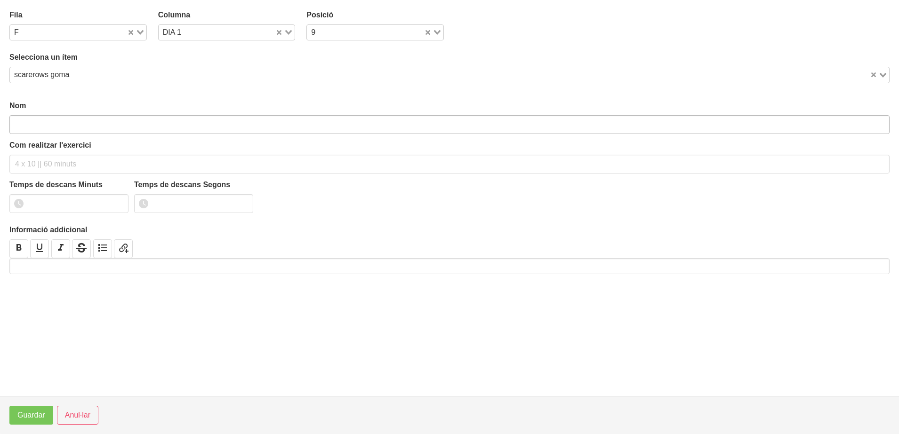
type input "scarerows goma"
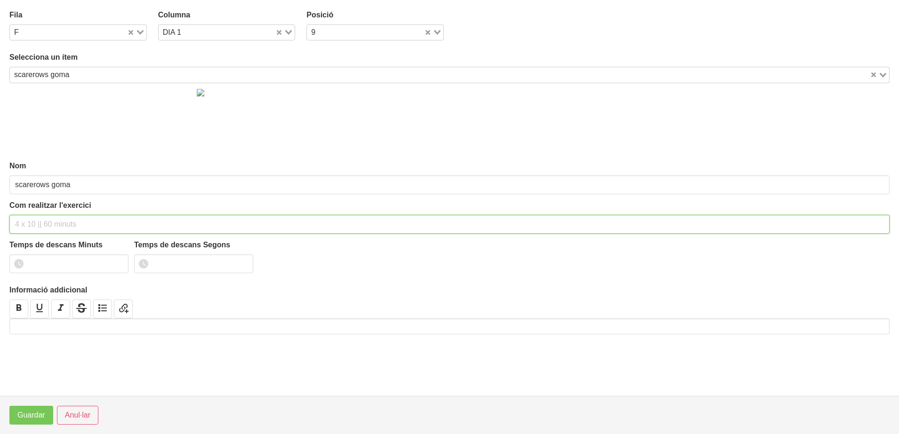
drag, startPoint x: 60, startPoint y: 224, endPoint x: 69, endPoint y: 215, distance: 12.3
click at [65, 218] on input "text" at bounding box center [449, 224] width 880 height 19
type input "2 x 10-15 a 2011 120""
click at [117, 261] on input "1" at bounding box center [68, 264] width 119 height 19
drag, startPoint x: 117, startPoint y: 261, endPoint x: 67, endPoint y: 313, distance: 72.2
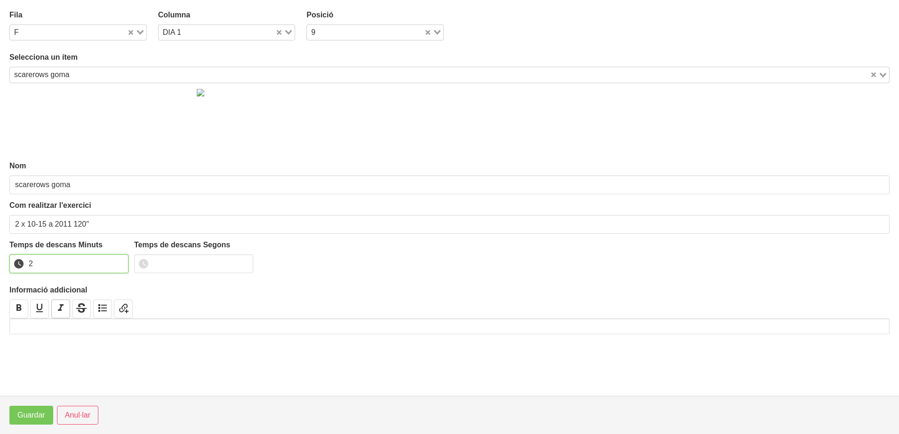
type input "2"
click at [110, 267] on input "2" at bounding box center [68, 264] width 119 height 19
click at [36, 421] on button "Guardar" at bounding box center [31, 415] width 44 height 19
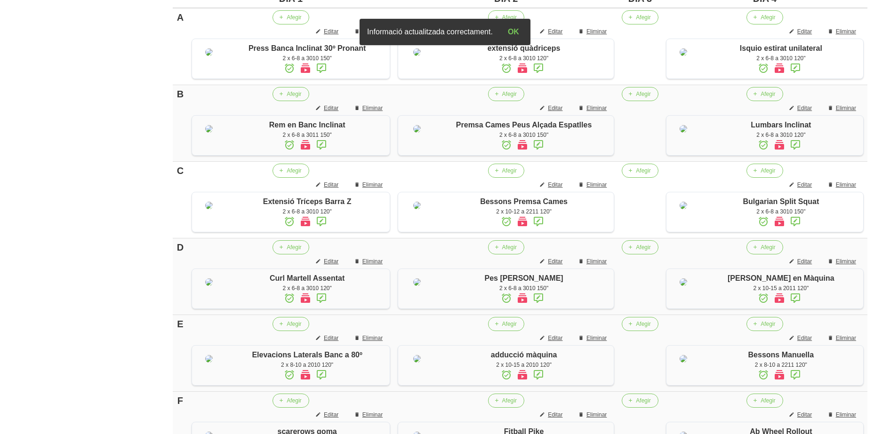
scroll to position [247, 0]
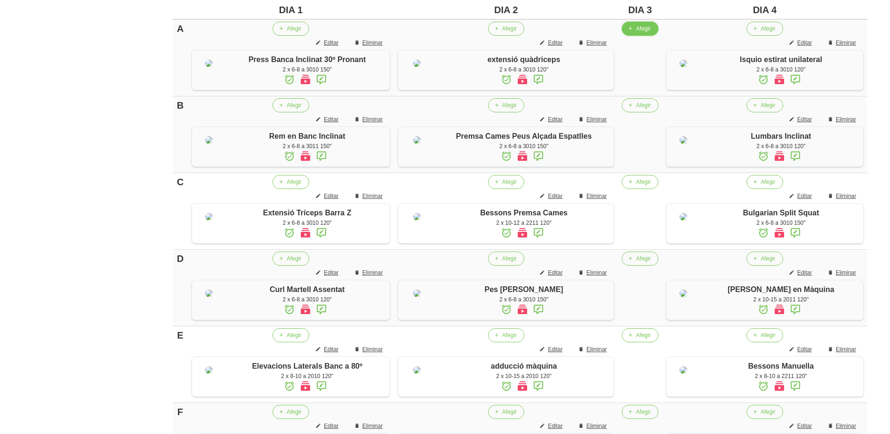
click at [638, 32] on span "Afegir" at bounding box center [643, 28] width 15 height 8
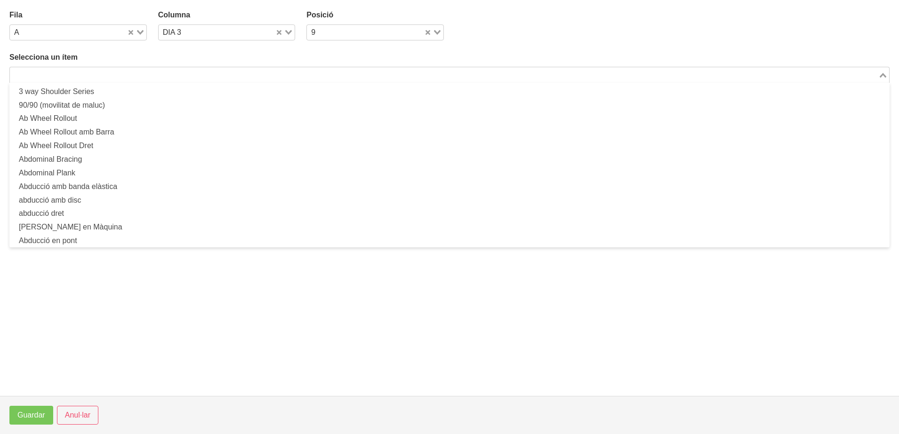
drag, startPoint x: 152, startPoint y: 72, endPoint x: 232, endPoint y: 17, distance: 97.0
click at [159, 68] on div "Search for option" at bounding box center [444, 73] width 868 height 13
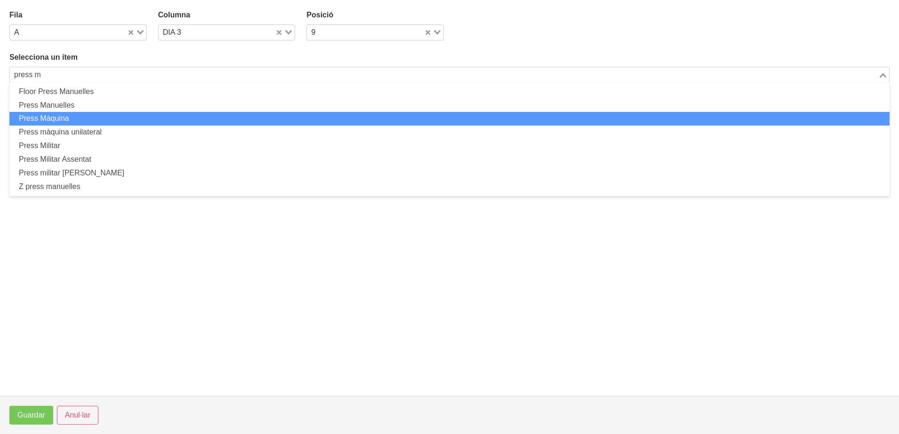
drag, startPoint x: 102, startPoint y: 116, endPoint x: 102, endPoint y: 122, distance: 6.1
click at [102, 122] on li "Press Màquina" at bounding box center [449, 119] width 880 height 14
type input "press m"
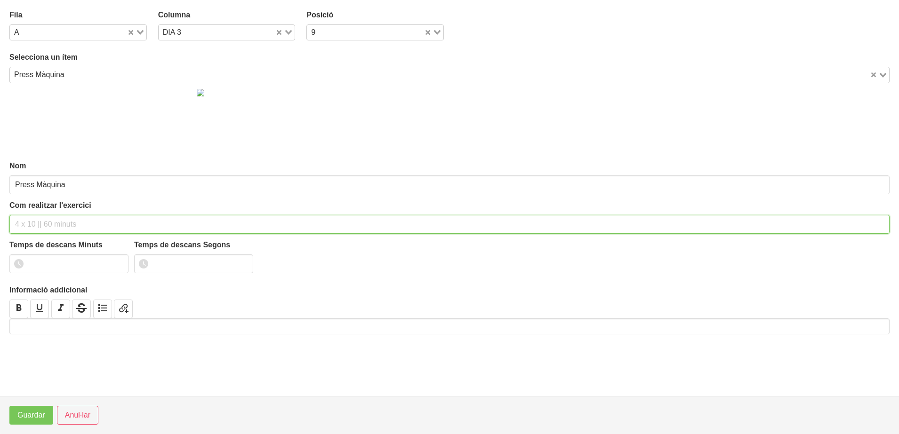
click at [48, 222] on input "text" at bounding box center [449, 224] width 880 height 19
type input "2 x 6-8 a 3010 150""
drag, startPoint x: 64, startPoint y: 260, endPoint x: 62, endPoint y: 266, distance: 6.9
click at [64, 263] on input "number" at bounding box center [68, 264] width 119 height 19
type input "2"
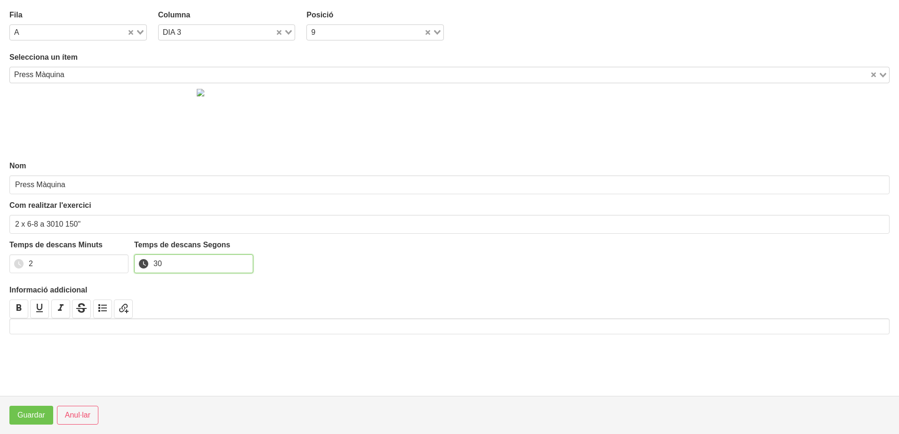
type input "30"
click at [46, 411] on button "Guardar" at bounding box center [31, 415] width 44 height 19
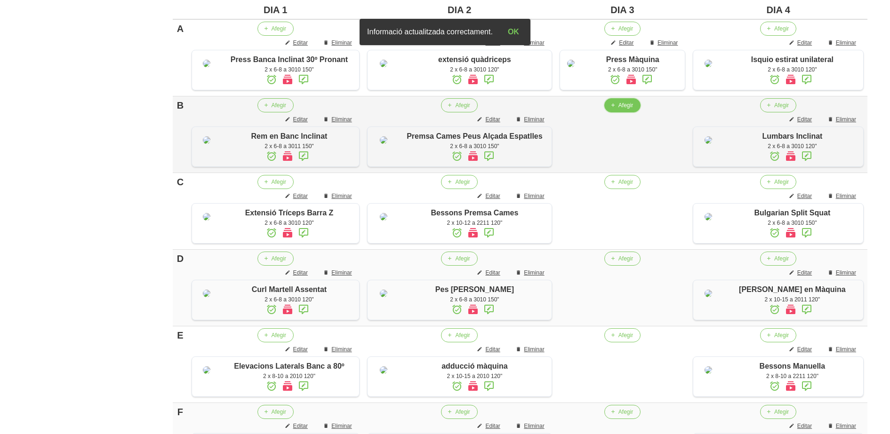
click at [614, 112] on button "Afegir" at bounding box center [622, 105] width 36 height 14
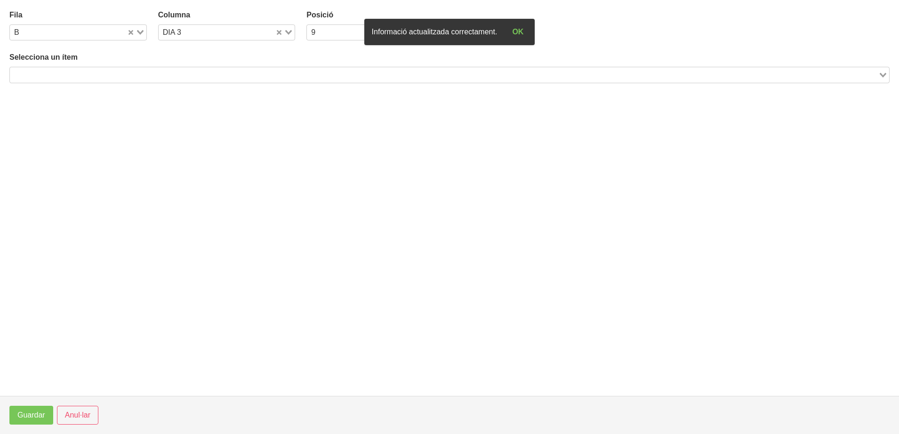
click at [296, 74] on input "Search for option" at bounding box center [444, 74] width 866 height 11
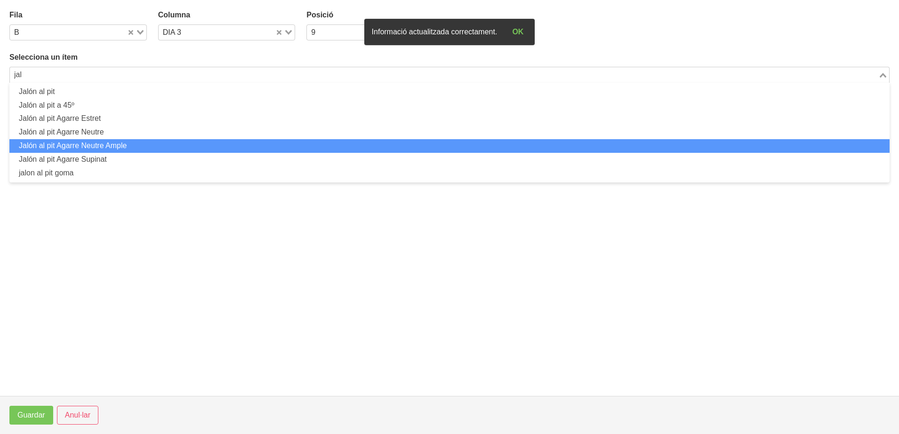
drag, startPoint x: 158, startPoint y: 148, endPoint x: 154, endPoint y: 151, distance: 5.0
click at [154, 151] on li "Jalón al pit Agarre Neutre Ample" at bounding box center [449, 146] width 880 height 14
type input "jal"
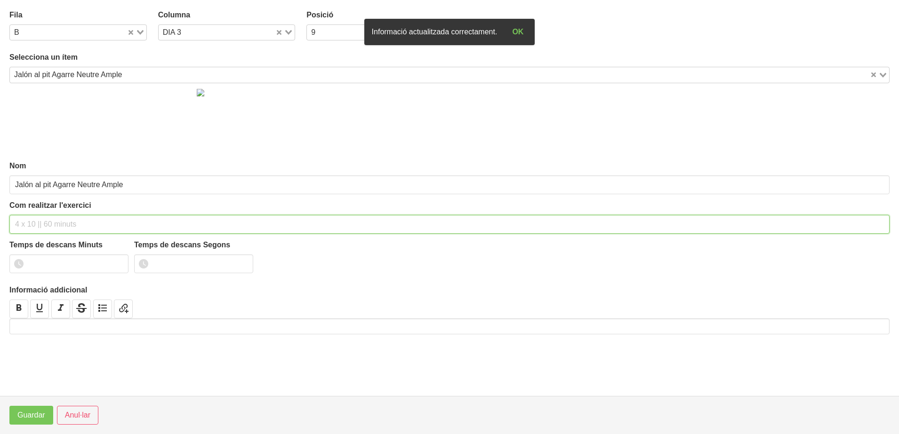
drag, startPoint x: 67, startPoint y: 222, endPoint x: 62, endPoint y: 216, distance: 7.3
click at [64, 218] on input "text" at bounding box center [449, 224] width 880 height 19
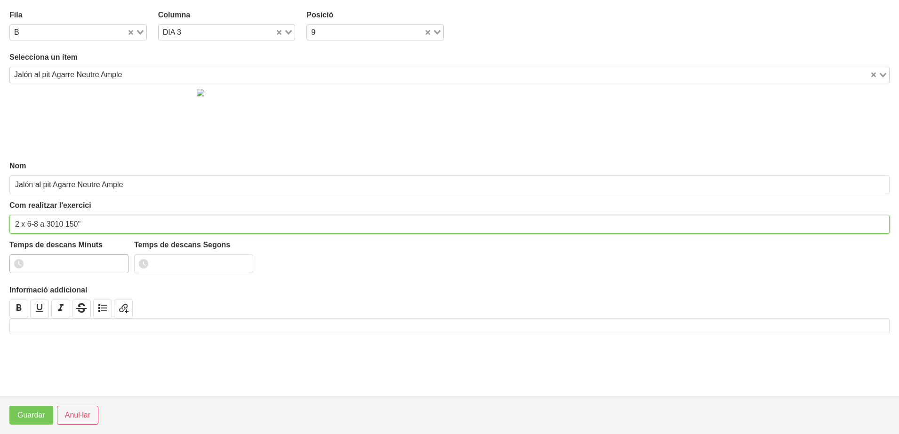
type input "2 x 6-8 a 3010 150""
click at [56, 259] on input "number" at bounding box center [68, 264] width 119 height 19
type input "2"
type input "30"
click at [32, 414] on span "Guardar" at bounding box center [31, 415] width 28 height 11
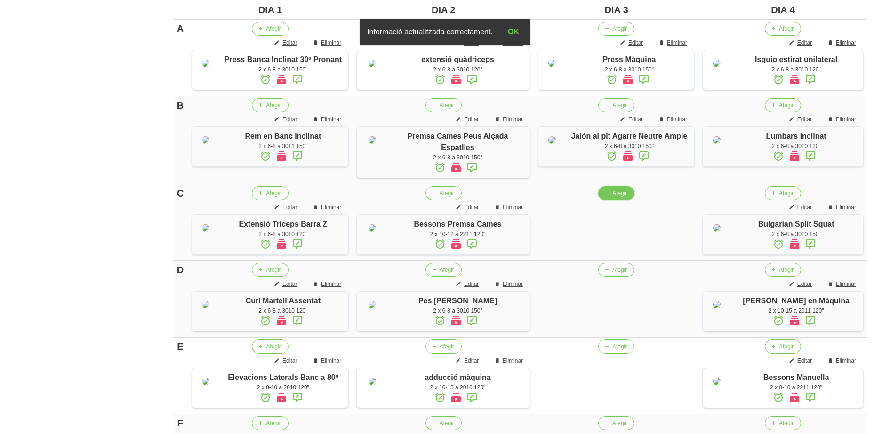
click at [611, 200] on button "Afegir" at bounding box center [616, 193] width 36 height 14
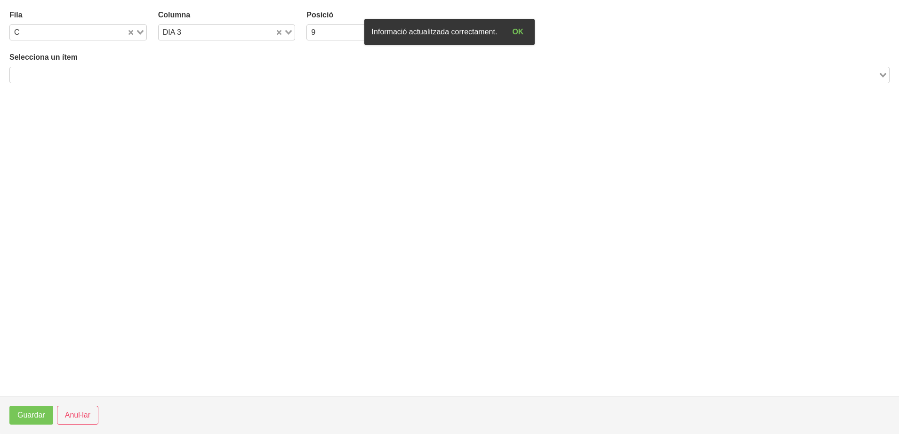
drag, startPoint x: 150, startPoint y: 72, endPoint x: 155, endPoint y: 75, distance: 6.4
click at [154, 74] on input "Search for option" at bounding box center [444, 74] width 866 height 11
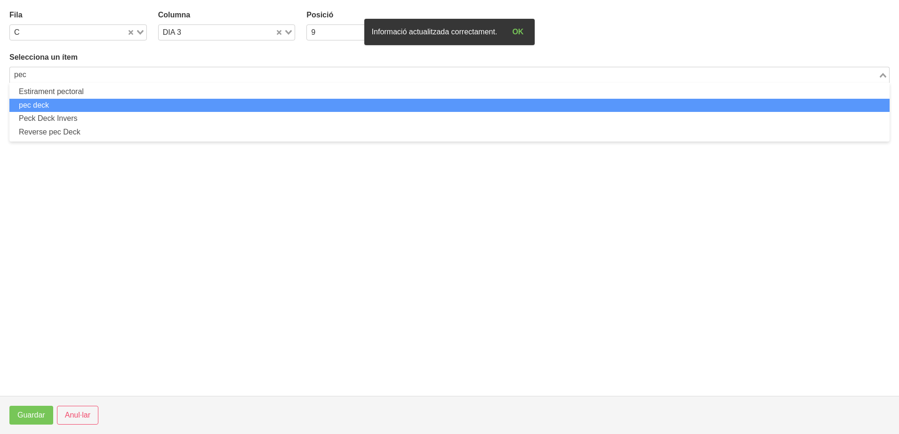
drag, startPoint x: 85, startPoint y: 104, endPoint x: 83, endPoint y: 109, distance: 5.3
click at [83, 109] on li "pec deck" at bounding box center [449, 106] width 880 height 14
type input "pec"
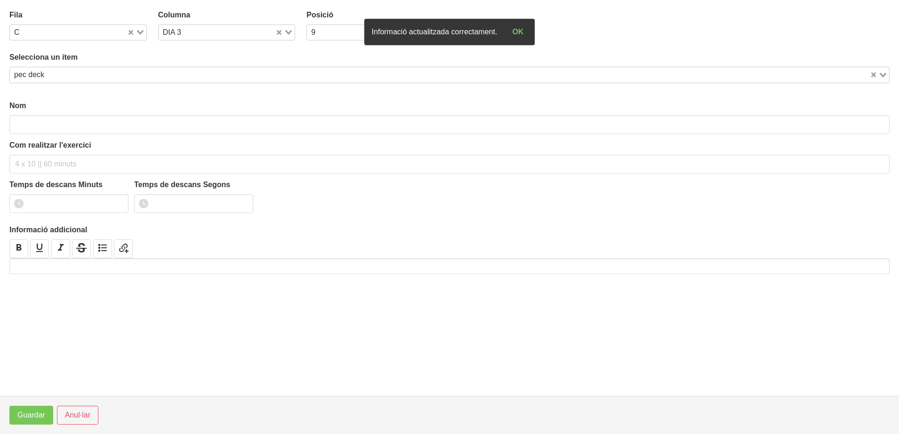
type input "pec deck"
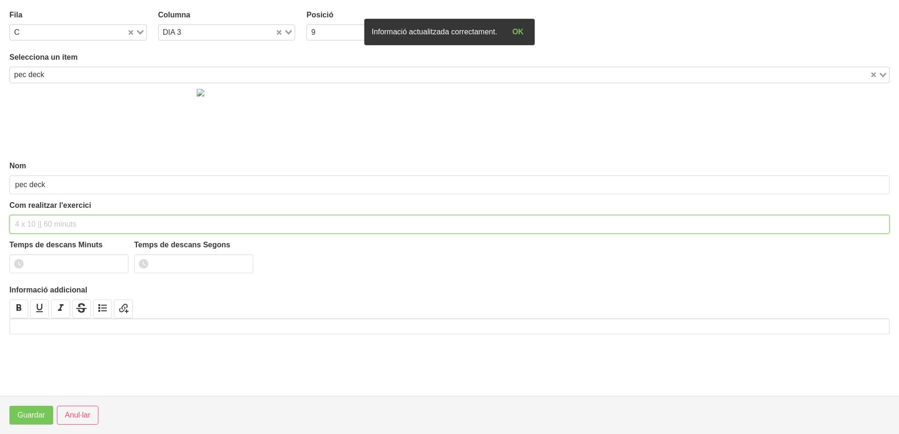
drag, startPoint x: 42, startPoint y: 222, endPoint x: 42, endPoint y: 216, distance: 5.6
click at [40, 222] on input "text" at bounding box center [449, 224] width 880 height 19
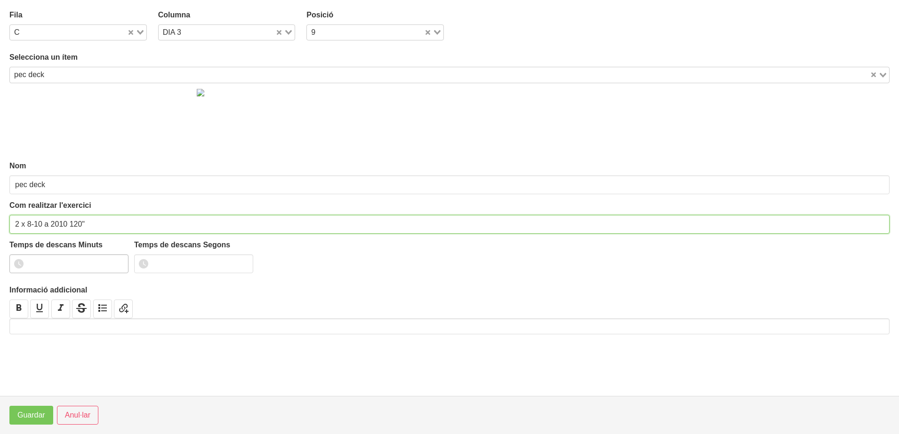
type input "2 x 8-10 a 2010 120""
click at [119, 262] on input "1" at bounding box center [68, 264] width 119 height 19
drag, startPoint x: 119, startPoint y: 262, endPoint x: 56, endPoint y: 343, distance: 102.4
type input "2"
click at [117, 263] on input "2" at bounding box center [68, 264] width 119 height 19
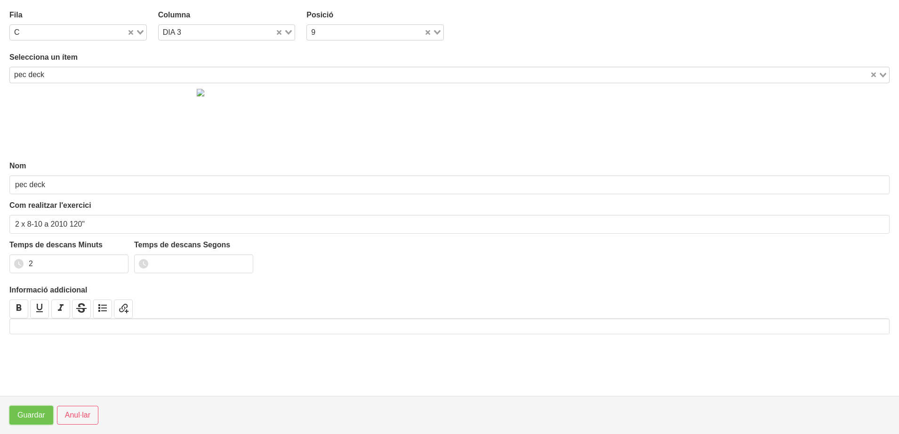
click at [36, 411] on span "Guardar" at bounding box center [31, 415] width 28 height 11
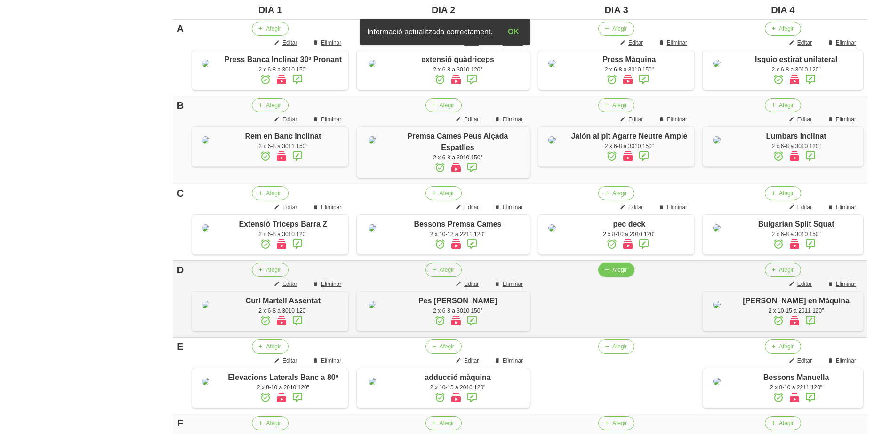
click at [610, 274] on span "button" at bounding box center [606, 270] width 8 height 8
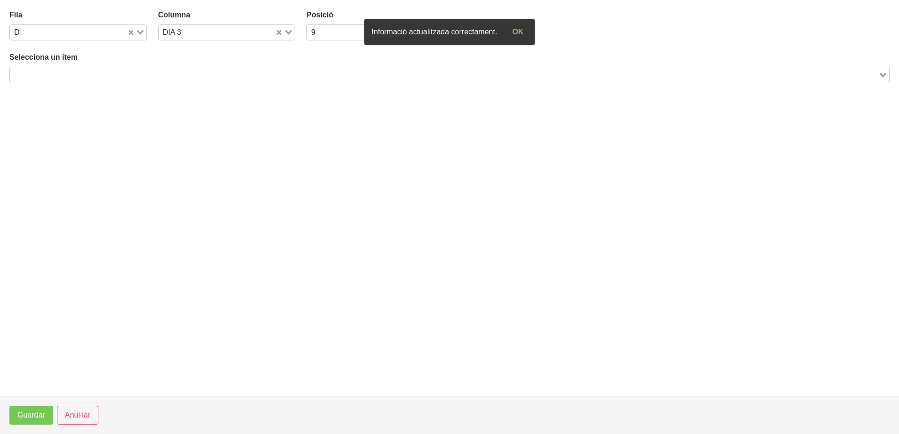
drag, startPoint x: 135, startPoint y: 72, endPoint x: 128, endPoint y: 74, distance: 6.9
click at [128, 74] on input "Search for option" at bounding box center [444, 74] width 866 height 11
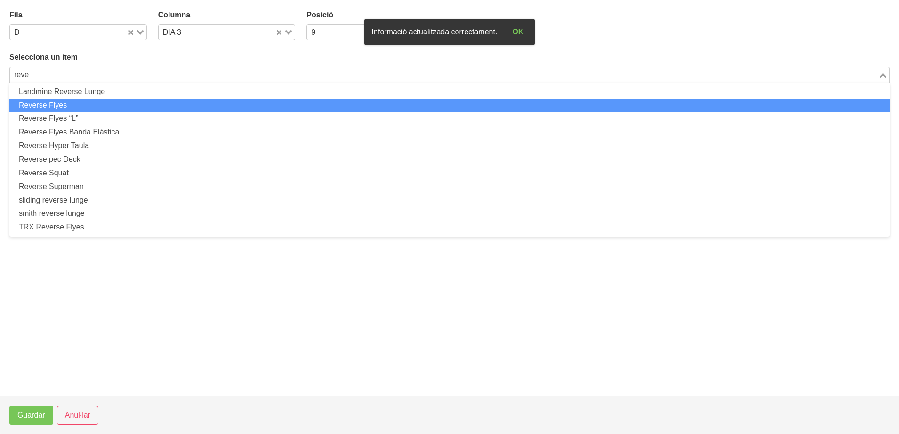
click at [117, 108] on li "Reverse Flyes" at bounding box center [449, 106] width 880 height 14
type input "reve"
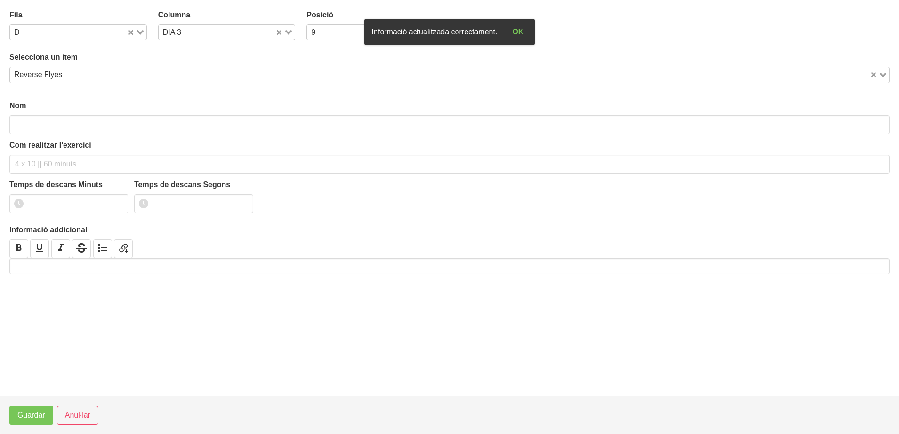
type input "Reverse Flyes"
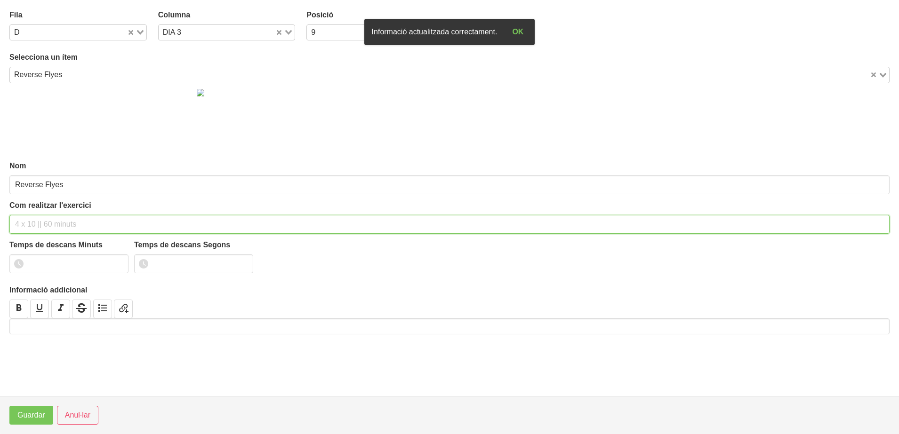
drag, startPoint x: 44, startPoint y: 222, endPoint x: 46, endPoint y: 216, distance: 6.0
click at [44, 219] on input "text" at bounding box center [449, 224] width 880 height 19
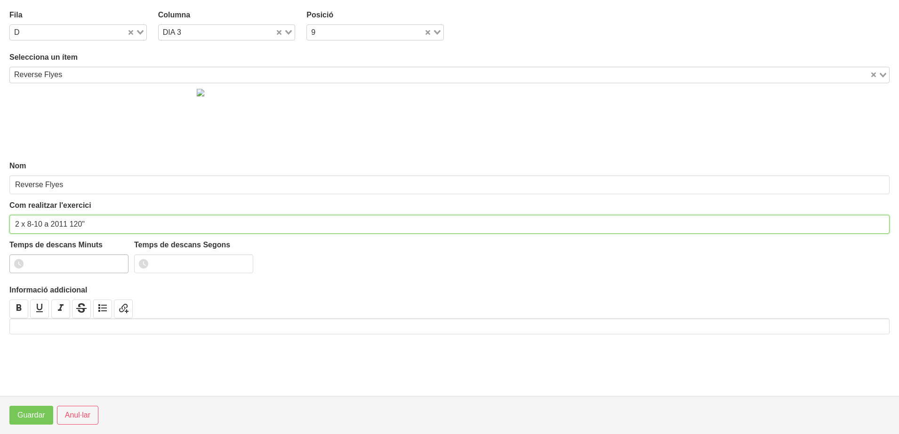
type input "2 x 8-10 a 2011 120""
click at [116, 261] on input "1" at bounding box center [68, 264] width 119 height 19
type input "2"
click at [116, 261] on input "2" at bounding box center [68, 264] width 119 height 19
click at [27, 416] on span "Guardar" at bounding box center [31, 415] width 28 height 11
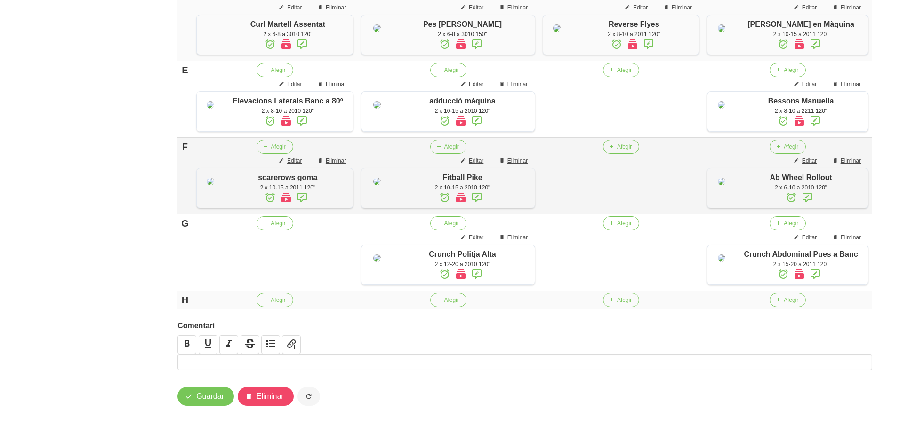
scroll to position [599, 0]
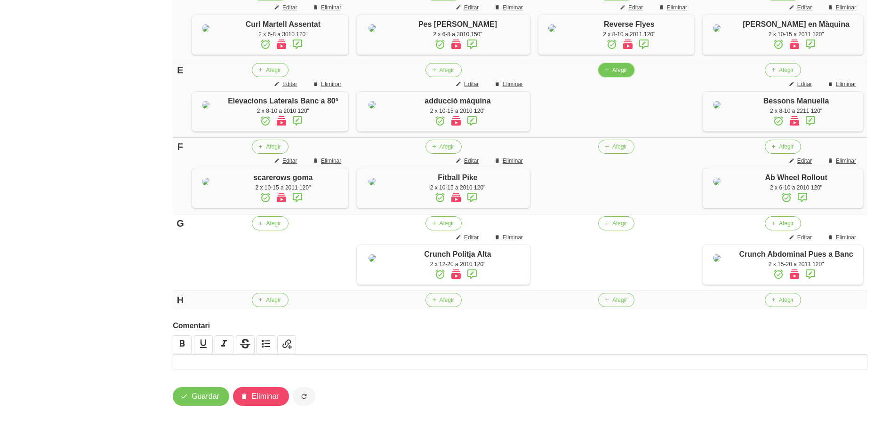
click at [609, 74] on icon "button" at bounding box center [607, 70] width 6 height 8
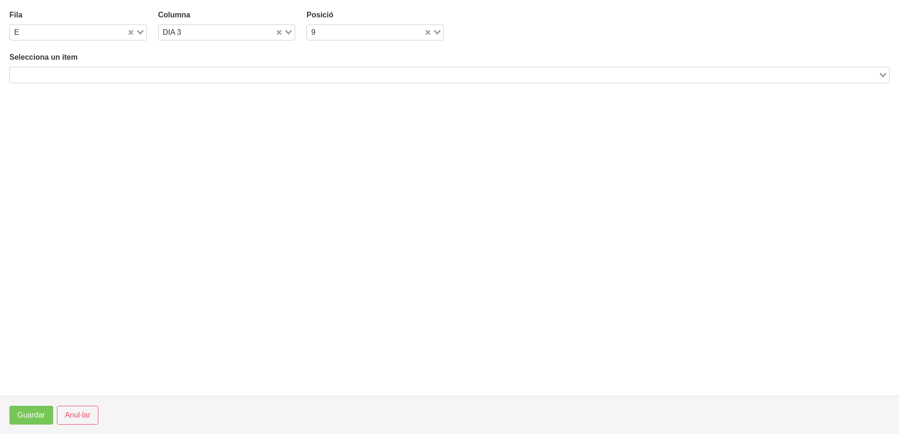
click at [133, 72] on input "Search for option" at bounding box center [444, 74] width 866 height 11
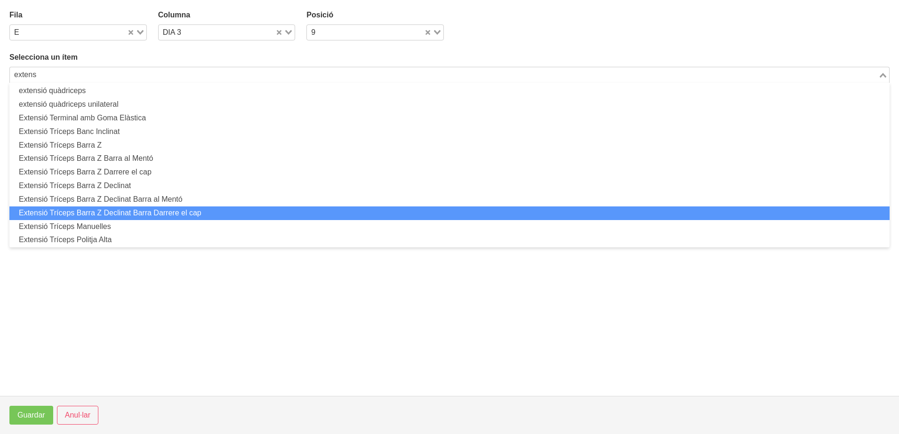
scroll to position [118, 0]
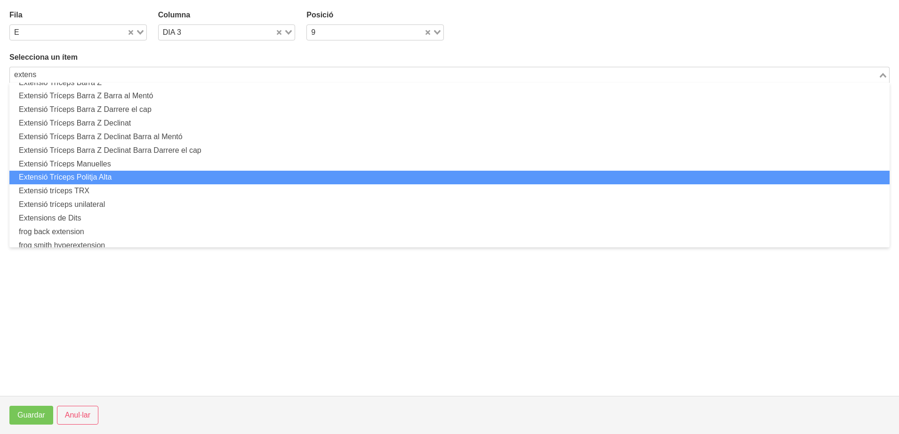
click at [106, 178] on li "Extensió Tríceps Politja Alta" at bounding box center [449, 178] width 880 height 14
type input "extens"
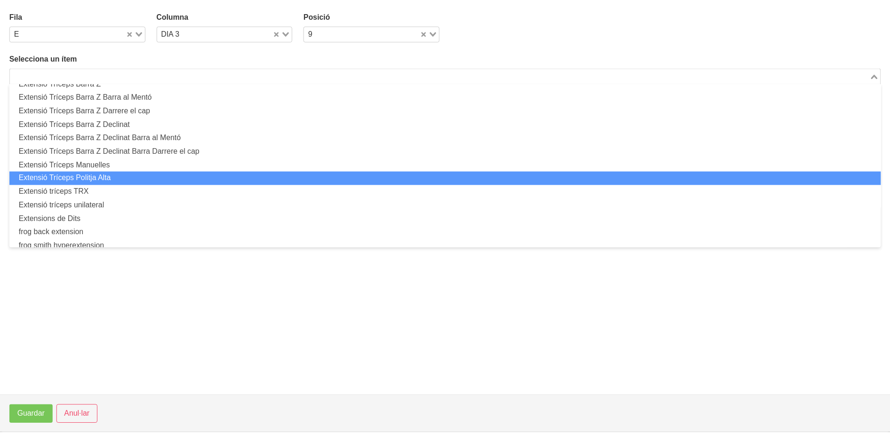
scroll to position [2, 0]
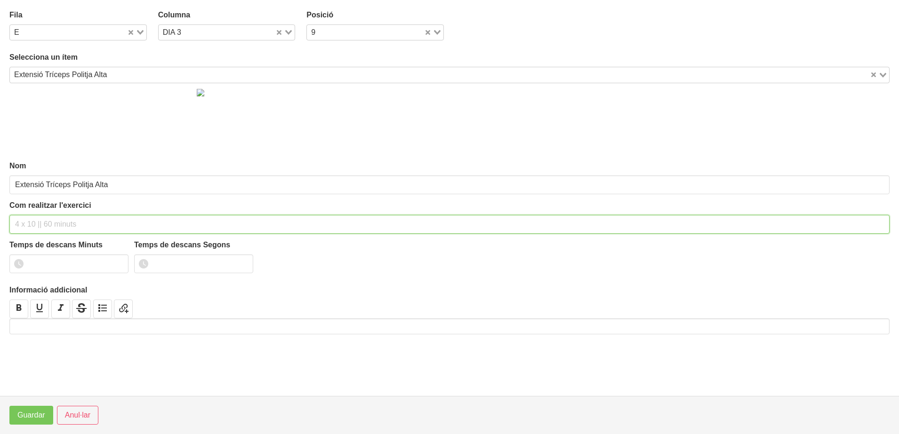
drag, startPoint x: 47, startPoint y: 223, endPoint x: 60, endPoint y: 166, distance: 58.0
click at [51, 214] on div "Com realitzar l'exercici" at bounding box center [449, 217] width 880 height 34
type input "2 x 8-10 a 3010 120""
click at [117, 262] on input "1" at bounding box center [68, 264] width 119 height 19
drag, startPoint x: 116, startPoint y: 262, endPoint x: 58, endPoint y: 351, distance: 107.1
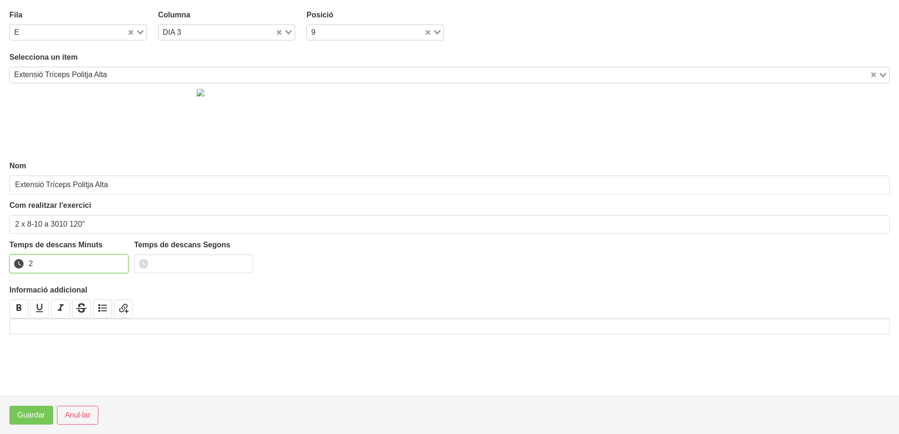
type input "2"
click at [115, 264] on input "2" at bounding box center [68, 264] width 119 height 19
click at [40, 412] on span "Guardar" at bounding box center [31, 415] width 28 height 11
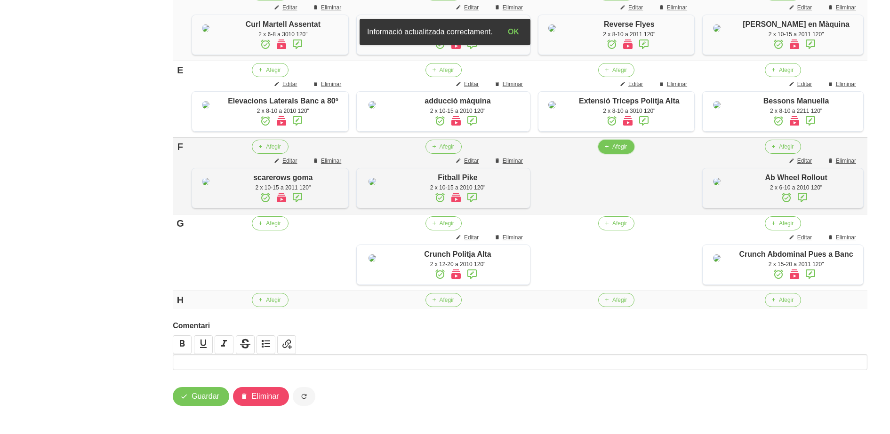
click at [616, 151] on span "Afegir" at bounding box center [619, 147] width 15 height 8
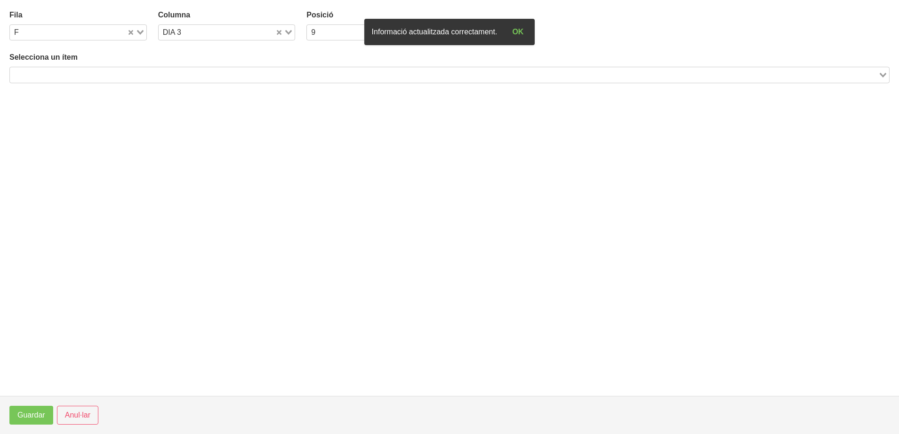
click at [146, 76] on input "Search for option" at bounding box center [444, 74] width 866 height 11
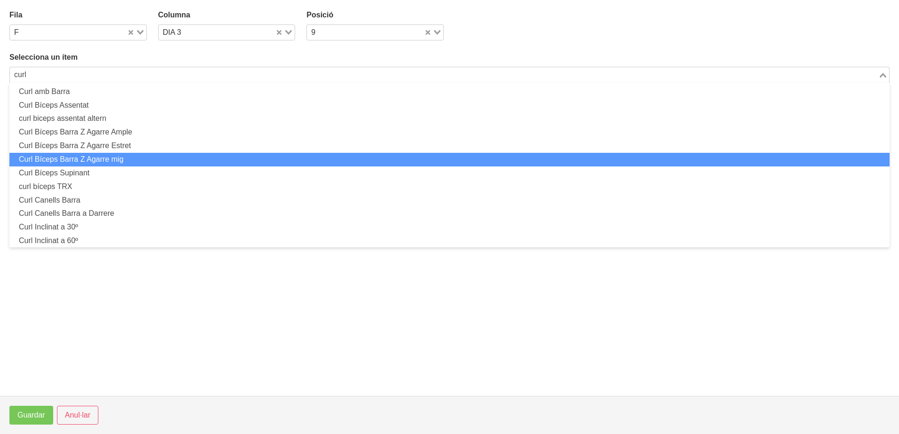
click at [64, 161] on li "Curl Bíceps Barra Z Agarre mig" at bounding box center [449, 160] width 880 height 14
type input "curl"
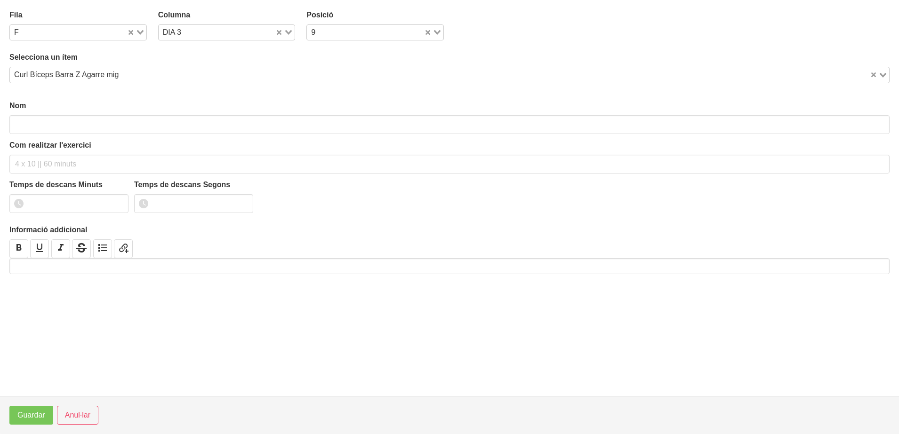
type input "Curl Bíceps Barra Z Agarre mig"
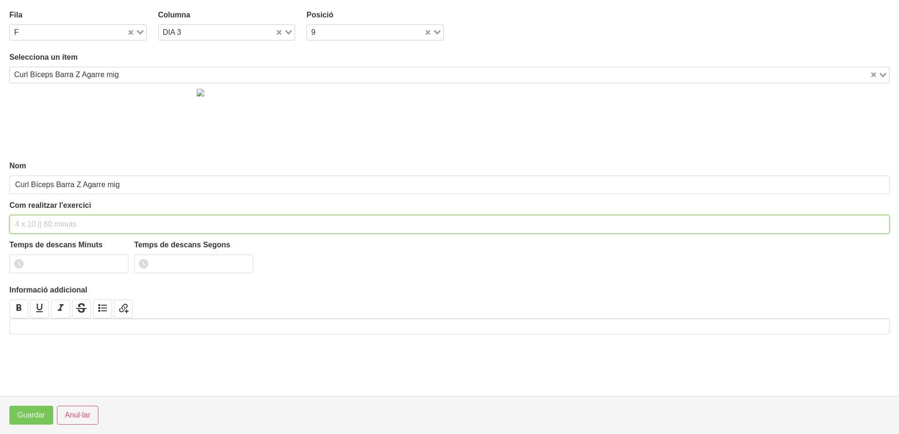
drag, startPoint x: 42, startPoint y: 220, endPoint x: 34, endPoint y: 213, distance: 10.3
click at [36, 216] on input "text" at bounding box center [449, 224] width 880 height 19
type input "2 x 6-8 a 3010 120""
click at [115, 261] on input "1" at bounding box center [68, 264] width 119 height 19
drag, startPoint x: 115, startPoint y: 261, endPoint x: 68, endPoint y: 345, distance: 96.5
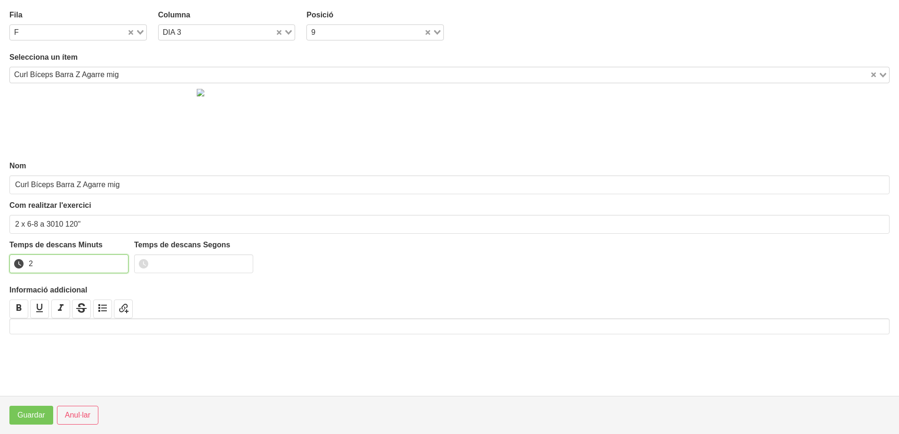
type input "2"
click at [110, 270] on input "2" at bounding box center [68, 264] width 119 height 19
click at [39, 414] on span "Guardar" at bounding box center [31, 415] width 28 height 11
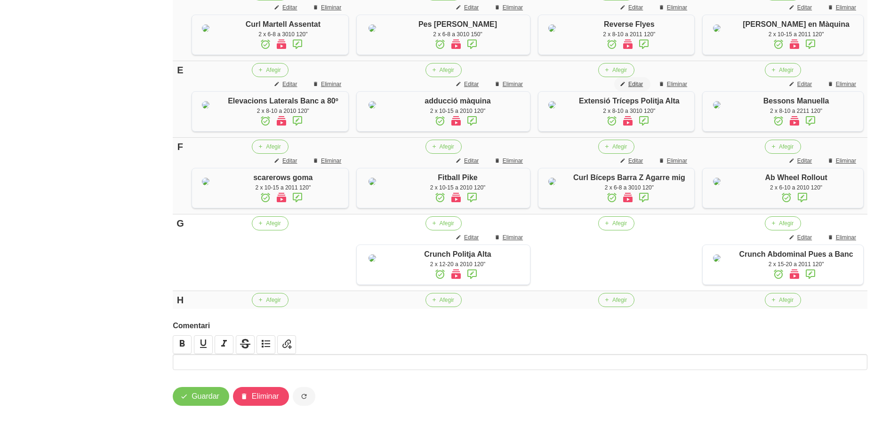
scroll to position [704, 0]
click at [614, 219] on span "Afegir" at bounding box center [619, 223] width 15 height 8
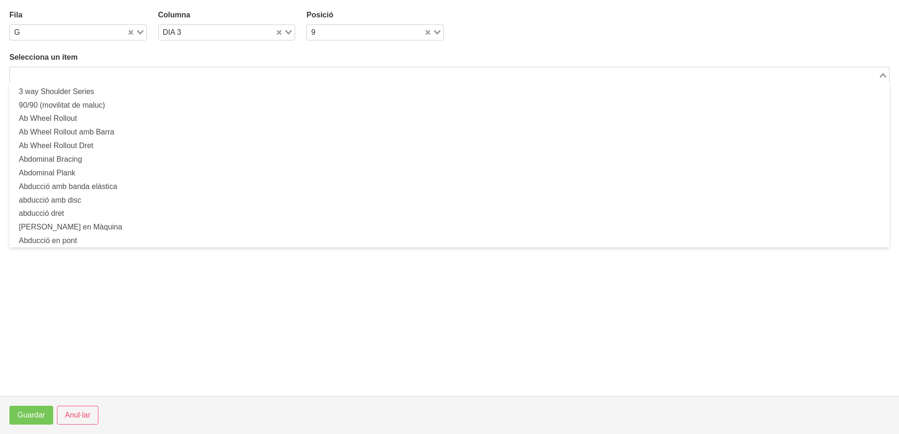
click at [217, 74] on input "Search for option" at bounding box center [444, 74] width 866 height 11
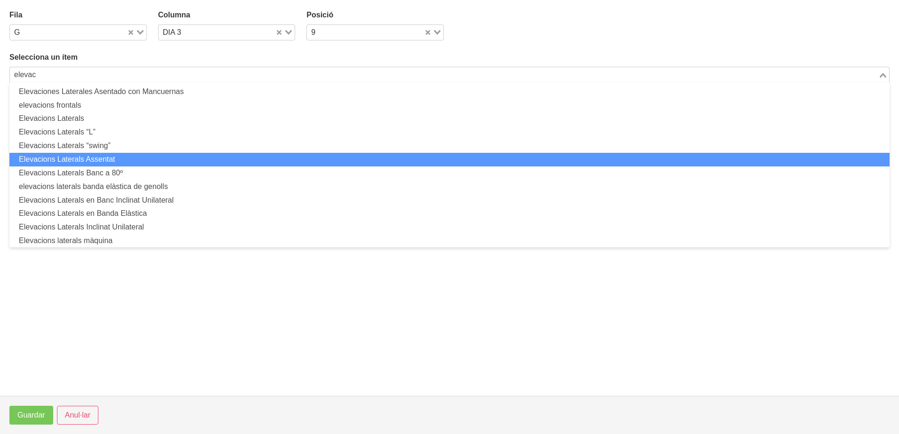
click at [135, 154] on li "Elevacions Laterals Assentat" at bounding box center [449, 160] width 880 height 14
type input "elevac"
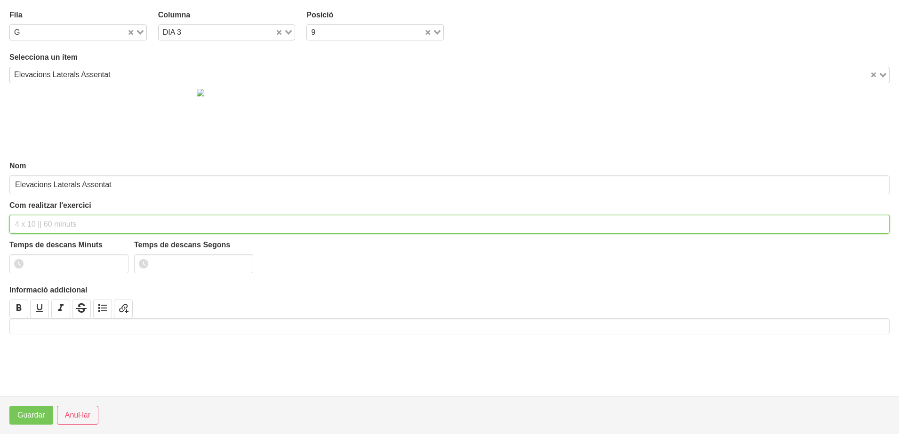
click at [48, 225] on input "text" at bounding box center [449, 224] width 880 height 19
type input "2 x 8-10 a 2010 120""
click at [114, 261] on input "1" at bounding box center [68, 264] width 119 height 19
drag, startPoint x: 114, startPoint y: 261, endPoint x: 65, endPoint y: 349, distance: 100.5
type input "2"
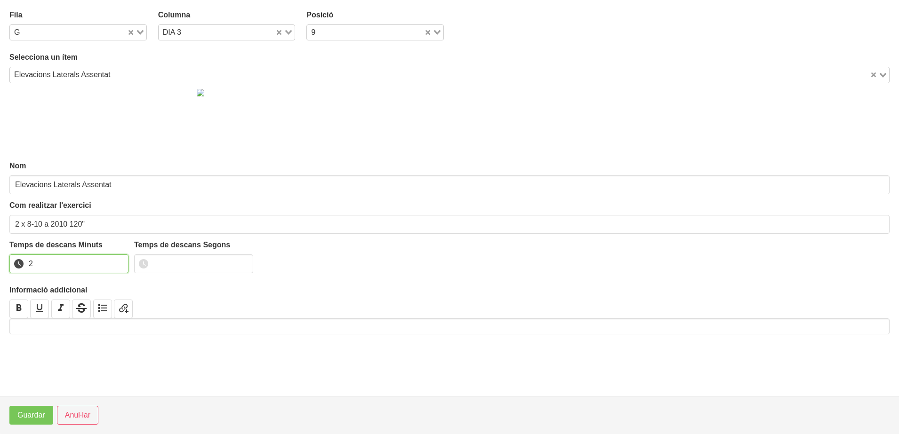
click at [114, 262] on input "2" at bounding box center [68, 264] width 119 height 19
click at [41, 413] on span "Guardar" at bounding box center [31, 415] width 28 height 11
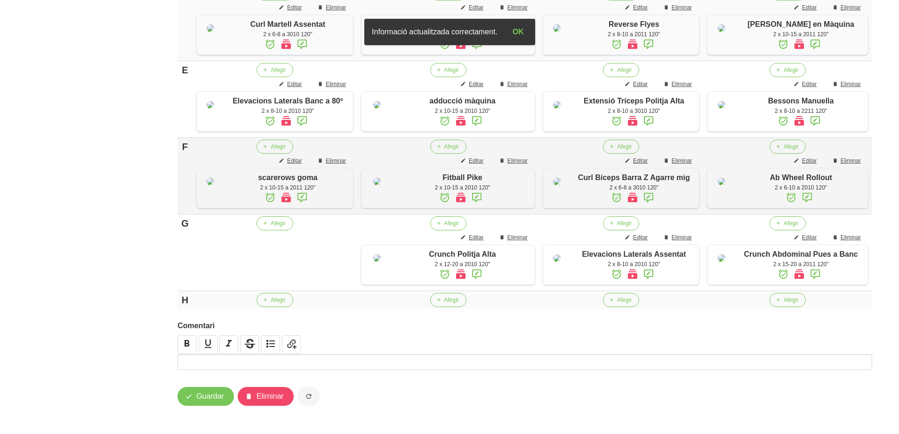
scroll to position [528, 0]
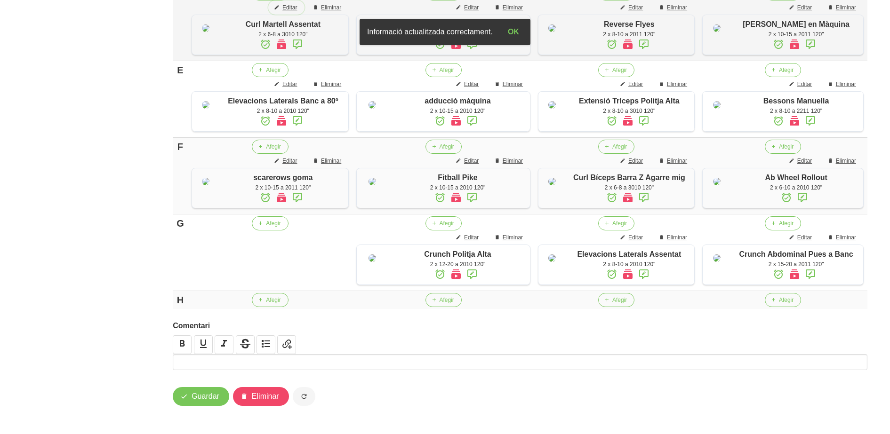
click at [289, 12] on span "Editar" at bounding box center [289, 7] width 15 height 8
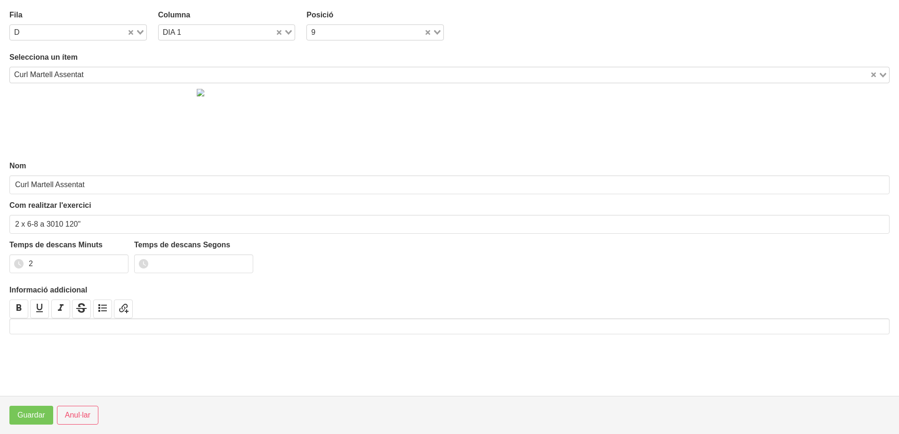
click at [76, 78] on div "Curl Martell Assentat" at bounding box center [440, 73] width 860 height 13
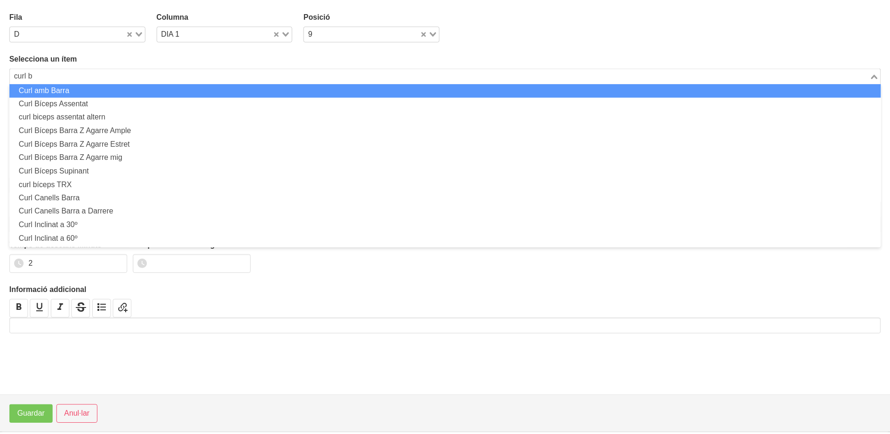
scroll to position [0, 0]
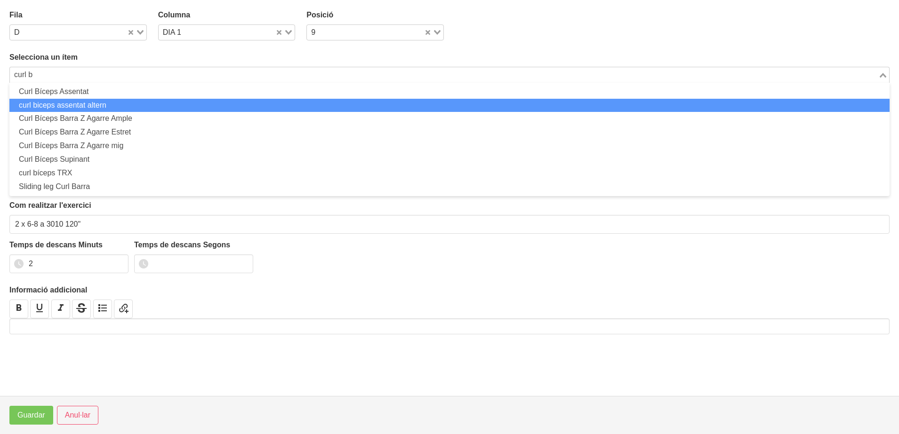
click at [81, 102] on li "curl biceps assentat altern" at bounding box center [449, 106] width 880 height 14
type input "curl b"
type input "curl biceps assentat altern"
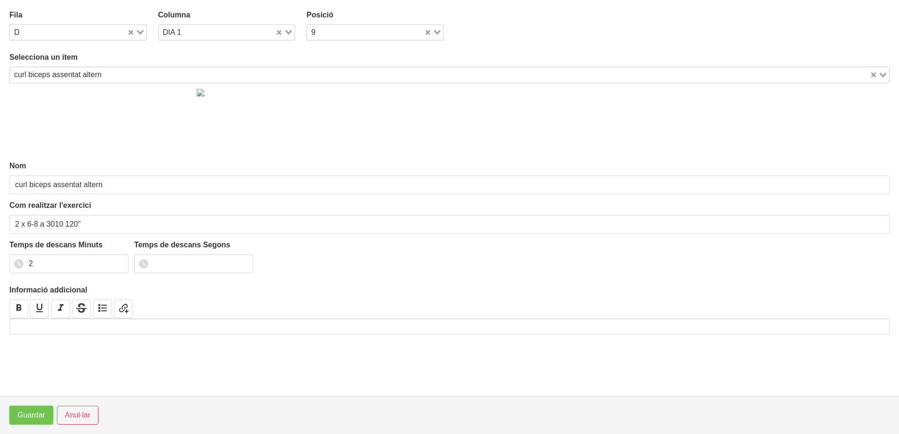
click at [27, 418] on span "Guardar" at bounding box center [31, 415] width 28 height 11
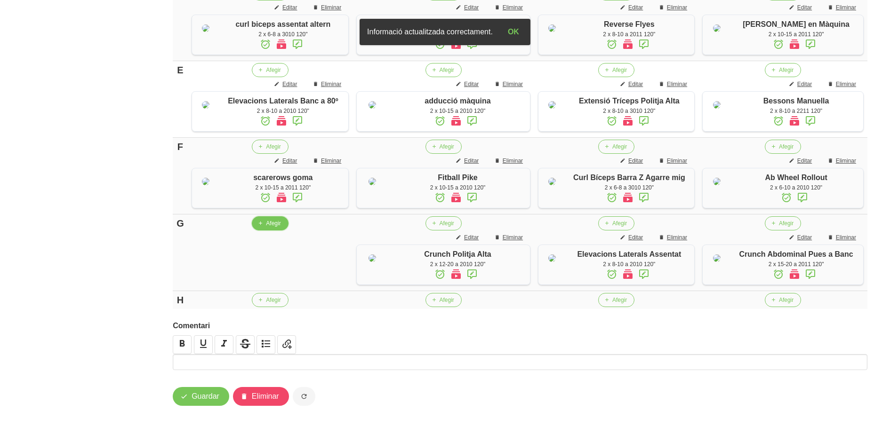
click at [267, 231] on button "Afegir" at bounding box center [270, 223] width 36 height 14
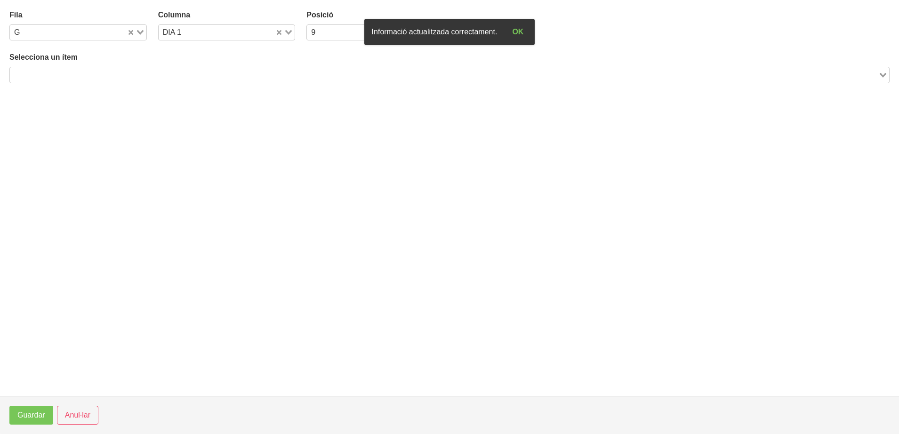
click at [76, 76] on input "Search for option" at bounding box center [444, 74] width 866 height 11
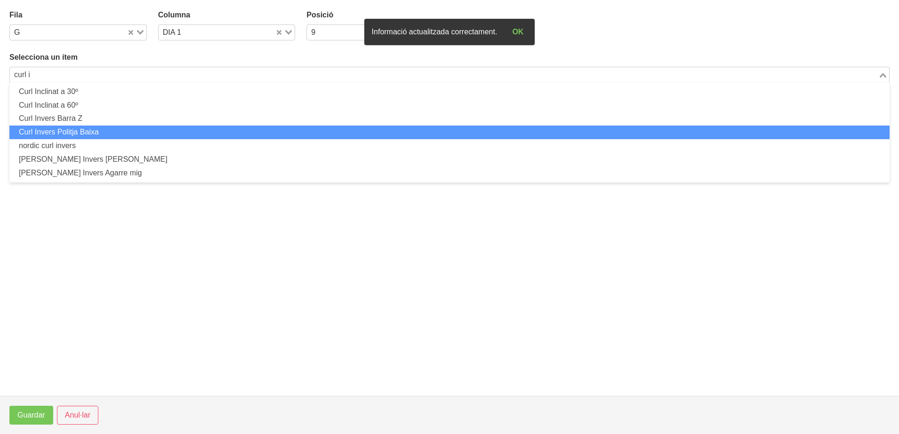
click at [95, 130] on li "Curl Invers Politja Baixa" at bounding box center [449, 133] width 880 height 14
type input "curl i"
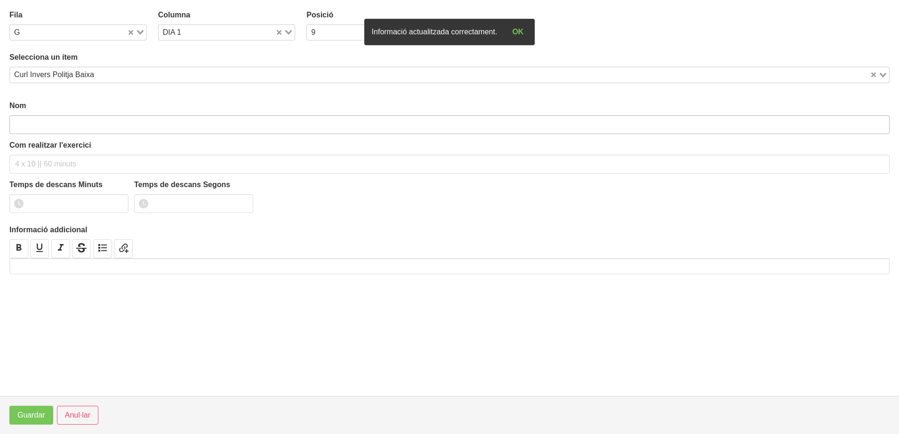
type input "Curl Invers Politja Baixa"
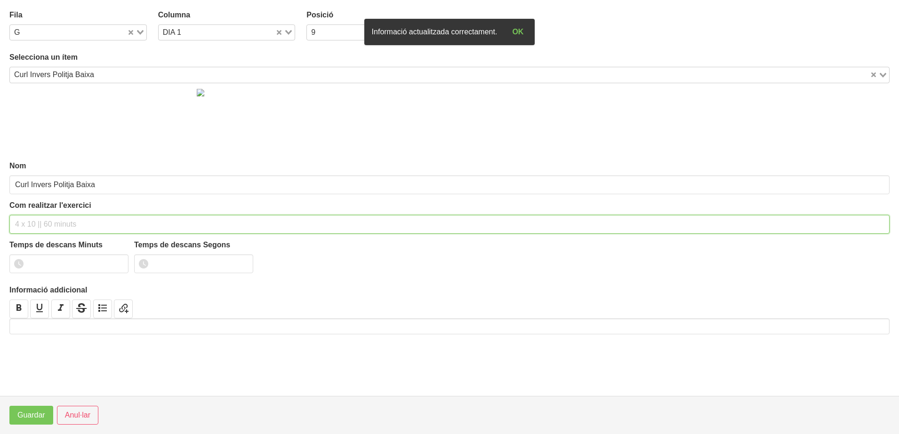
click at [52, 223] on input "text" at bounding box center [449, 224] width 880 height 19
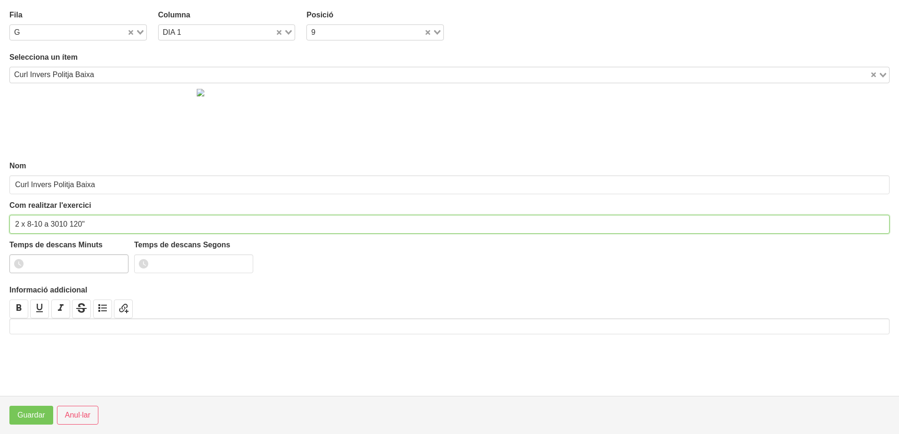
type input "2 x 8-10 a 3010 120""
click at [117, 262] on input "1" at bounding box center [68, 264] width 119 height 19
drag, startPoint x: 117, startPoint y: 262, endPoint x: 94, endPoint y: 294, distance: 39.7
type input "2"
click at [94, 273] on input "2" at bounding box center [68, 264] width 119 height 19
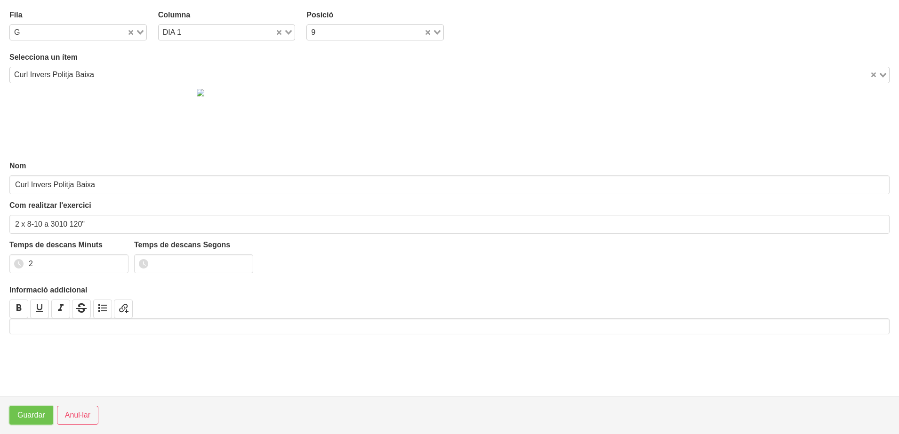
click at [26, 418] on span "Guardar" at bounding box center [31, 415] width 28 height 11
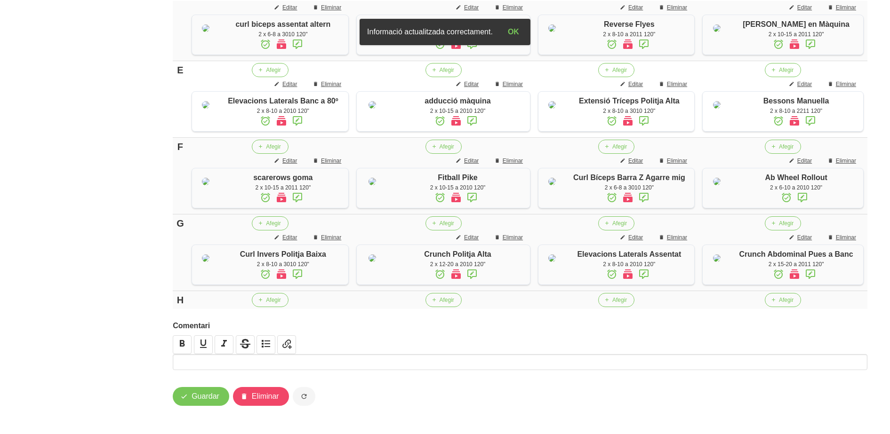
scroll to position [716, 0]
click at [193, 396] on span "Guardar" at bounding box center [205, 396] width 28 height 11
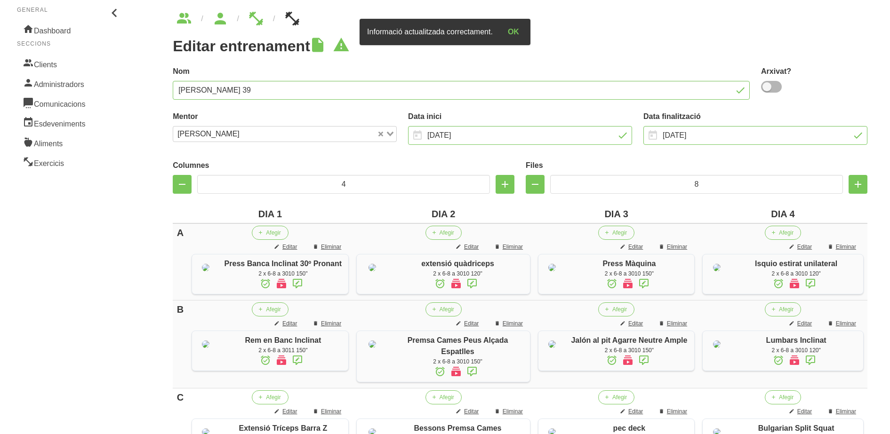
scroll to position [0, 0]
